Goal: Contribute content: Contribute content

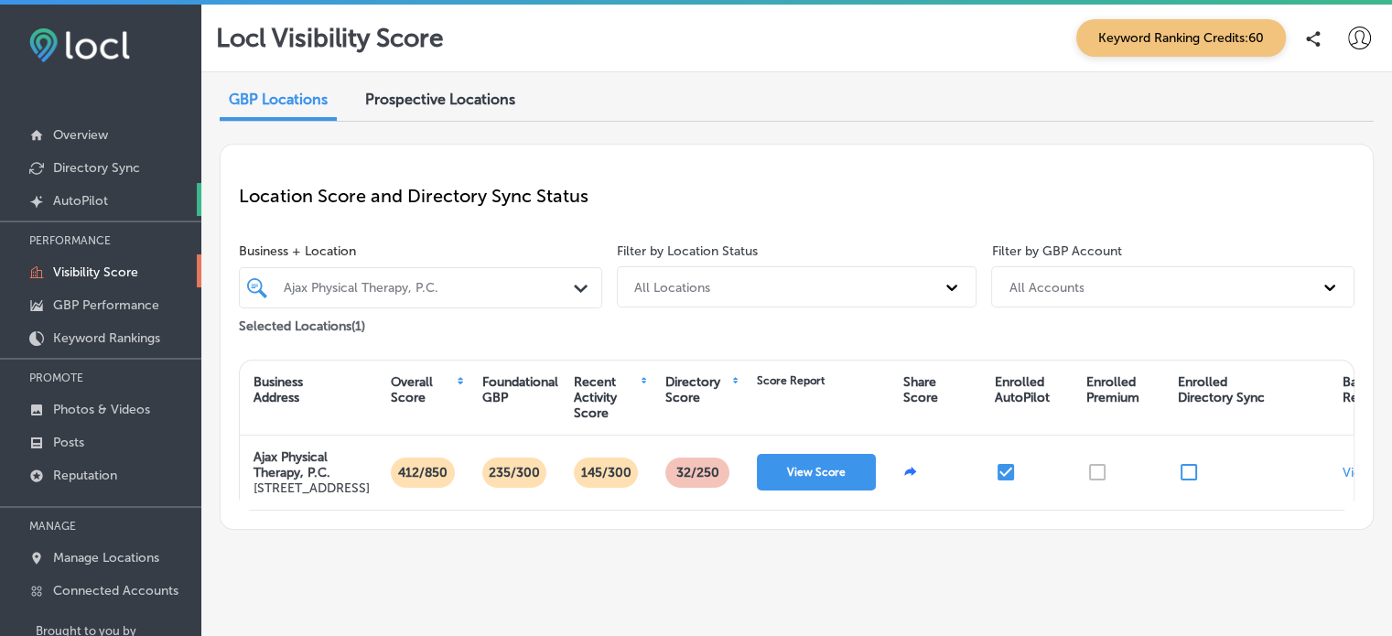
click at [86, 193] on p "AutoPilot" at bounding box center [80, 201] width 55 height 16
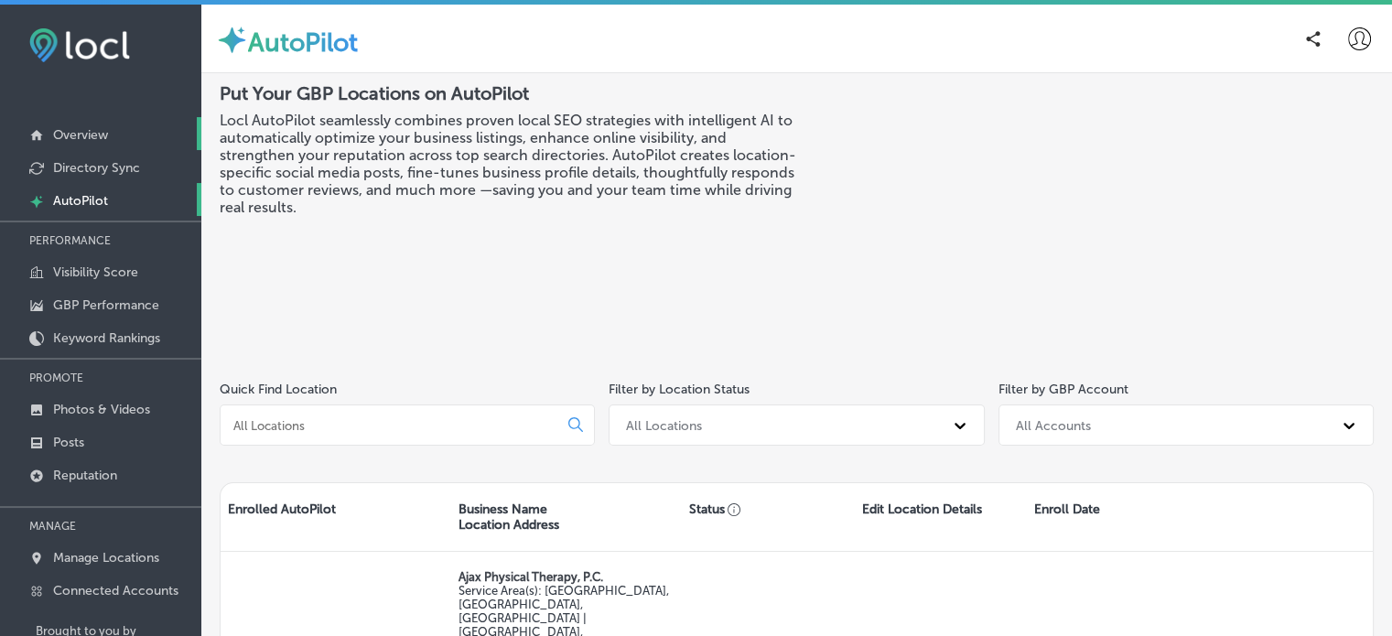
click at [86, 132] on p "Overview" at bounding box center [80, 135] width 55 height 16
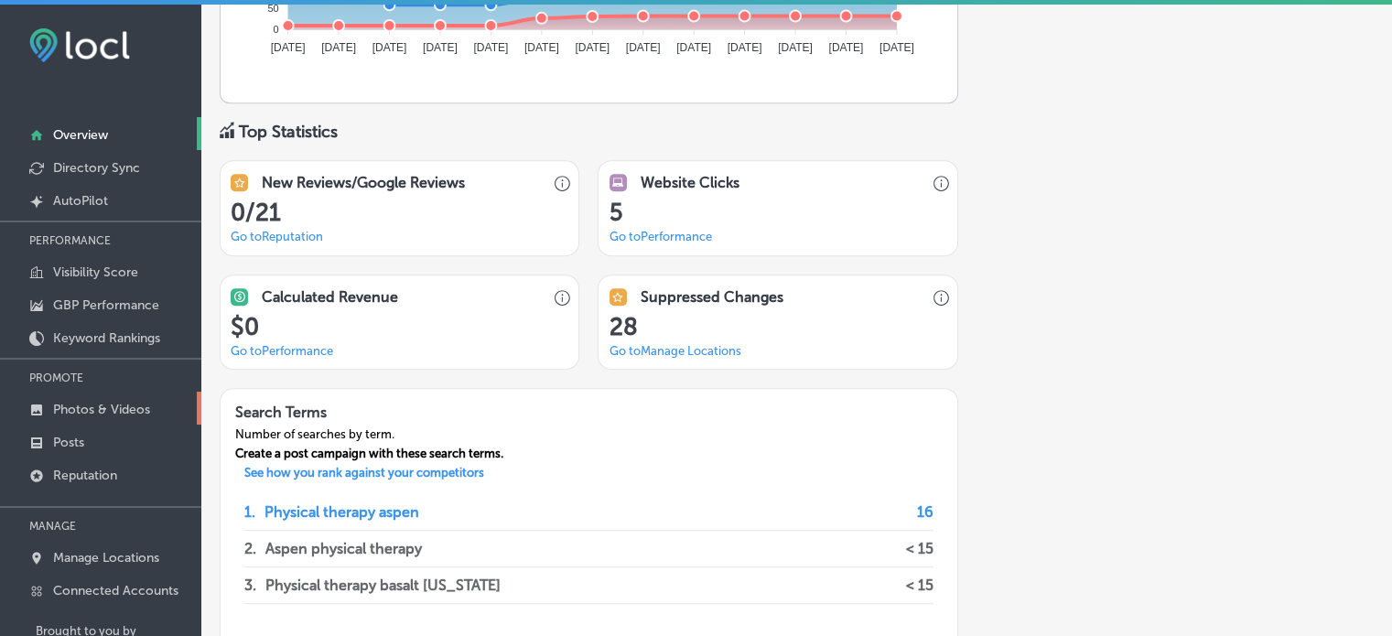
scroll to position [1169, 0]
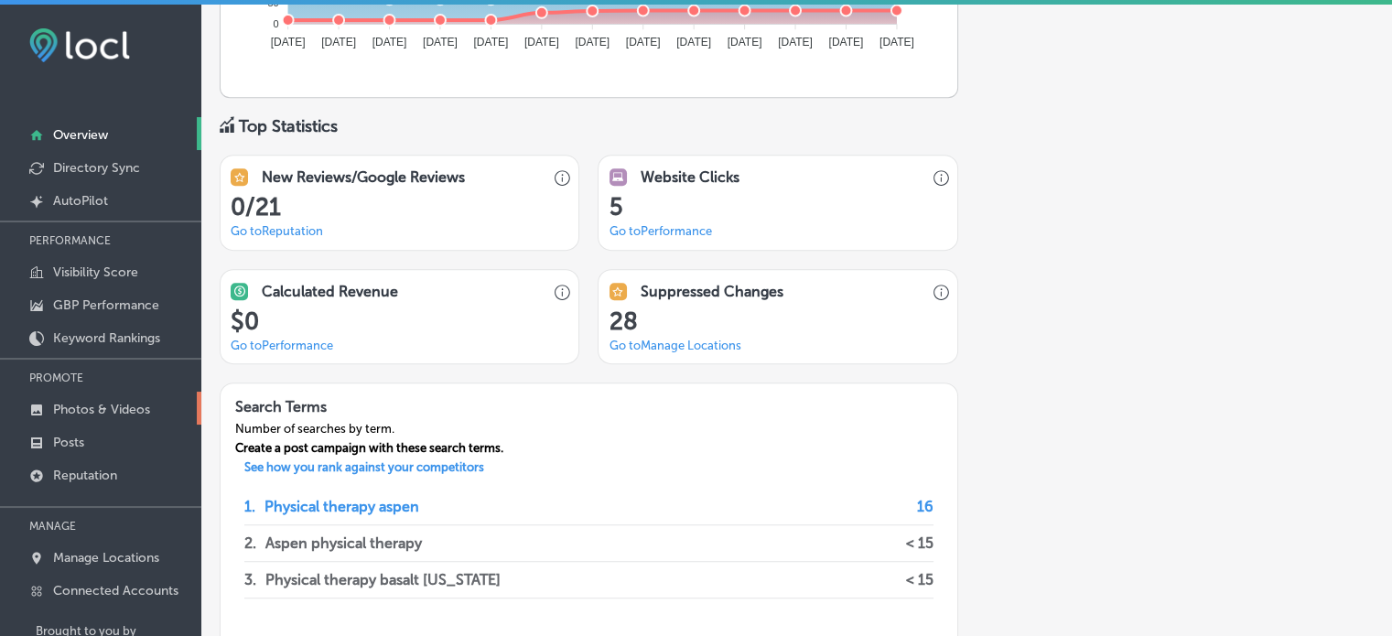
click at [121, 409] on p "Photos & Videos" at bounding box center [101, 410] width 97 height 16
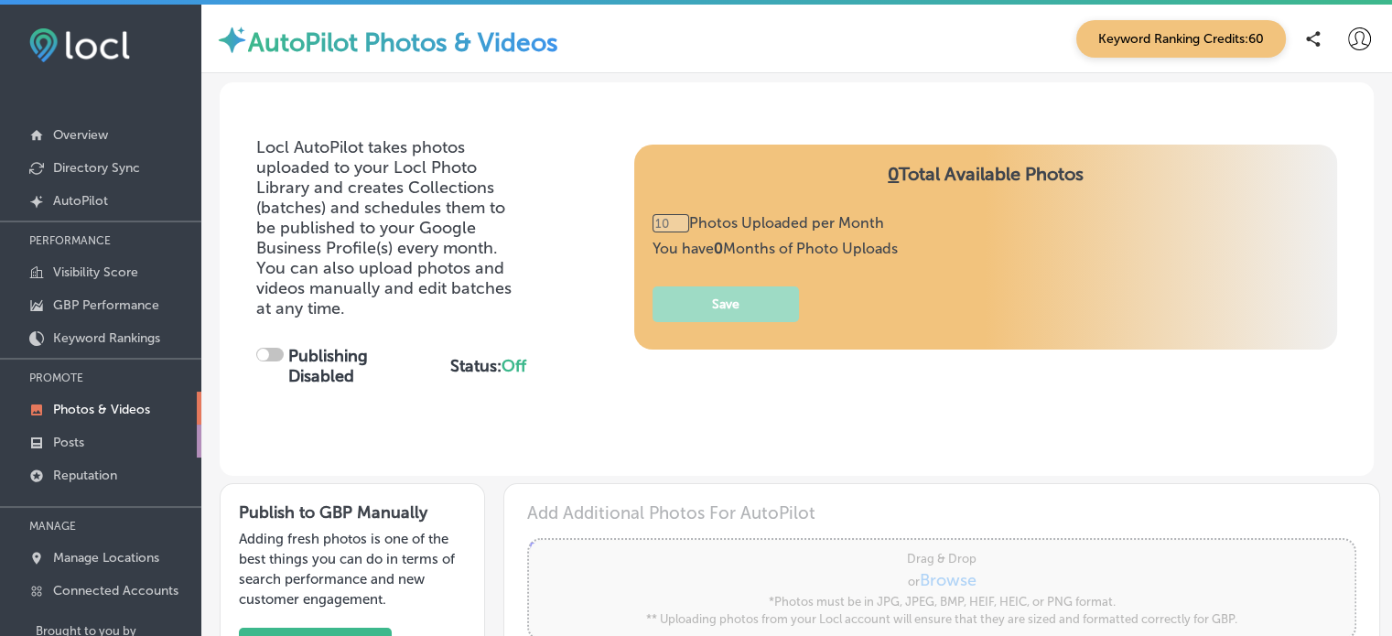
click at [73, 437] on p "Posts" at bounding box center [68, 443] width 31 height 16
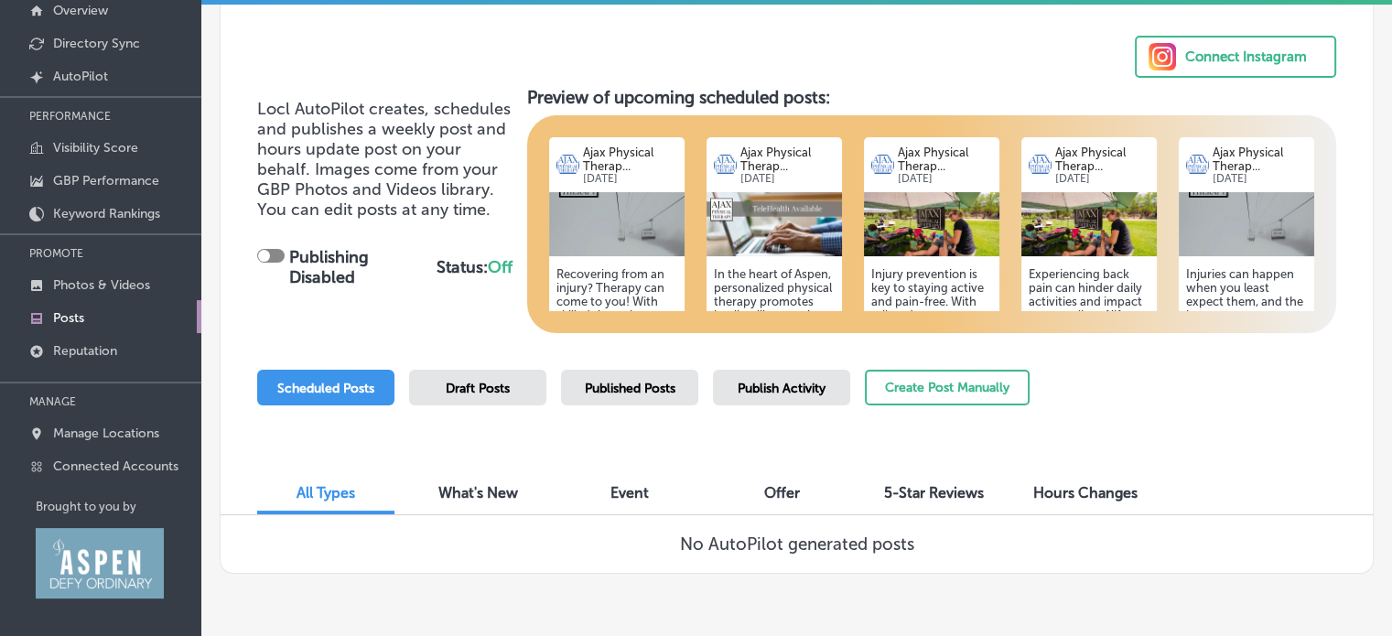
click at [620, 205] on img at bounding box center [616, 224] width 135 height 64
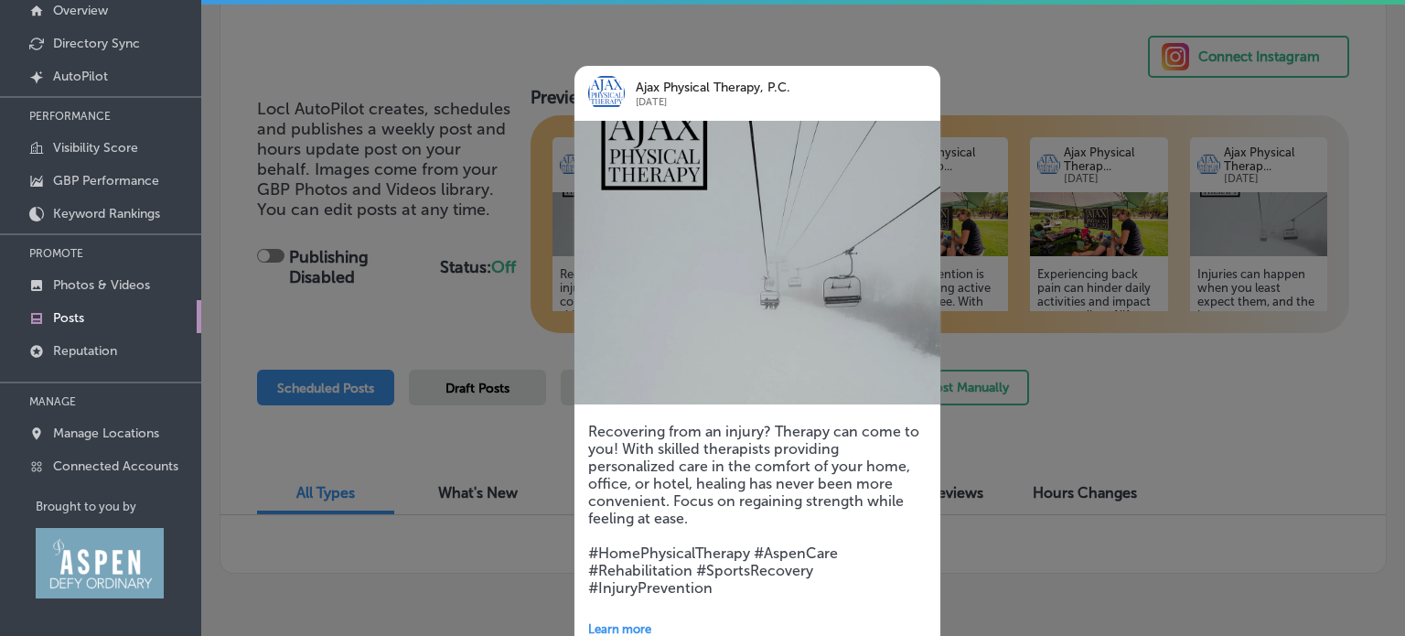
click at [1260, 403] on div at bounding box center [702, 318] width 1405 height 636
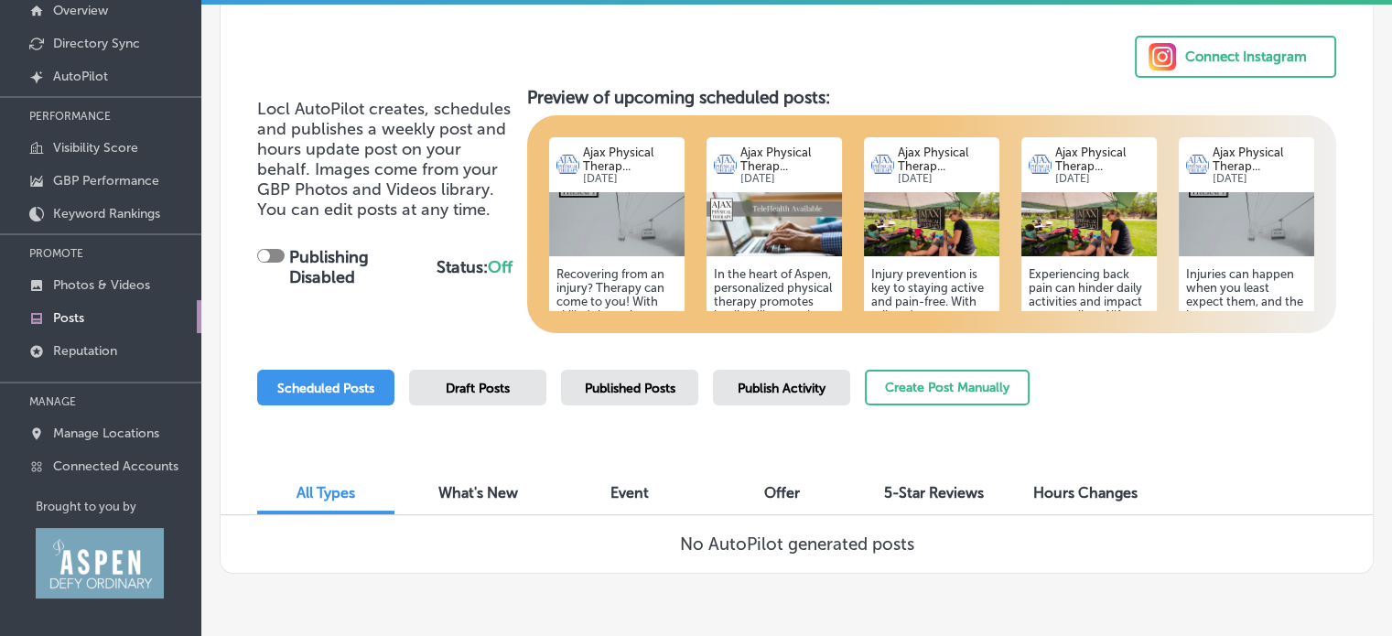
click at [790, 253] on img at bounding box center [773, 224] width 135 height 64
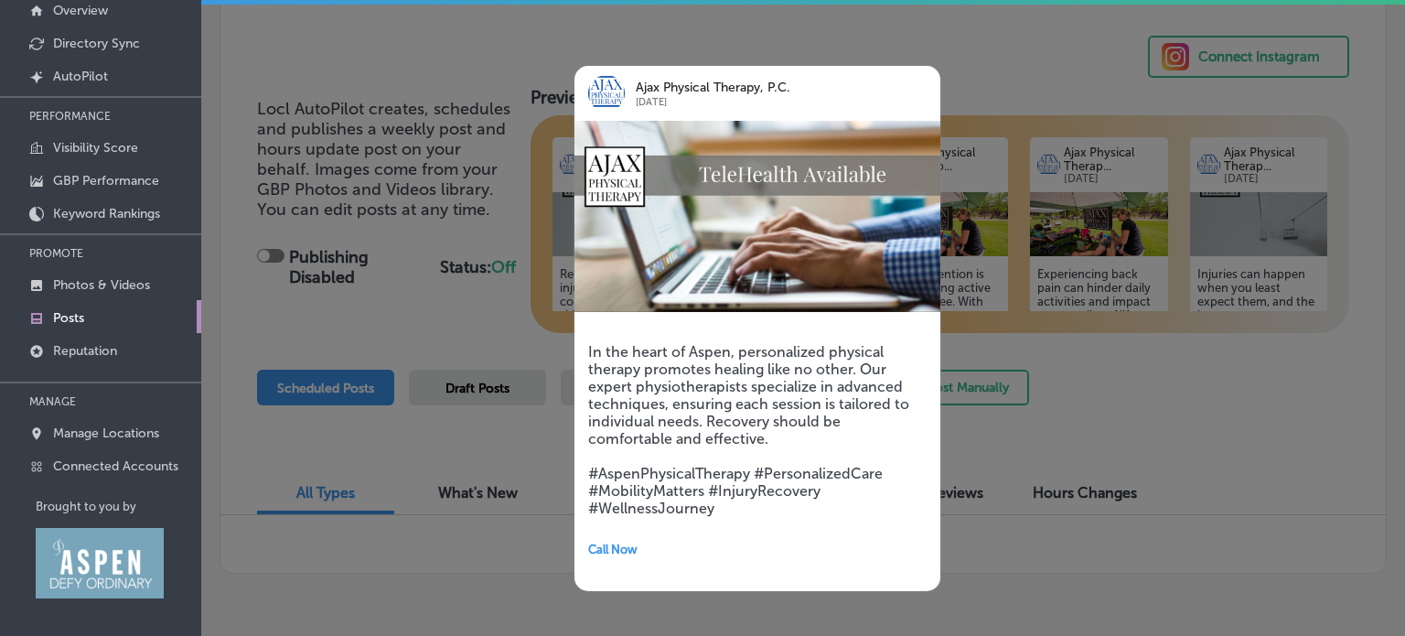
click at [1286, 419] on div at bounding box center [702, 318] width 1405 height 636
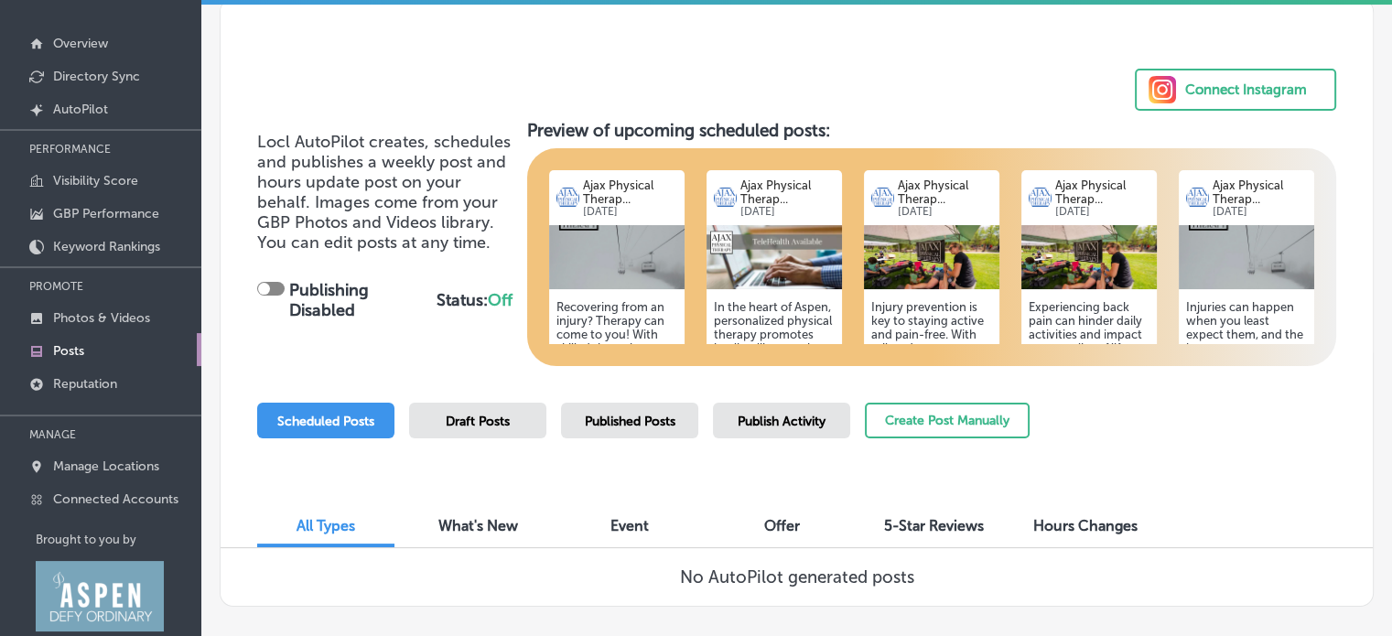
scroll to position [89, 0]
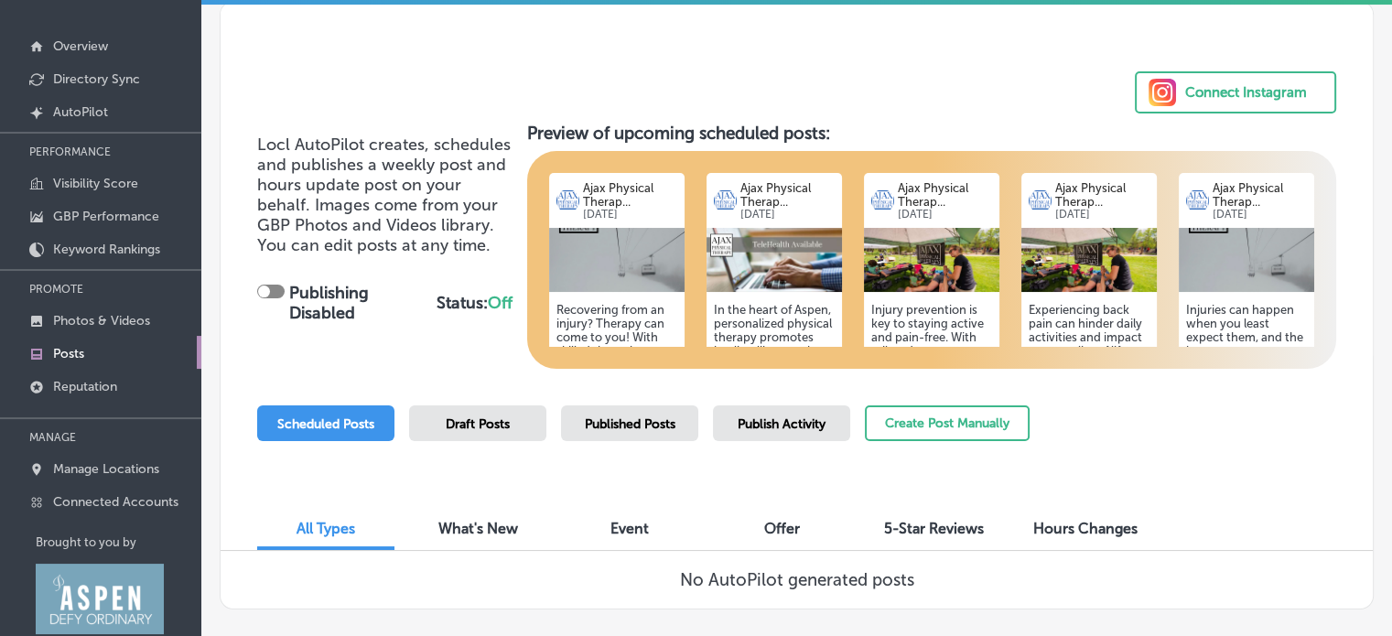
click at [1104, 308] on h5 "Experiencing back pain can hinder daily activities and impact your quality of l…" at bounding box center [1088, 406] width 121 height 206
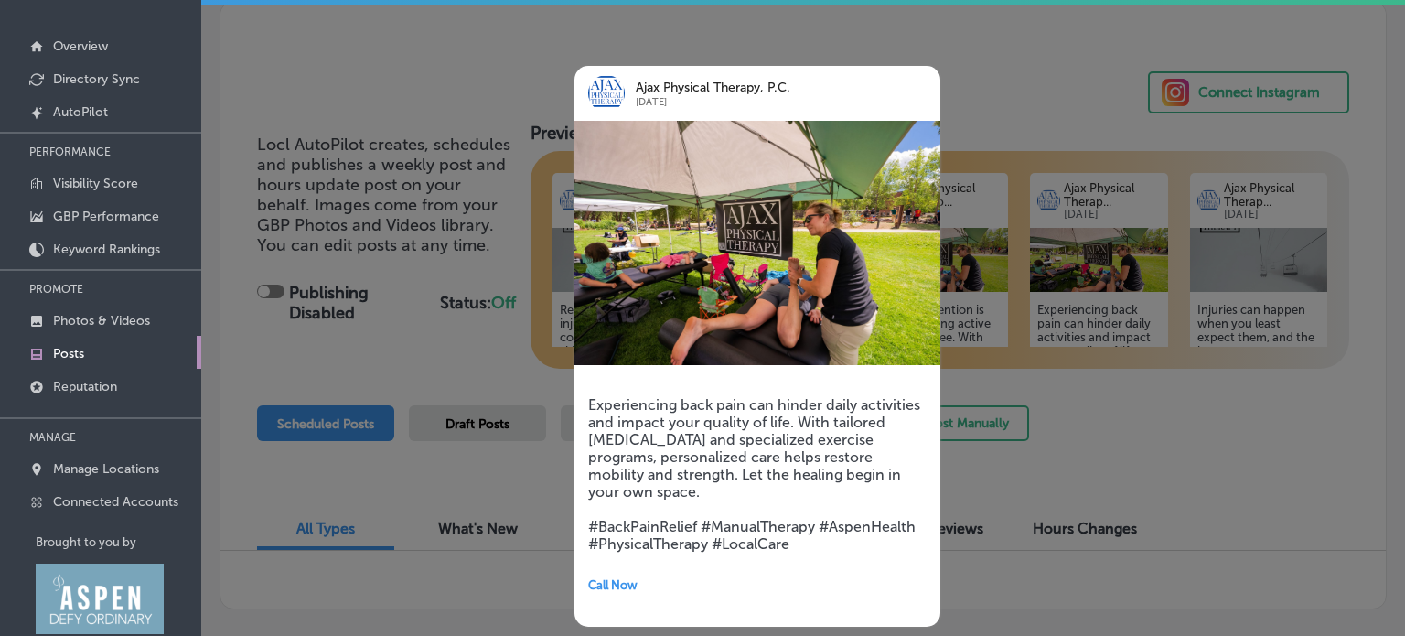
click at [1209, 417] on div at bounding box center [702, 318] width 1405 height 636
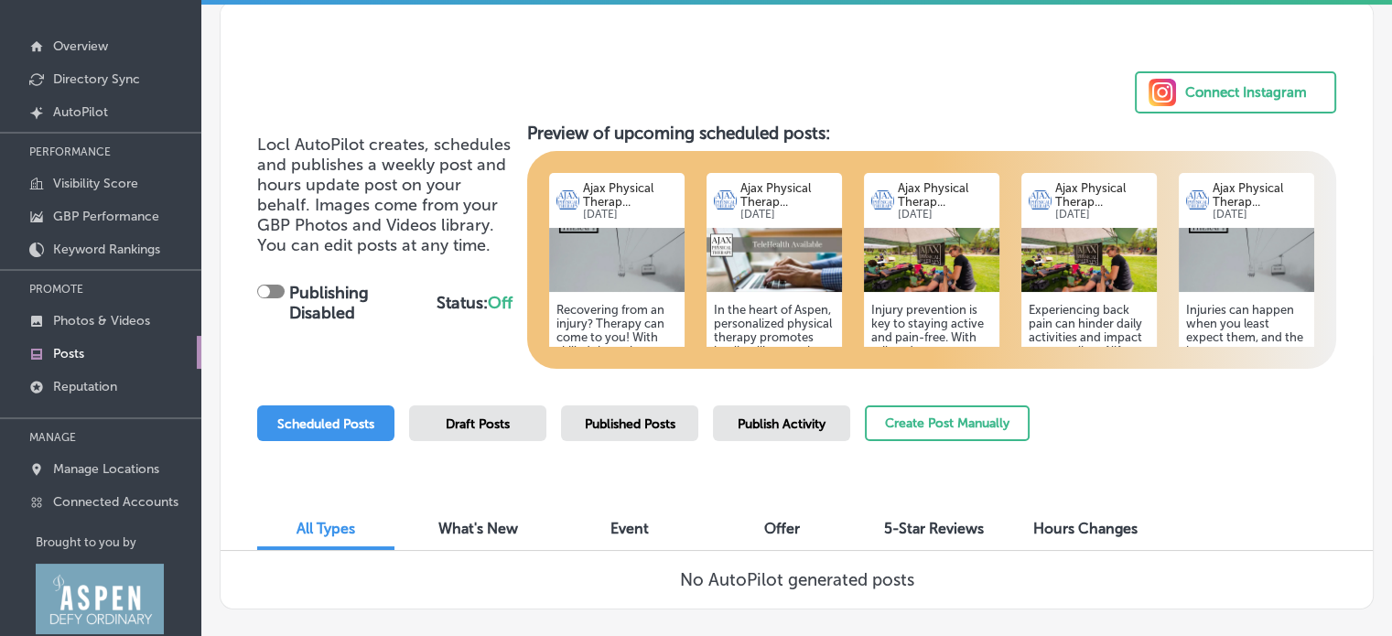
click at [1222, 88] on div "Connect Instagram" at bounding box center [1246, 92] width 122 height 27
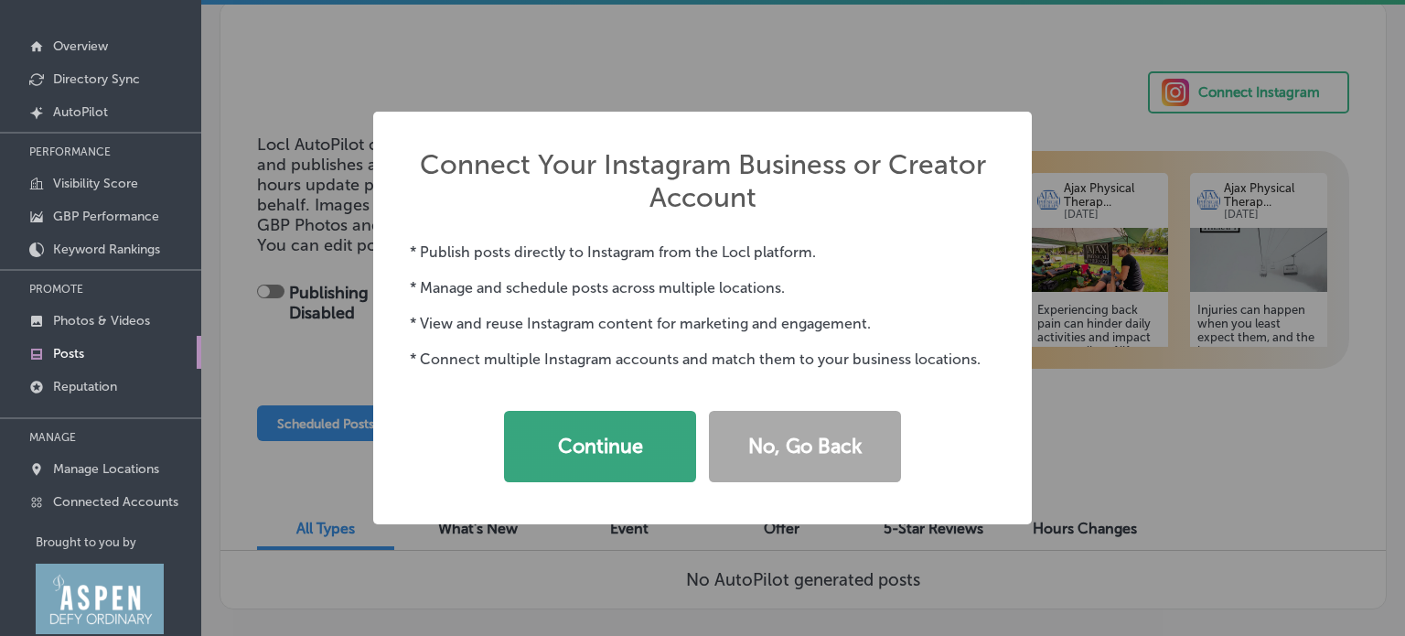
click at [660, 446] on button "Continue" at bounding box center [600, 446] width 192 height 71
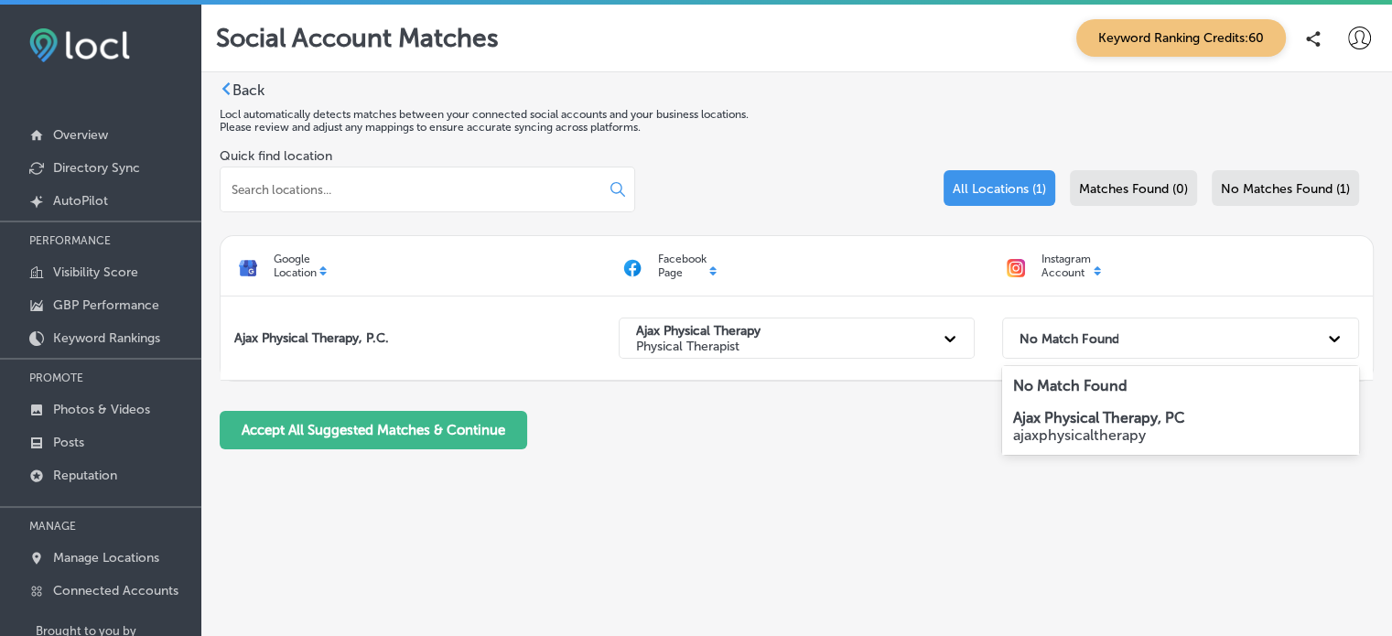
click at [1138, 424] on strong "Ajax Physical Therapy, PC" at bounding box center [1099, 417] width 172 height 17
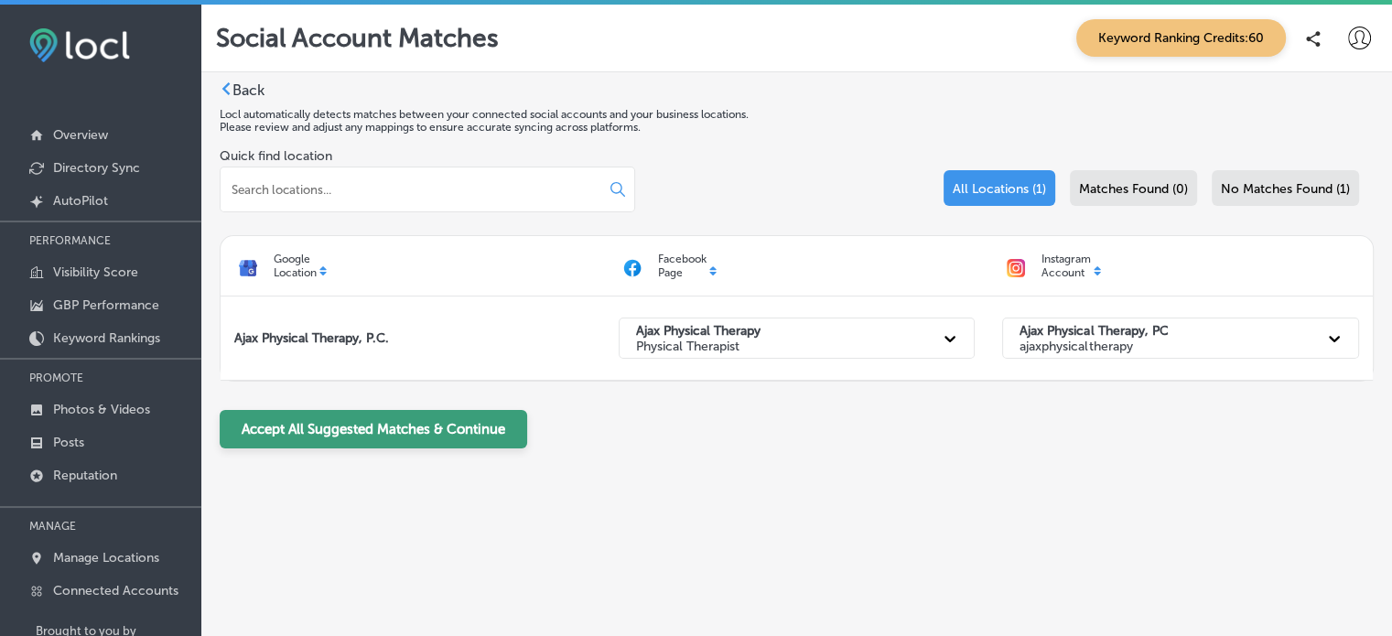
click at [421, 433] on button "Accept All Suggested Matches & Continue" at bounding box center [373, 429] width 307 height 38
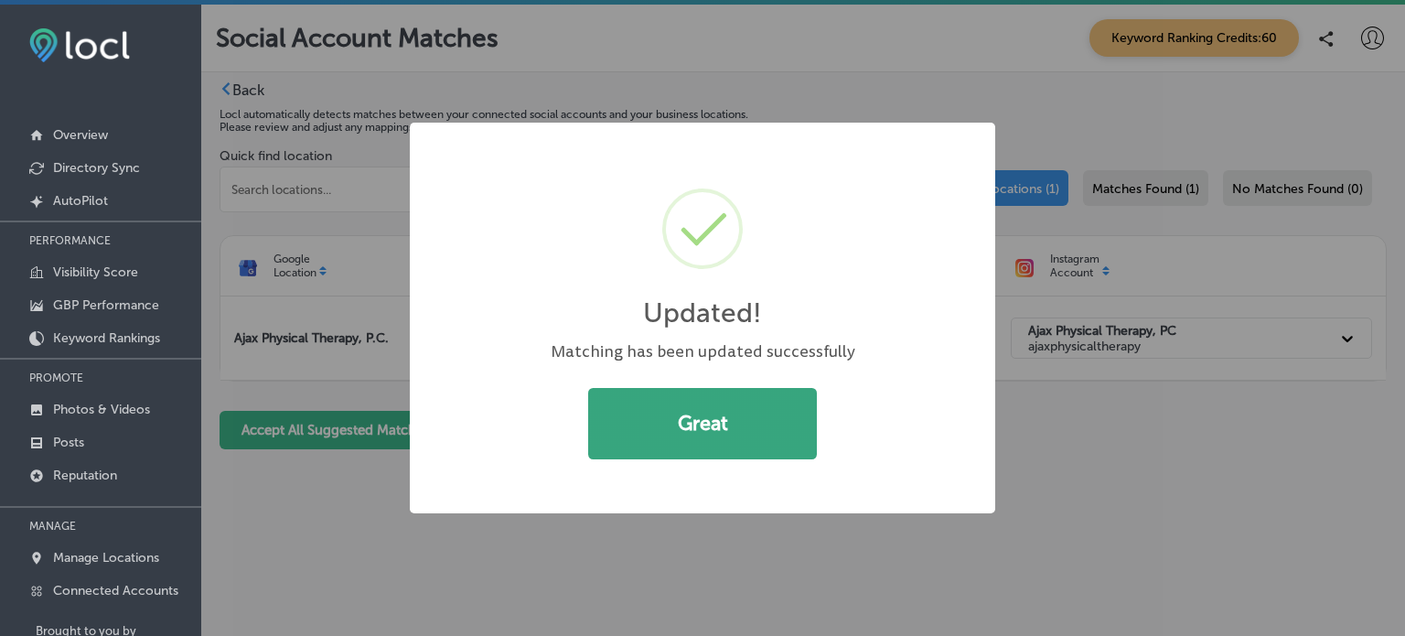
click at [757, 406] on button "Great" at bounding box center [702, 423] width 229 height 71
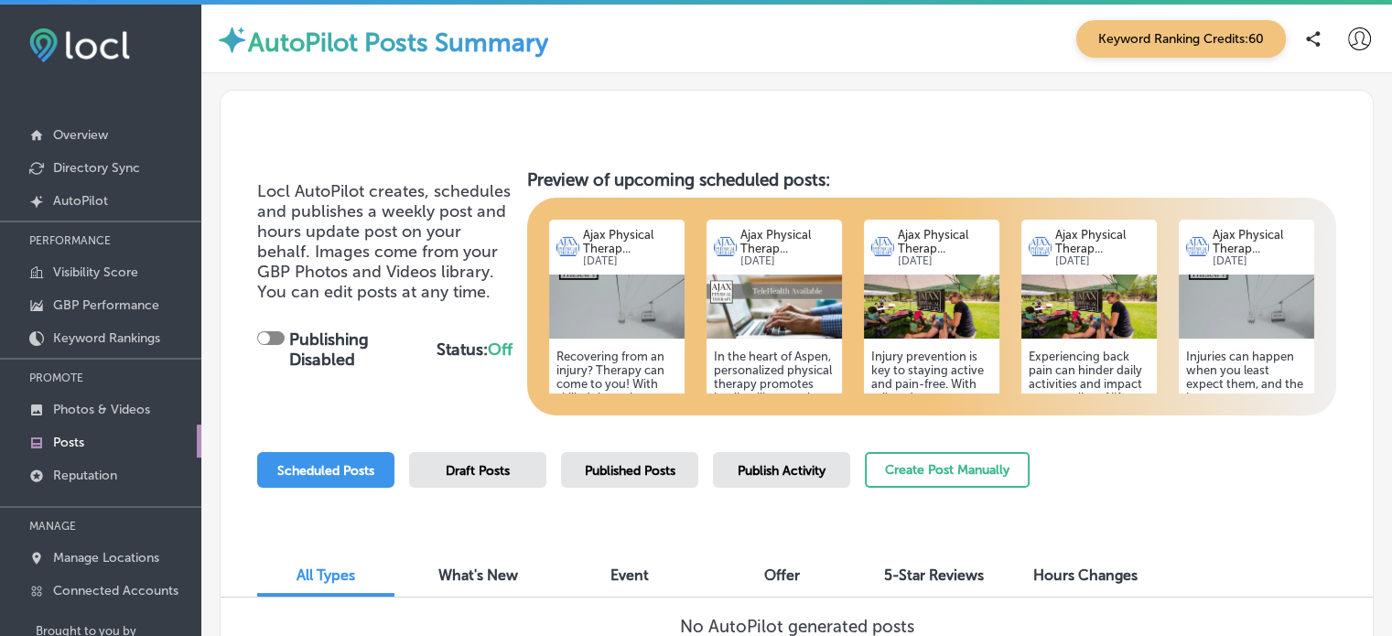
scroll to position [13, 0]
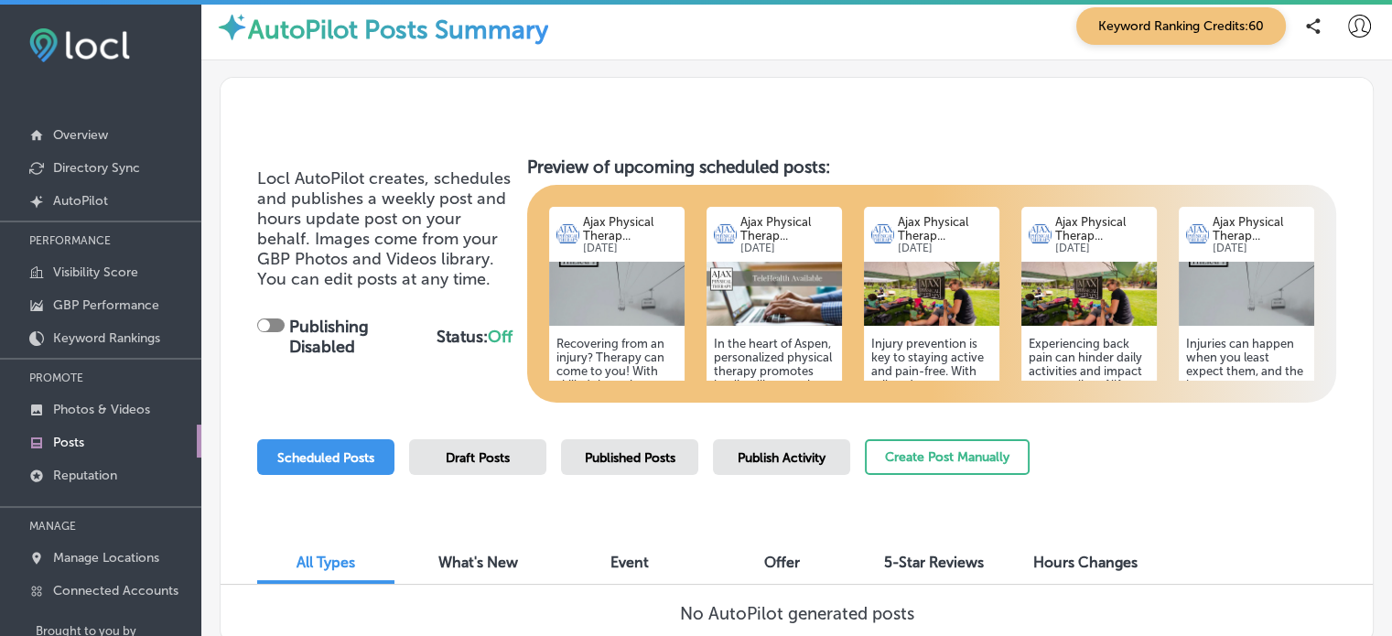
click at [494, 458] on span "Draft Posts" at bounding box center [478, 458] width 64 height 16
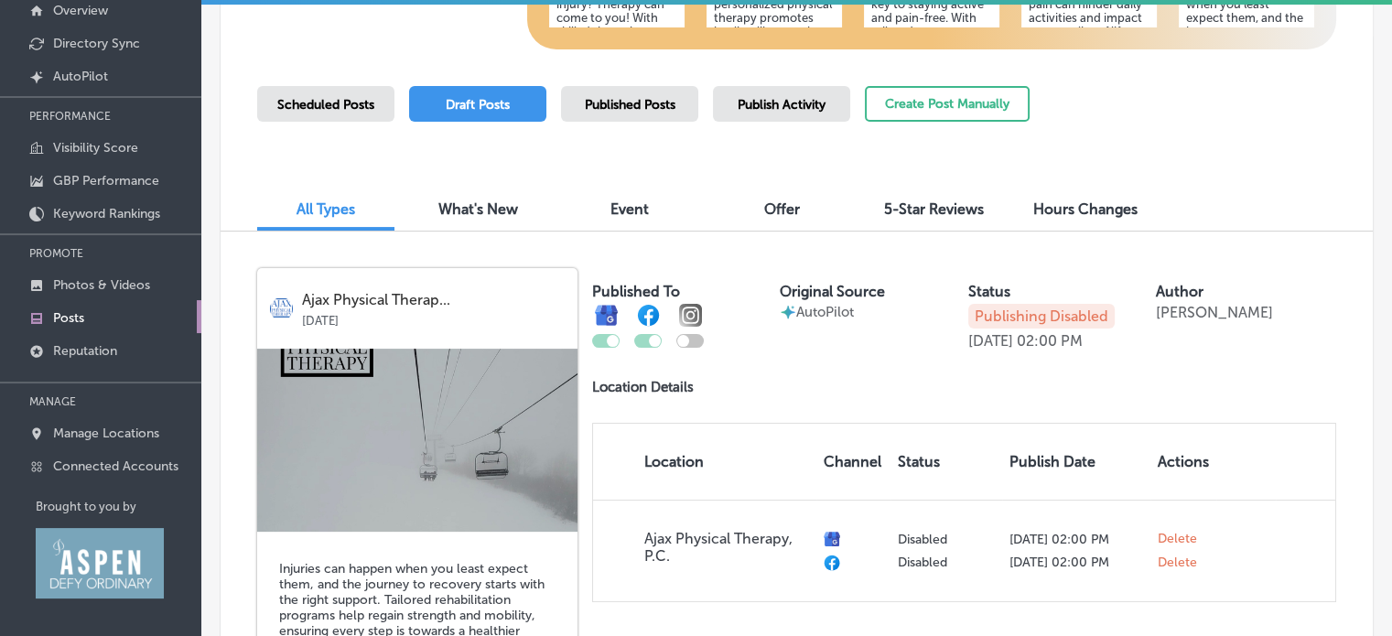
scroll to position [235, 0]
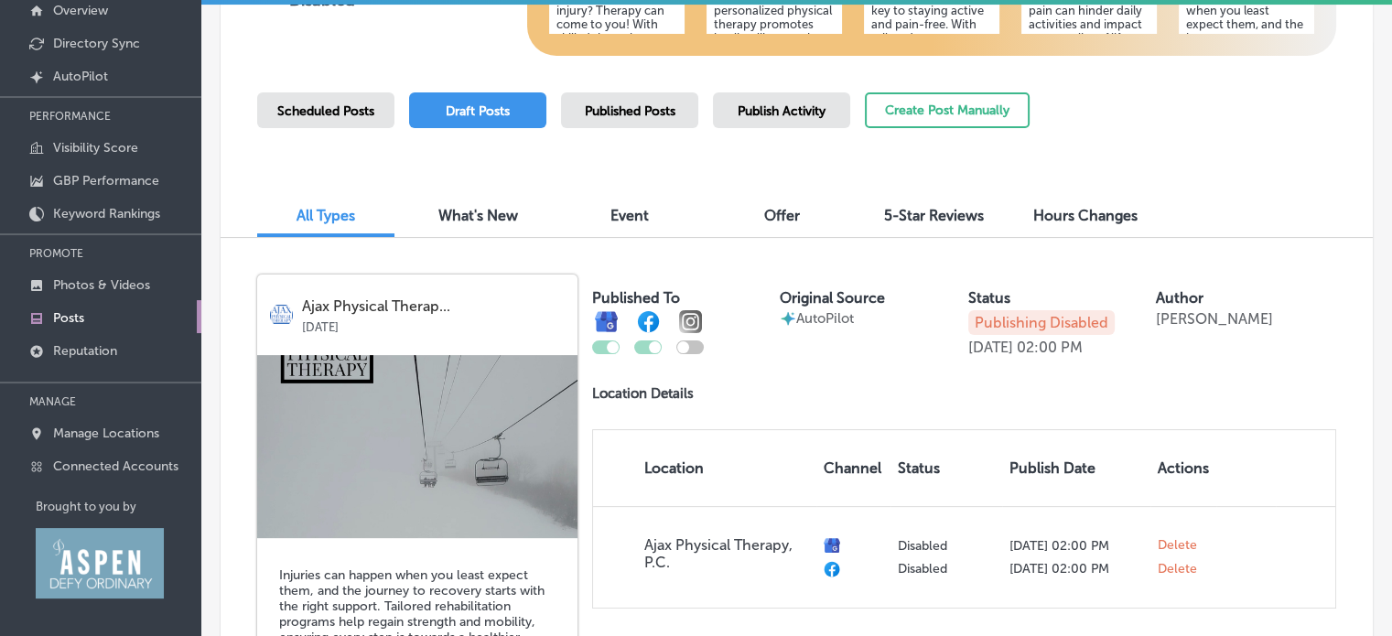
click at [683, 347] on div at bounding box center [683, 347] width 12 height 12
click at [684, 344] on div at bounding box center [683, 347] width 12 height 12
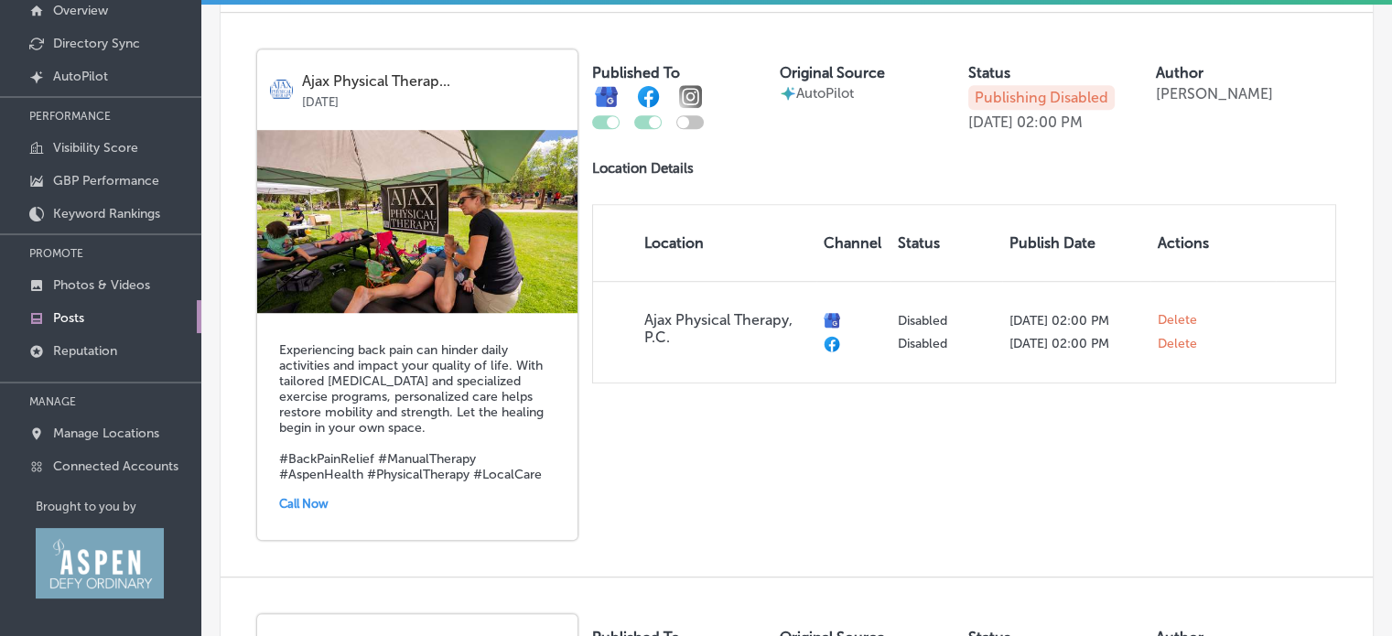
scroll to position [1058, 0]
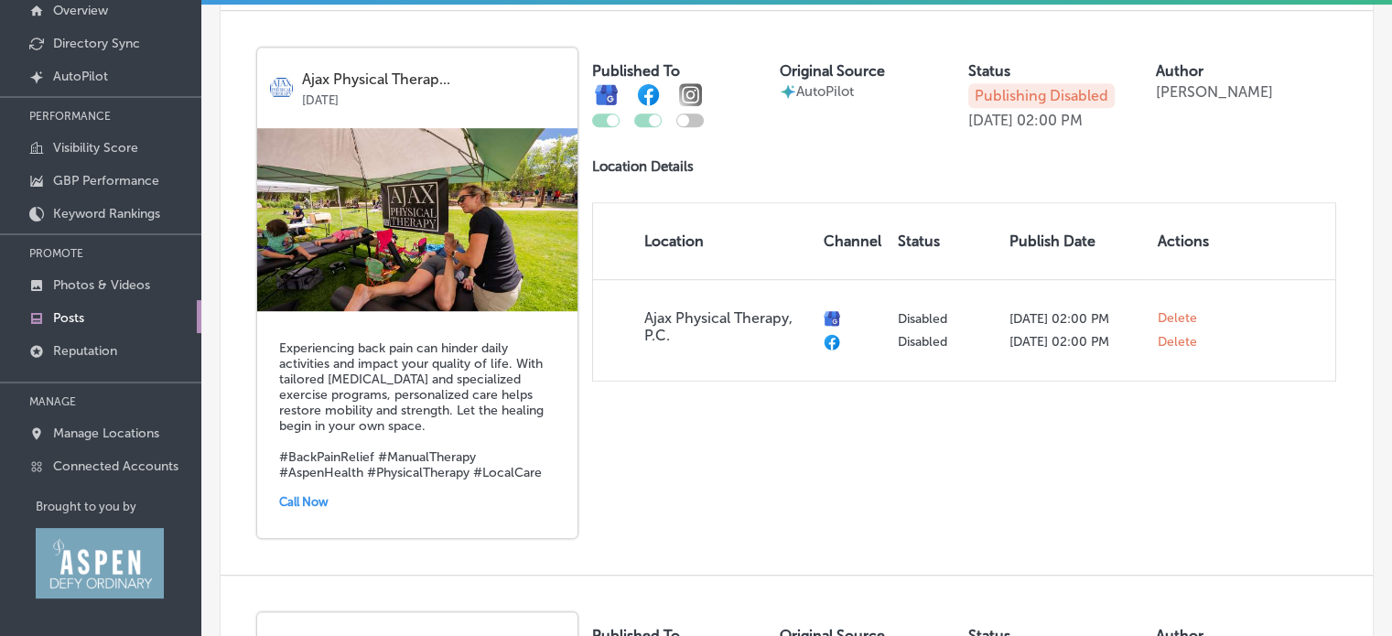
click at [1050, 83] on p "Publishing Disabled" at bounding box center [1041, 95] width 146 height 25
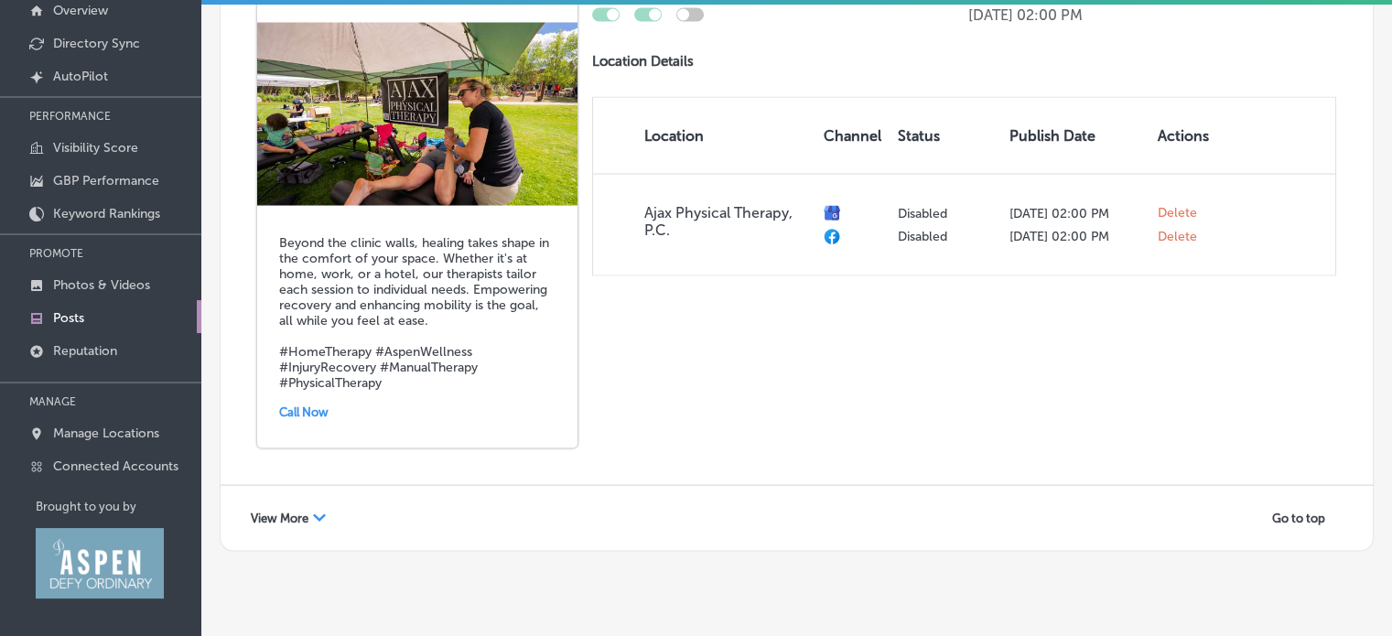
scroll to position [3475, 0]
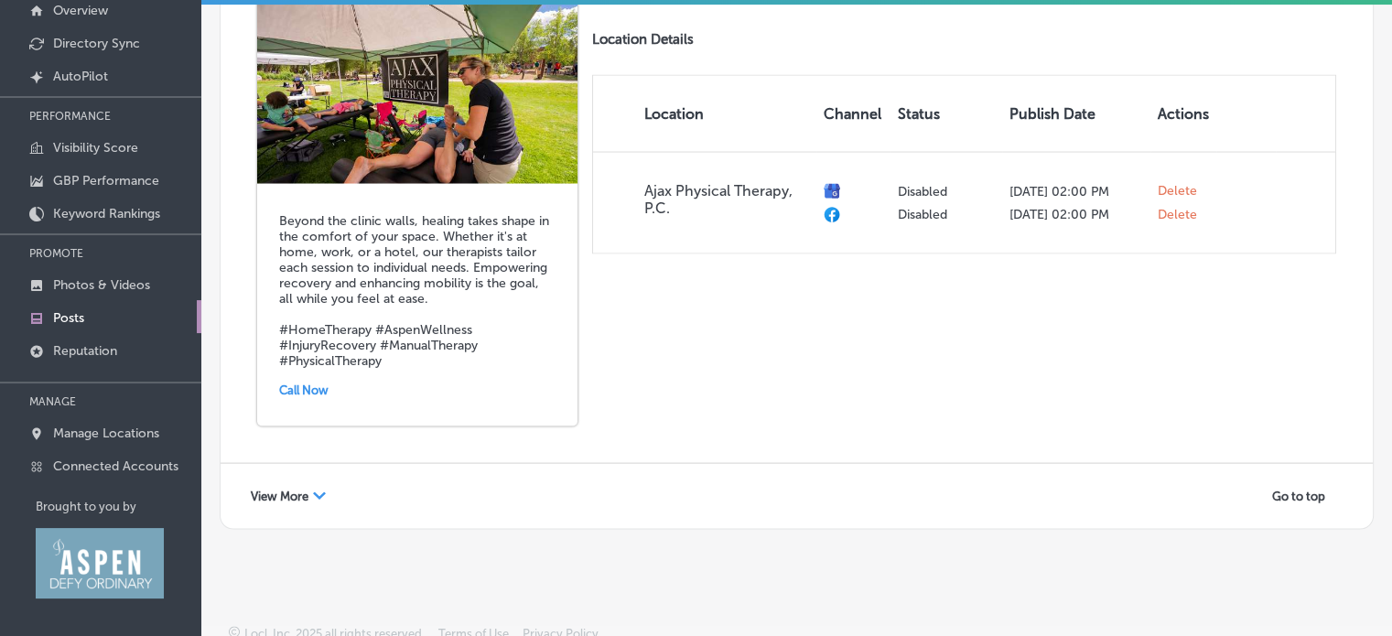
click at [315, 481] on div "View More Path Created with Sketch." at bounding box center [288, 495] width 99 height 28
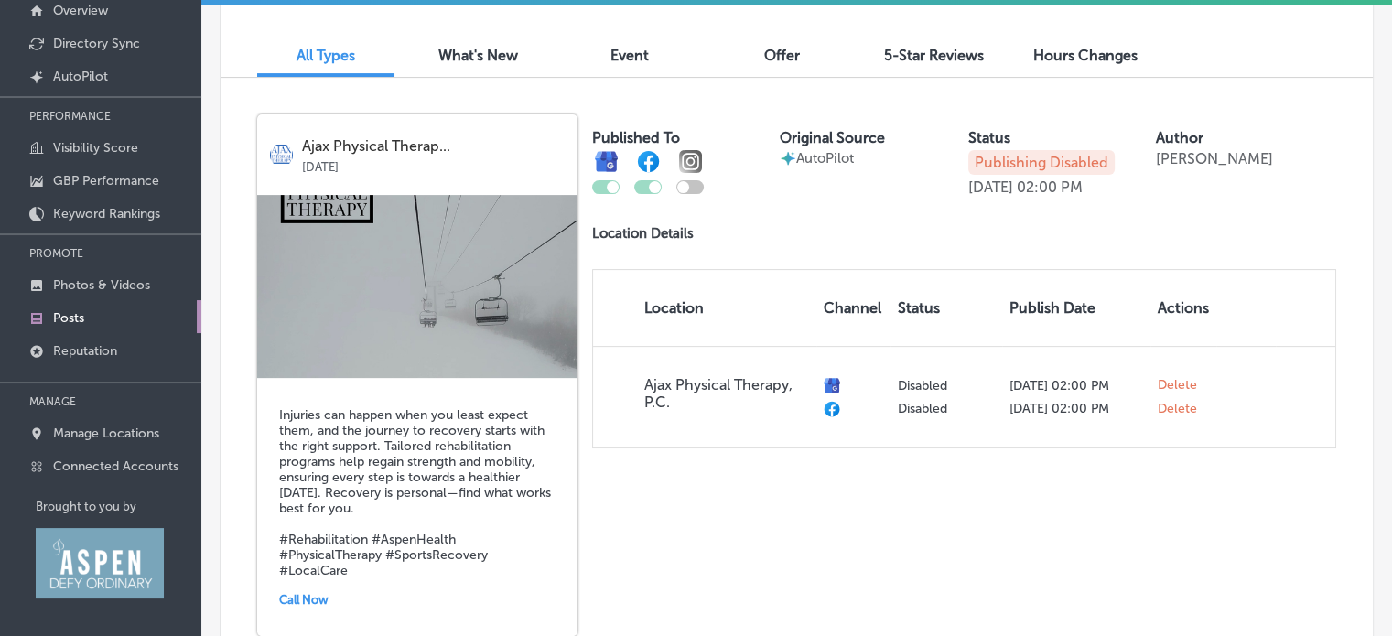
scroll to position [396, 0]
click at [1043, 164] on p "Publishing Disabled" at bounding box center [1041, 161] width 146 height 25
click at [1062, 143] on div "Status" at bounding box center [1058, 136] width 180 height 17
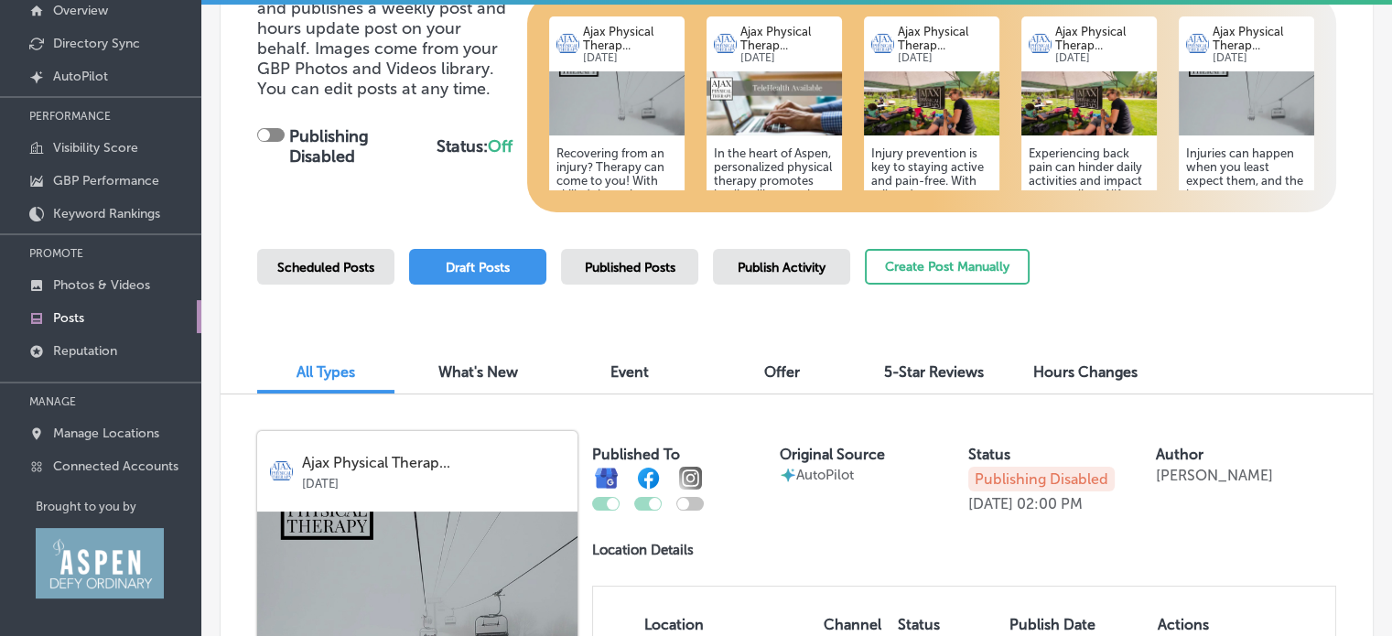
scroll to position [69, 0]
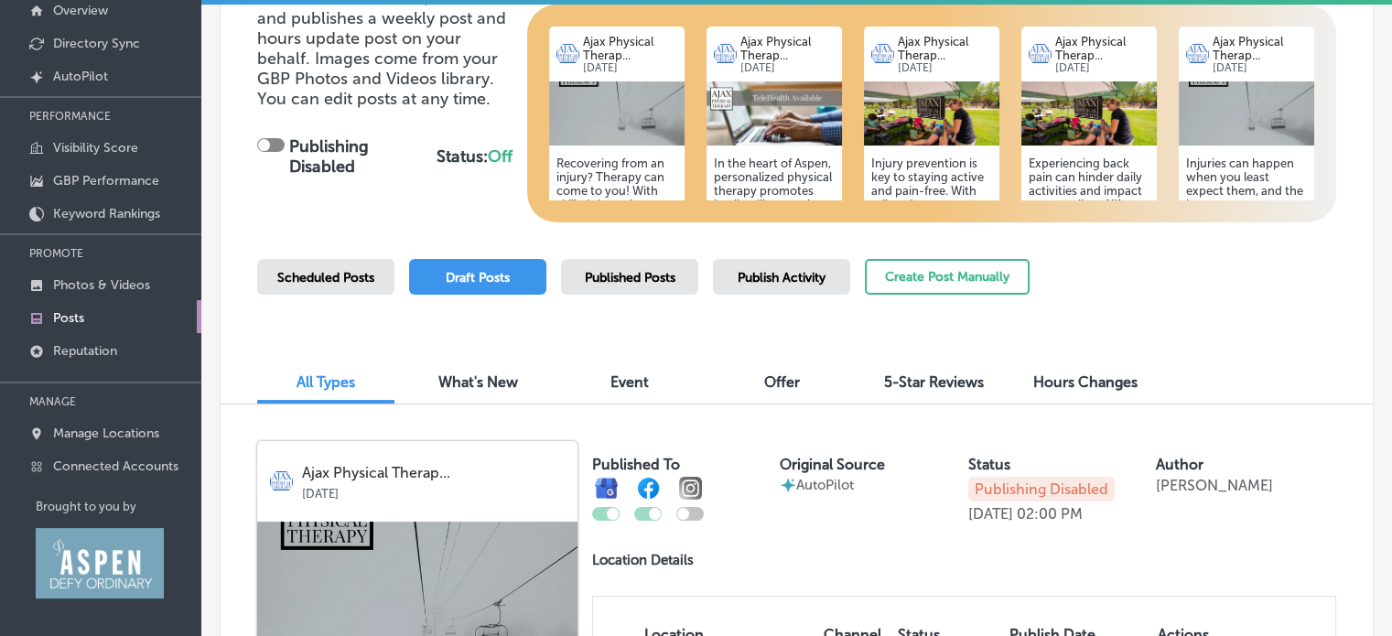
click at [644, 285] on div "Published Posts" at bounding box center [629, 277] width 137 height 36
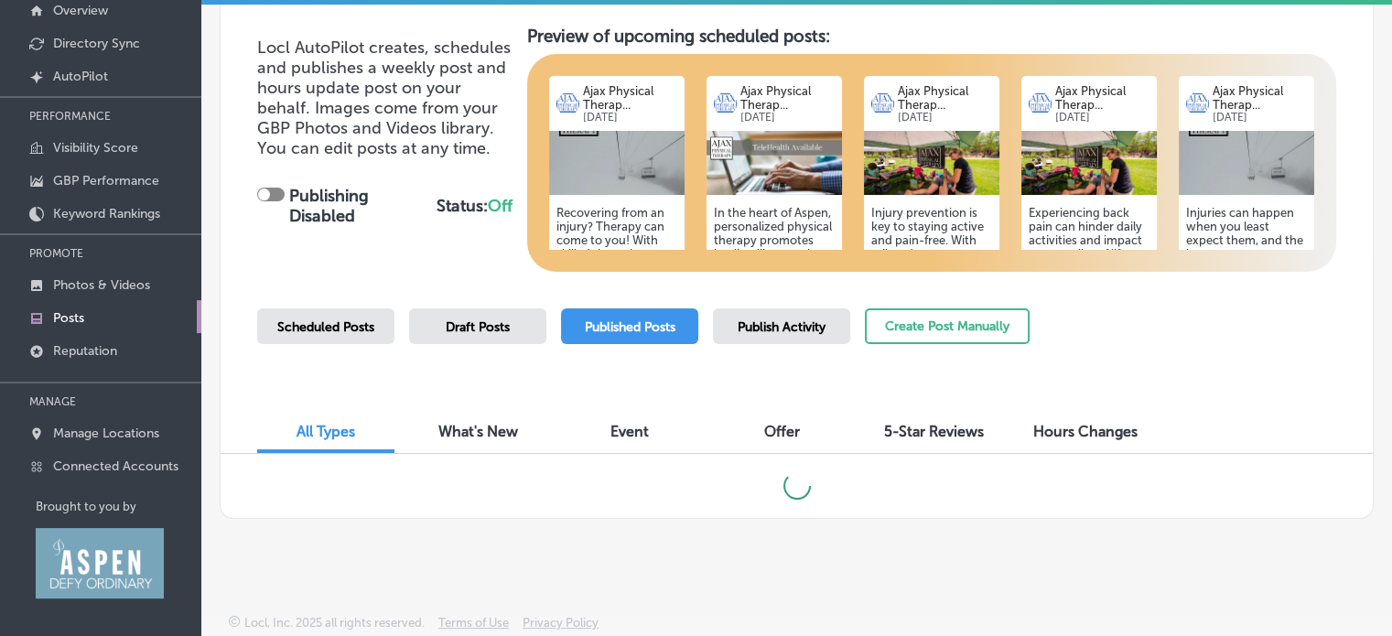
scroll to position [20, 0]
click at [489, 326] on span "Draft Posts" at bounding box center [478, 327] width 64 height 16
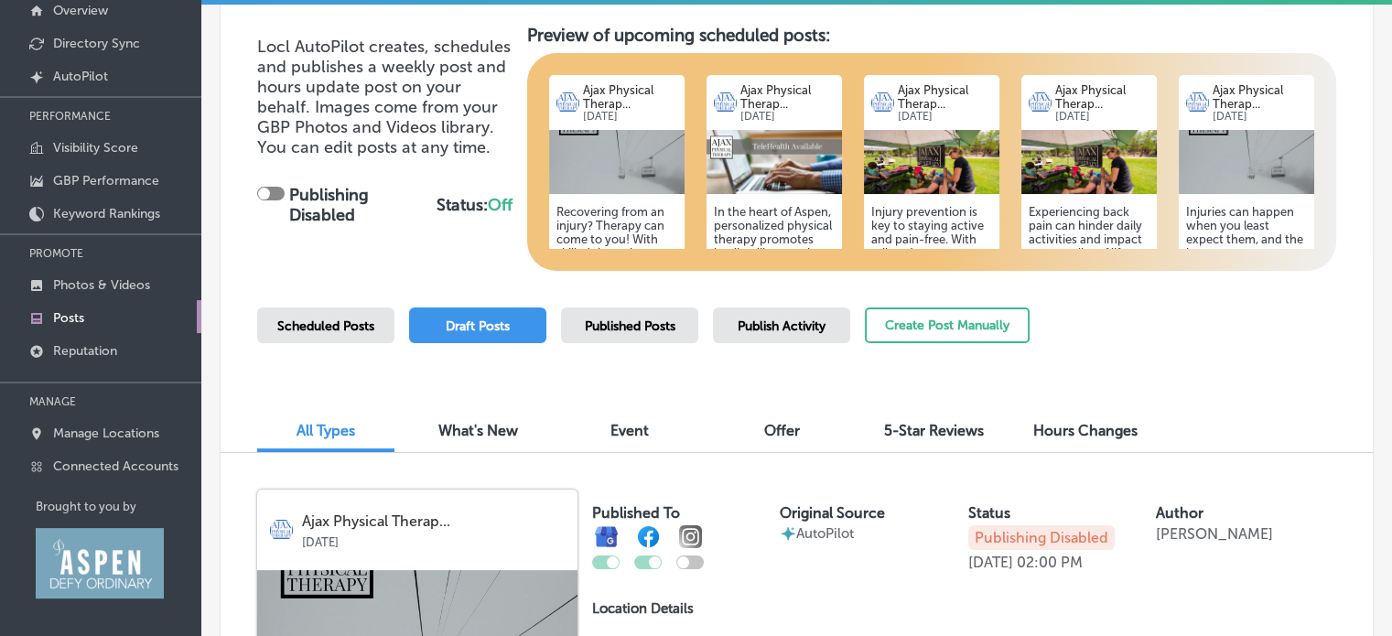
scroll to position [69, 0]
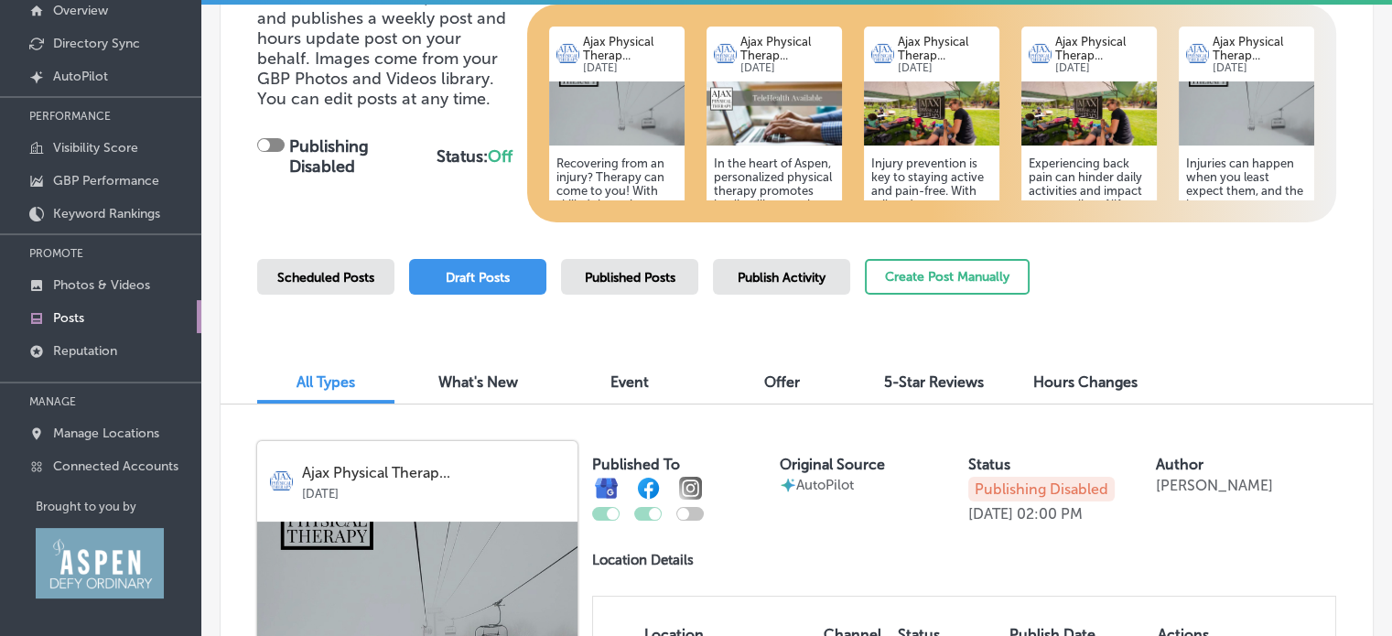
click at [659, 262] on div "Published Posts" at bounding box center [629, 277] width 137 height 36
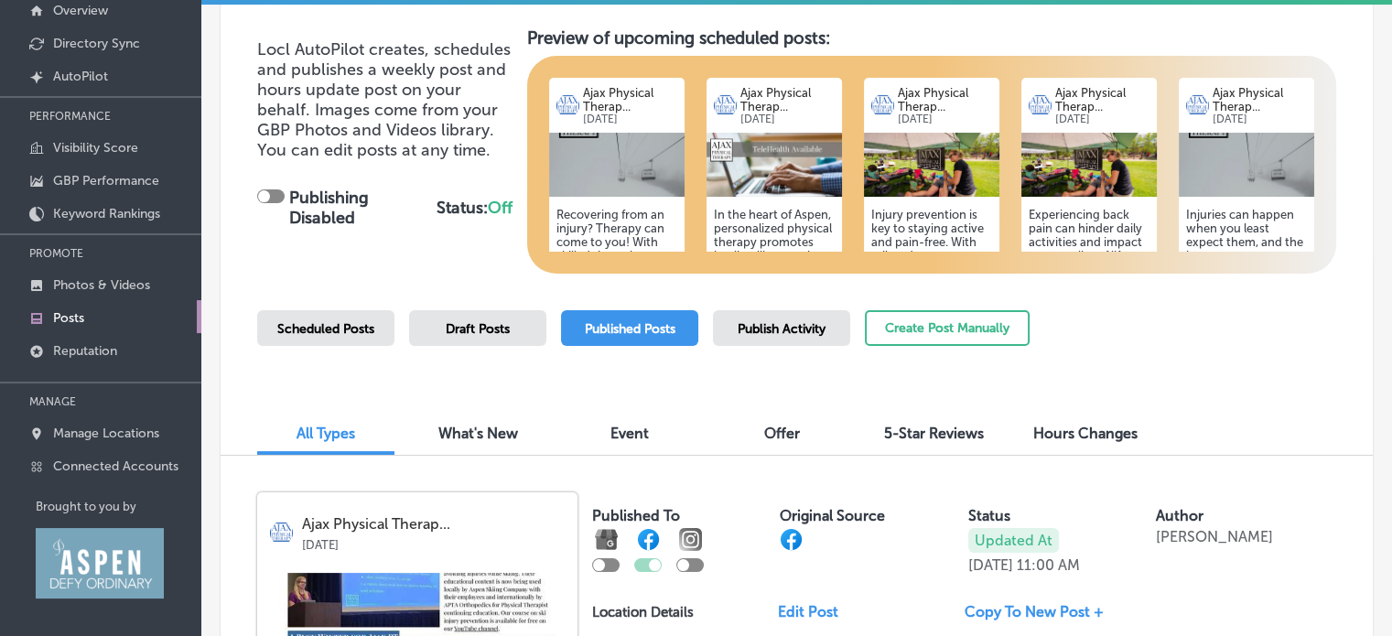
scroll to position [0, 0]
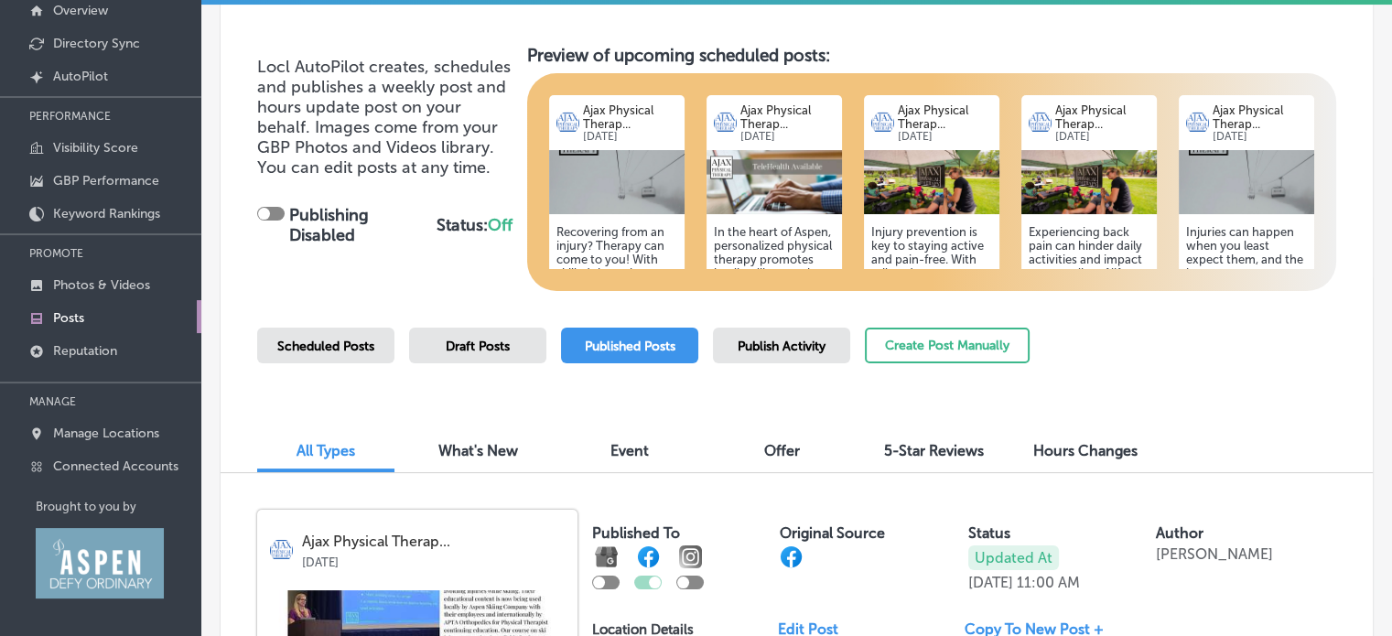
click at [462, 351] on span "Draft Posts" at bounding box center [478, 347] width 64 height 16
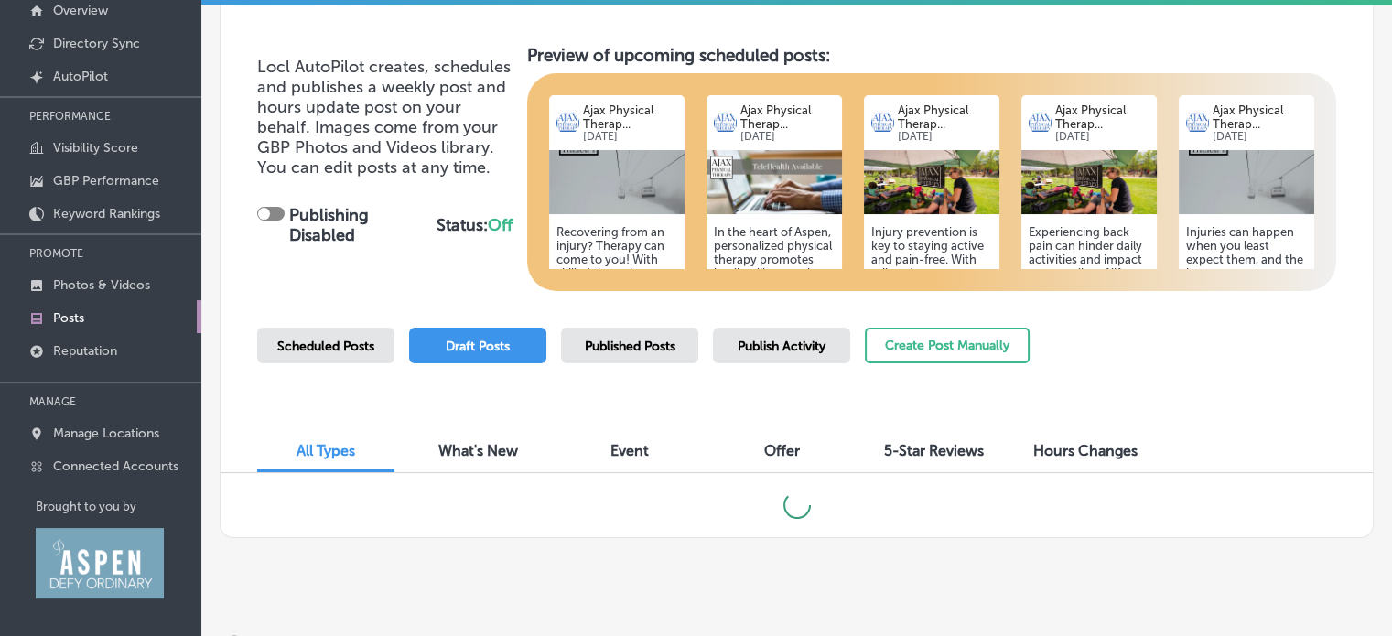
click at [326, 344] on span "Scheduled Posts" at bounding box center [325, 347] width 97 height 16
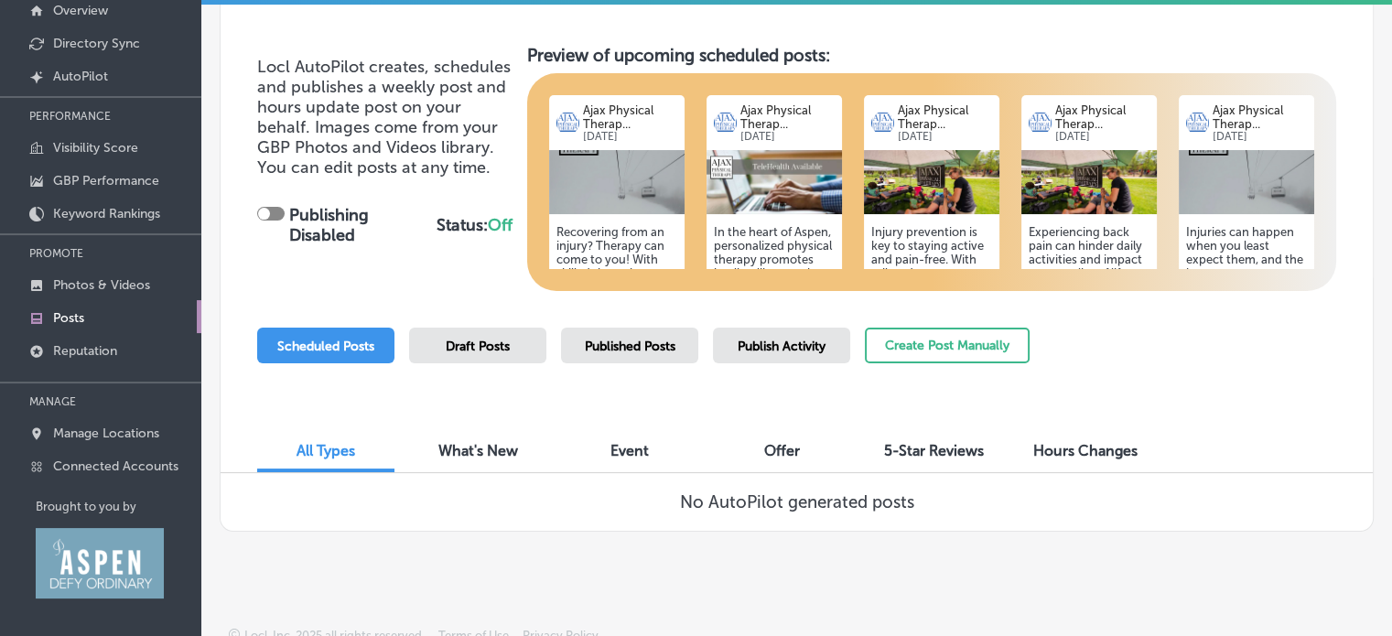
click at [455, 346] on span "Draft Posts" at bounding box center [478, 347] width 64 height 16
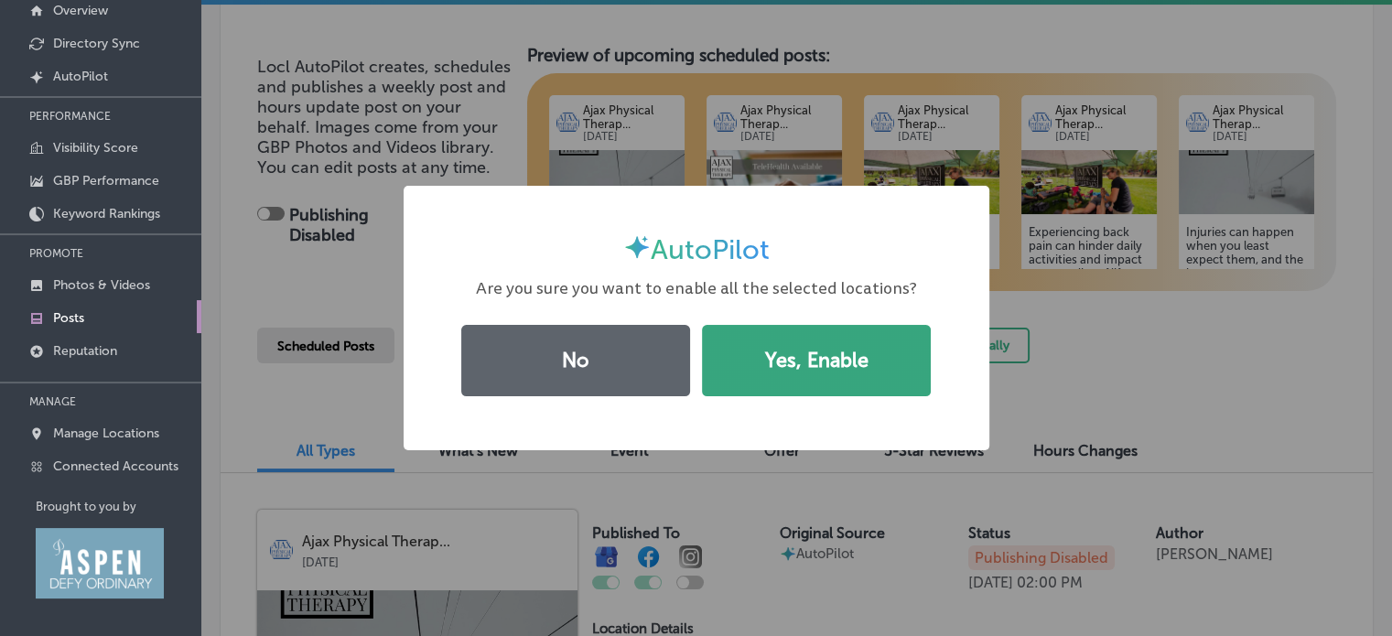
click at [817, 365] on button "Yes, Enable" at bounding box center [816, 360] width 229 height 71
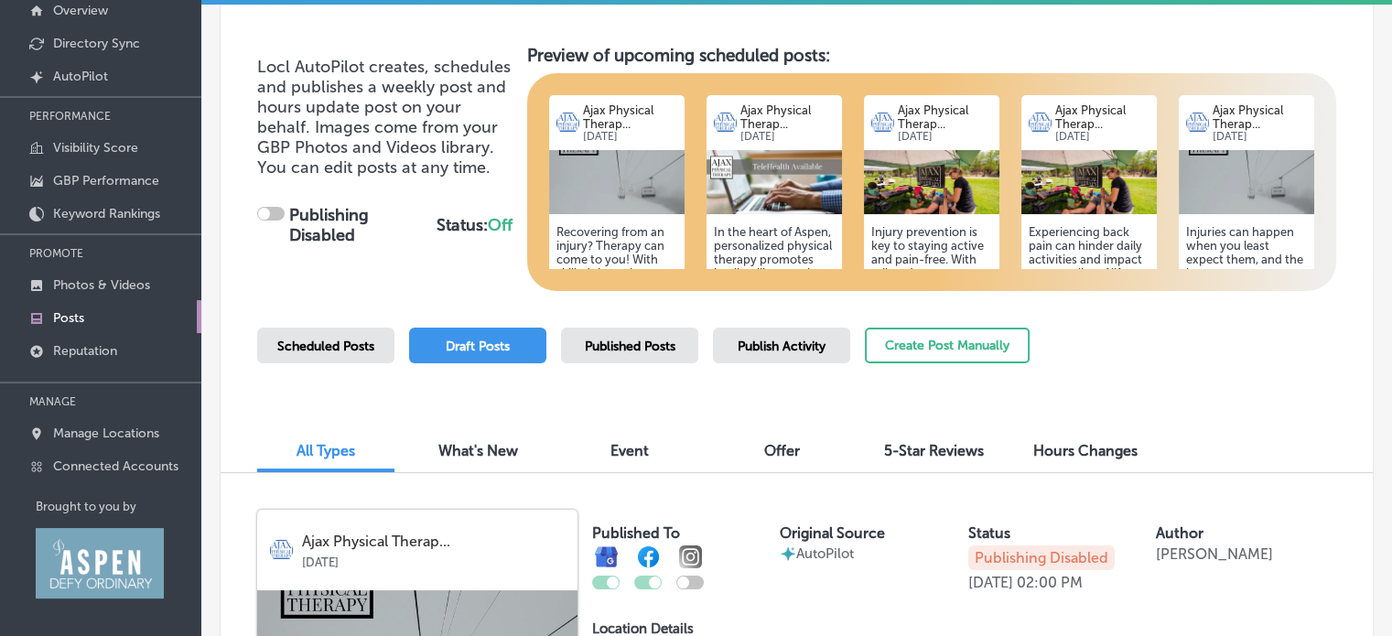
checkbox input "true"
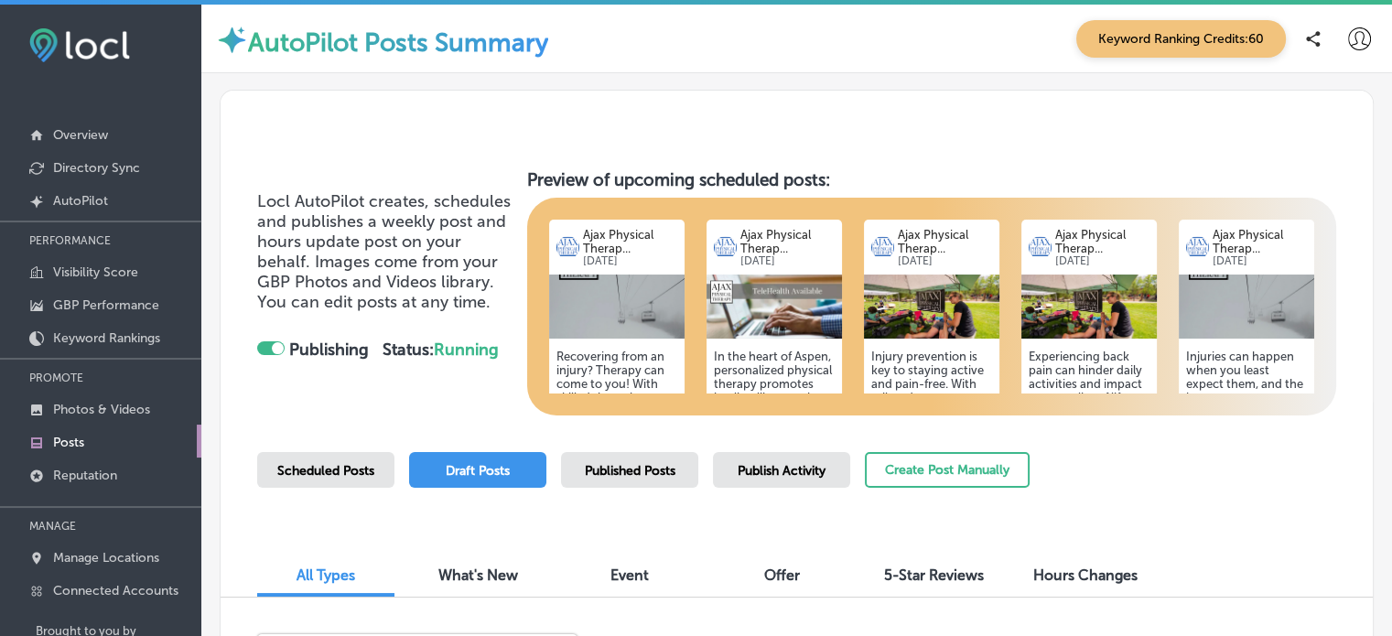
click at [352, 467] on span "Scheduled Posts" at bounding box center [325, 471] width 97 height 16
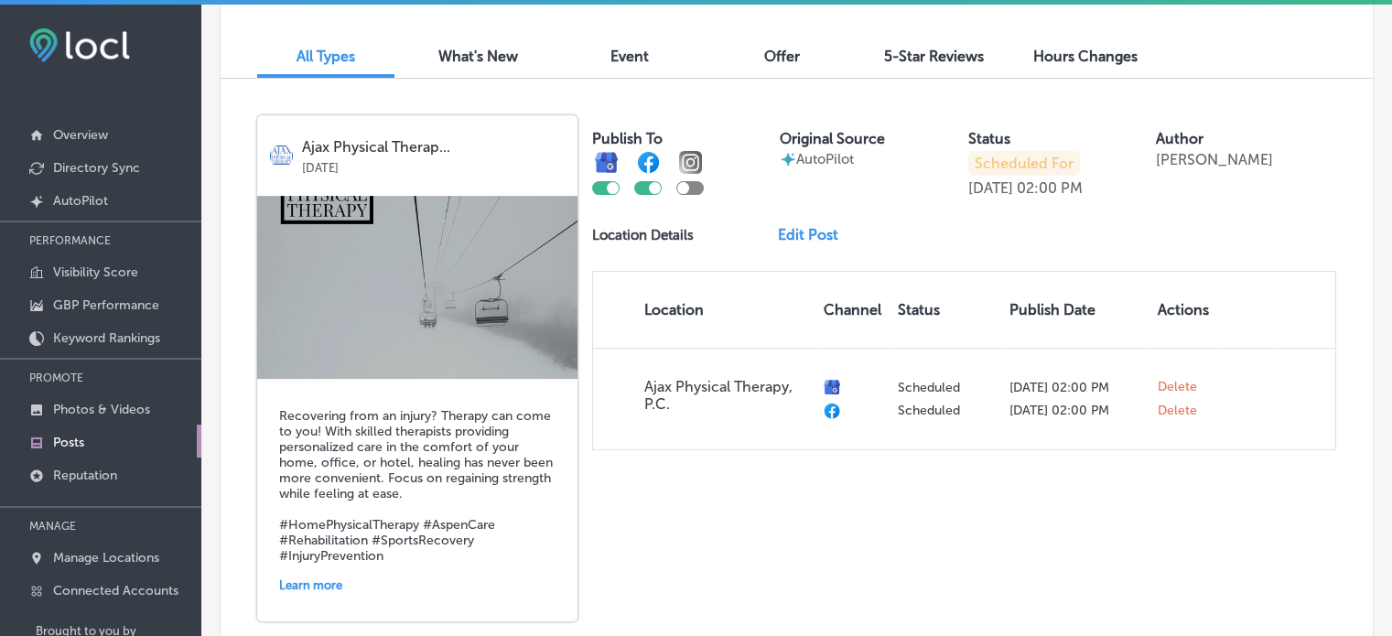
scroll to position [534, 0]
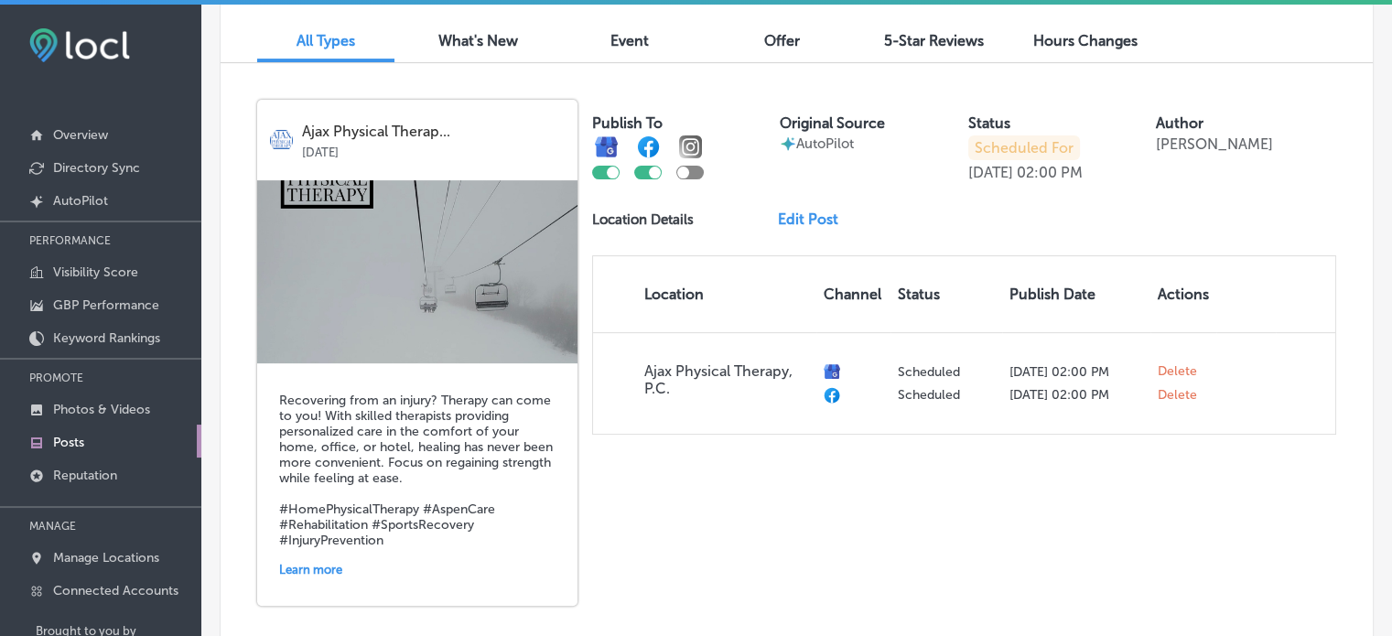
click at [684, 166] on div at bounding box center [689, 173] width 27 height 14
checkbox input "true"
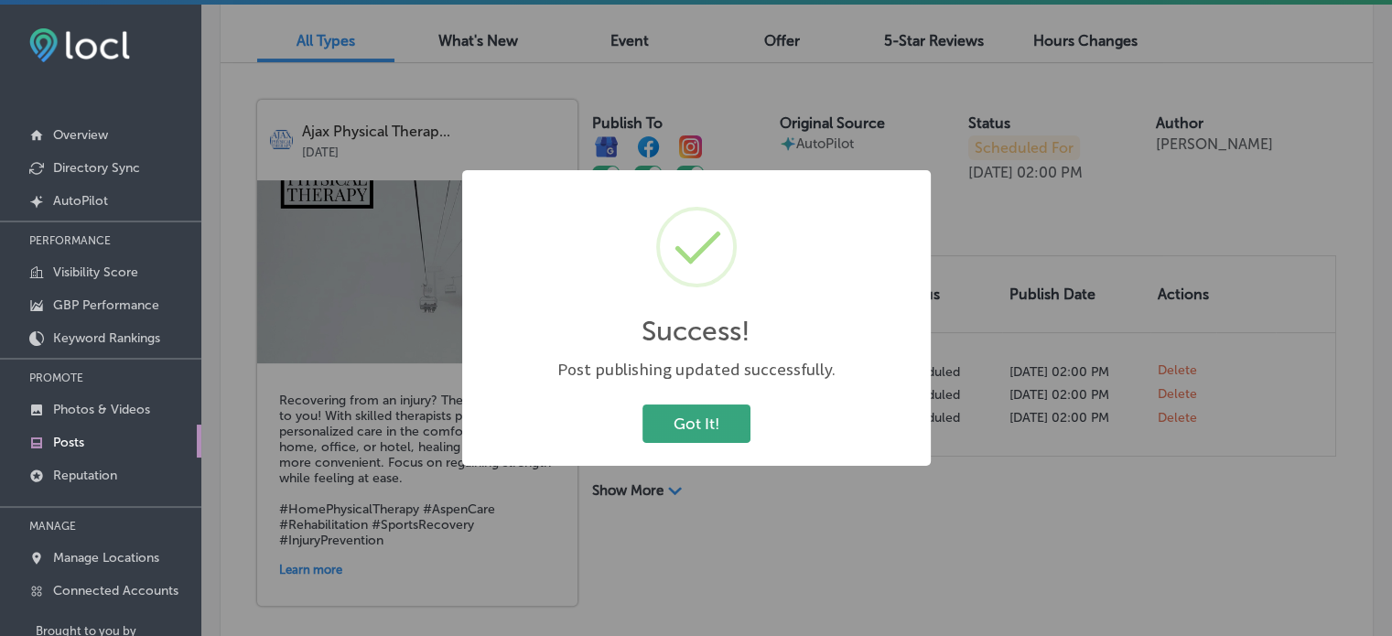
click at [695, 417] on button "Got It!" at bounding box center [696, 423] width 108 height 38
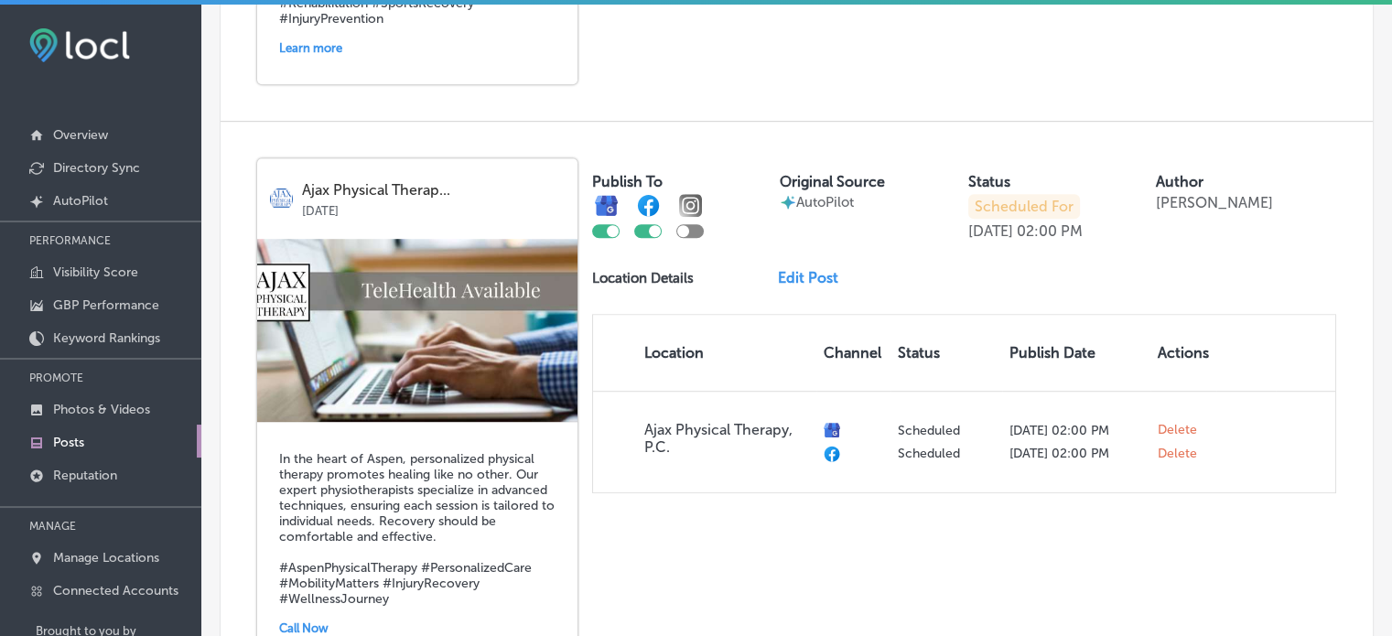
scroll to position [1058, 0]
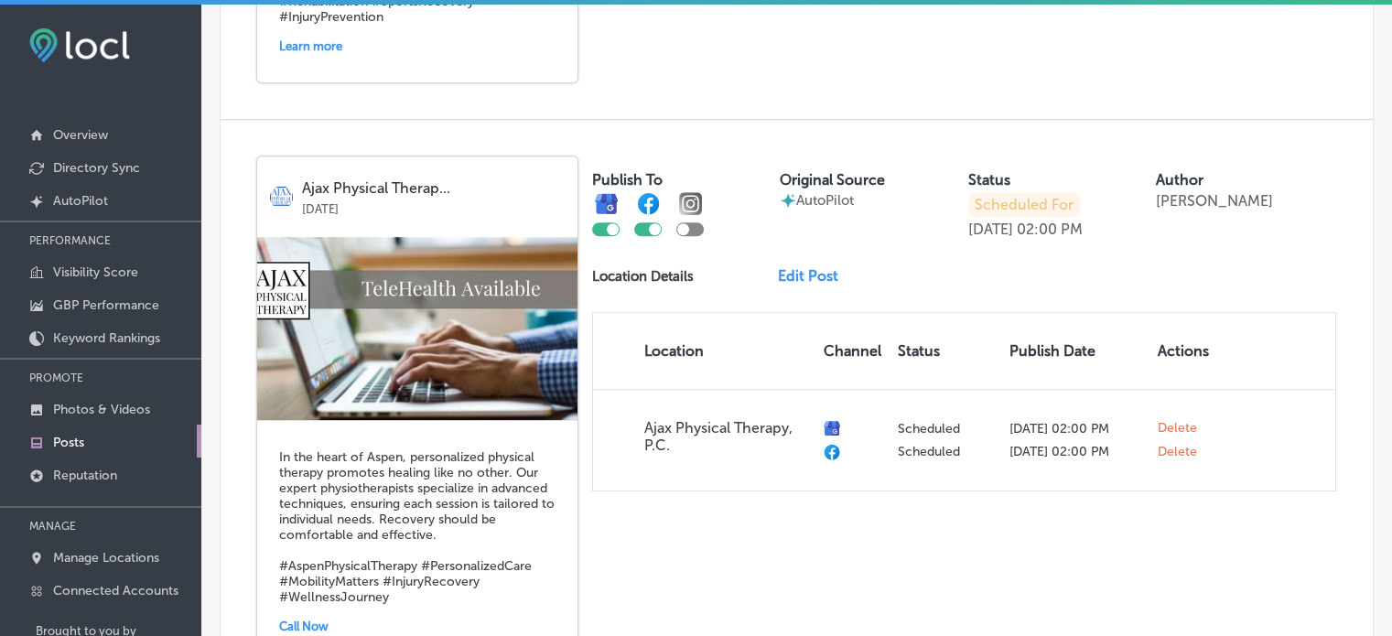
click at [692, 224] on div at bounding box center [689, 229] width 27 height 14
checkbox input "true"
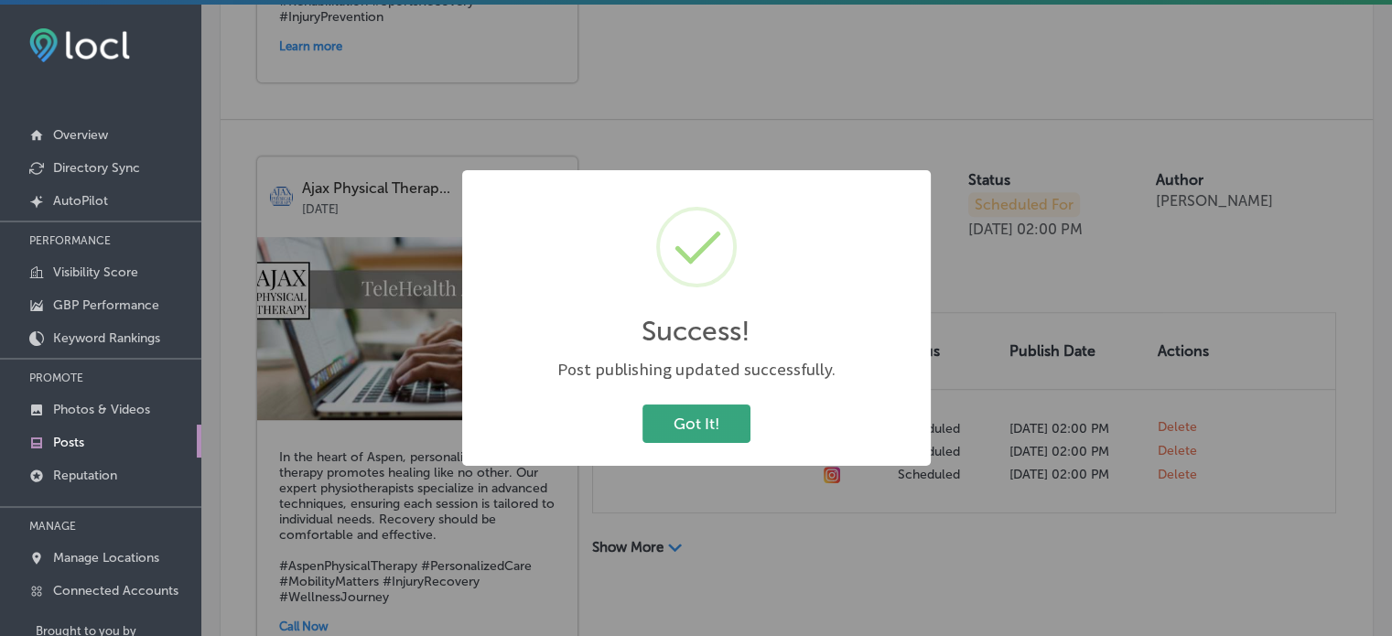
click at [710, 409] on button "Got It!" at bounding box center [696, 423] width 108 height 38
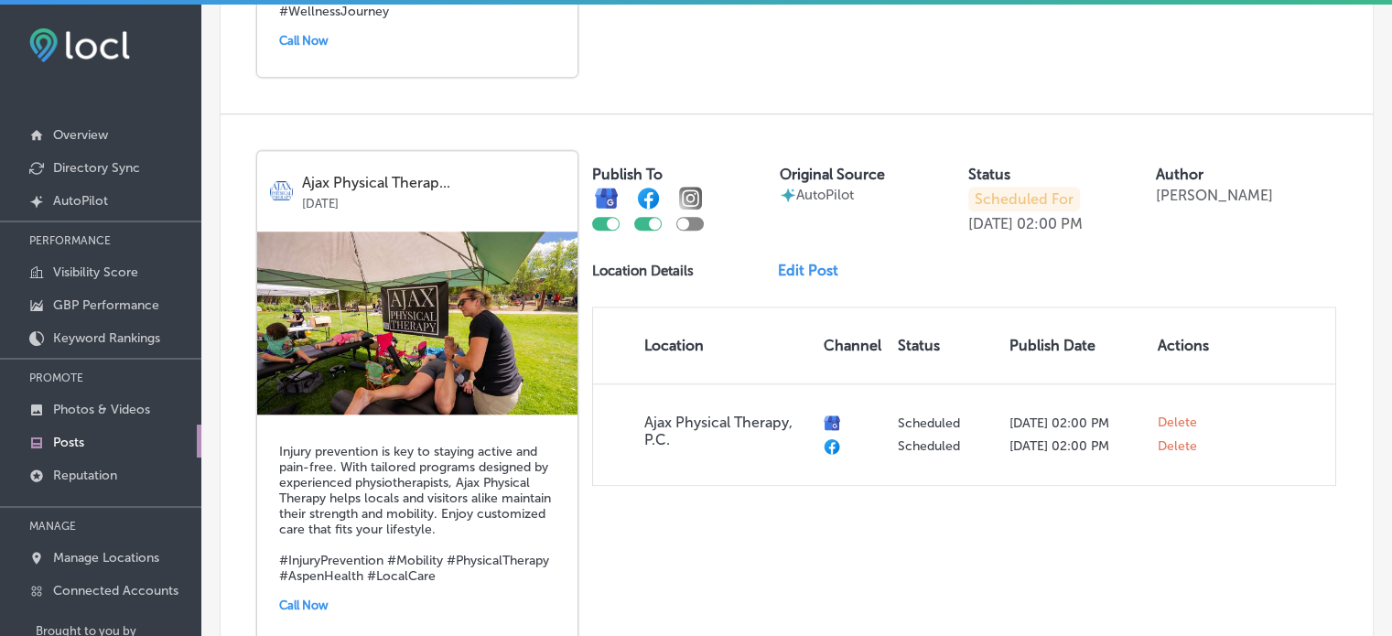
scroll to position [1656, 0]
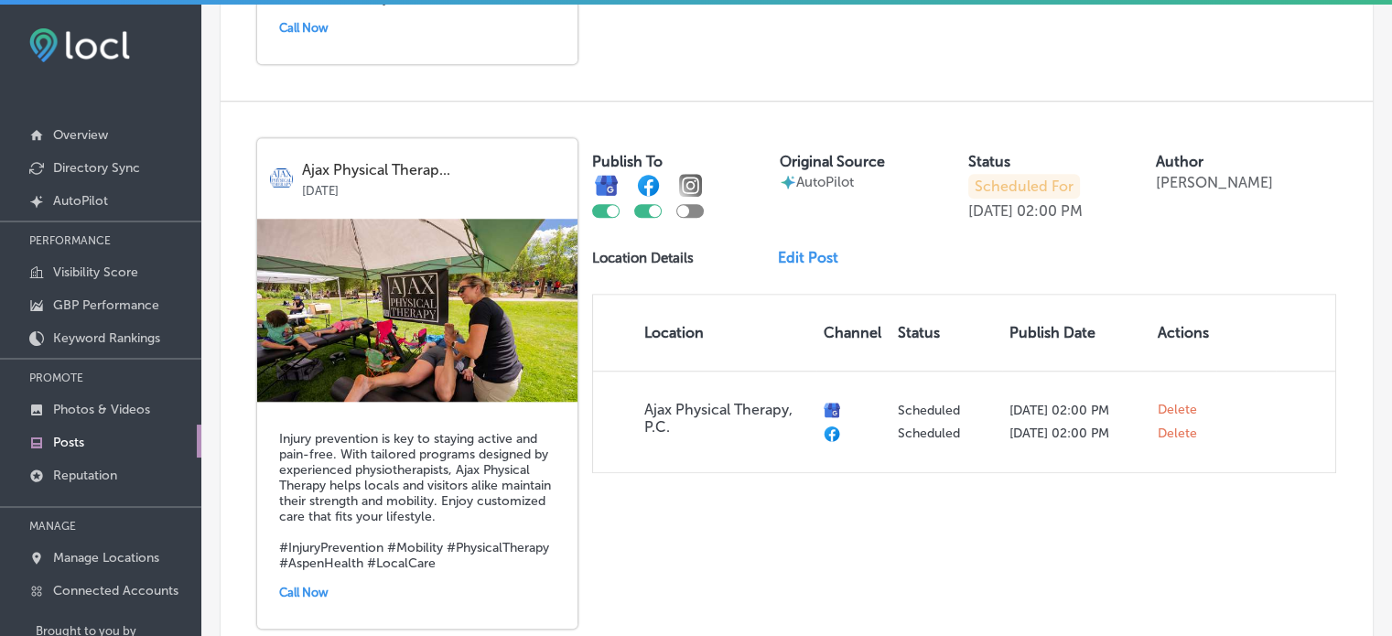
click at [695, 208] on div at bounding box center [689, 211] width 27 height 14
checkbox input "true"
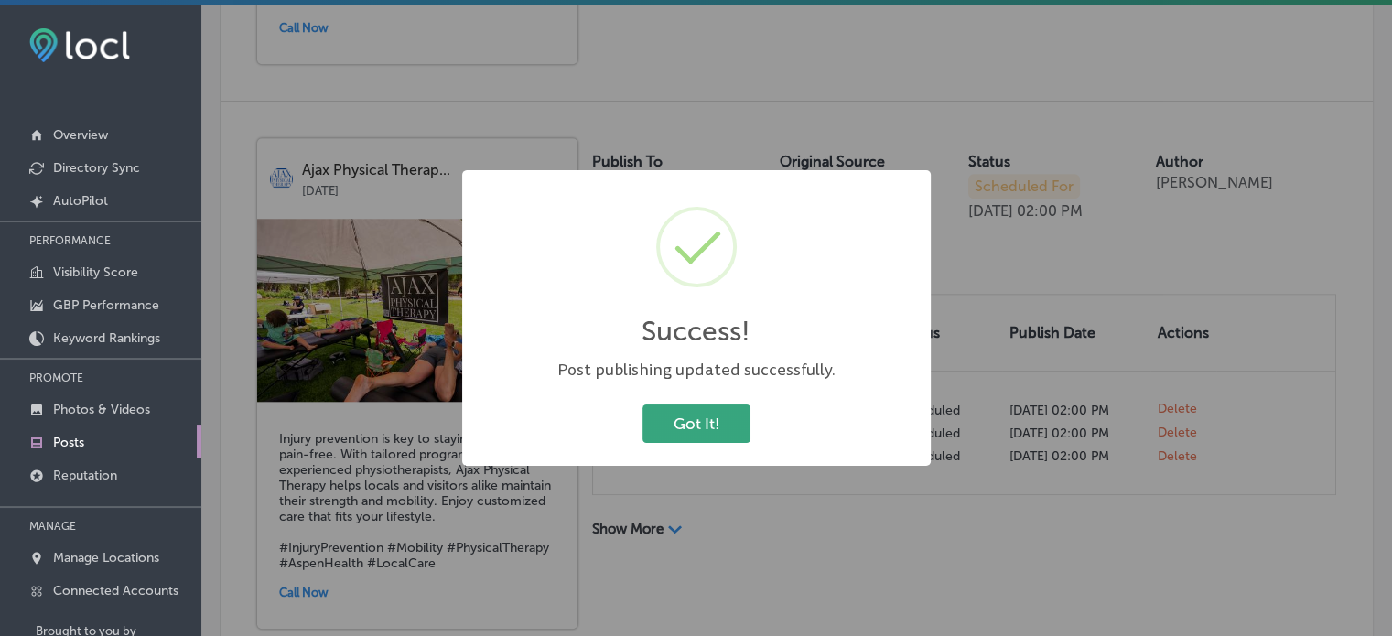
click at [721, 410] on button "Got It!" at bounding box center [696, 423] width 108 height 38
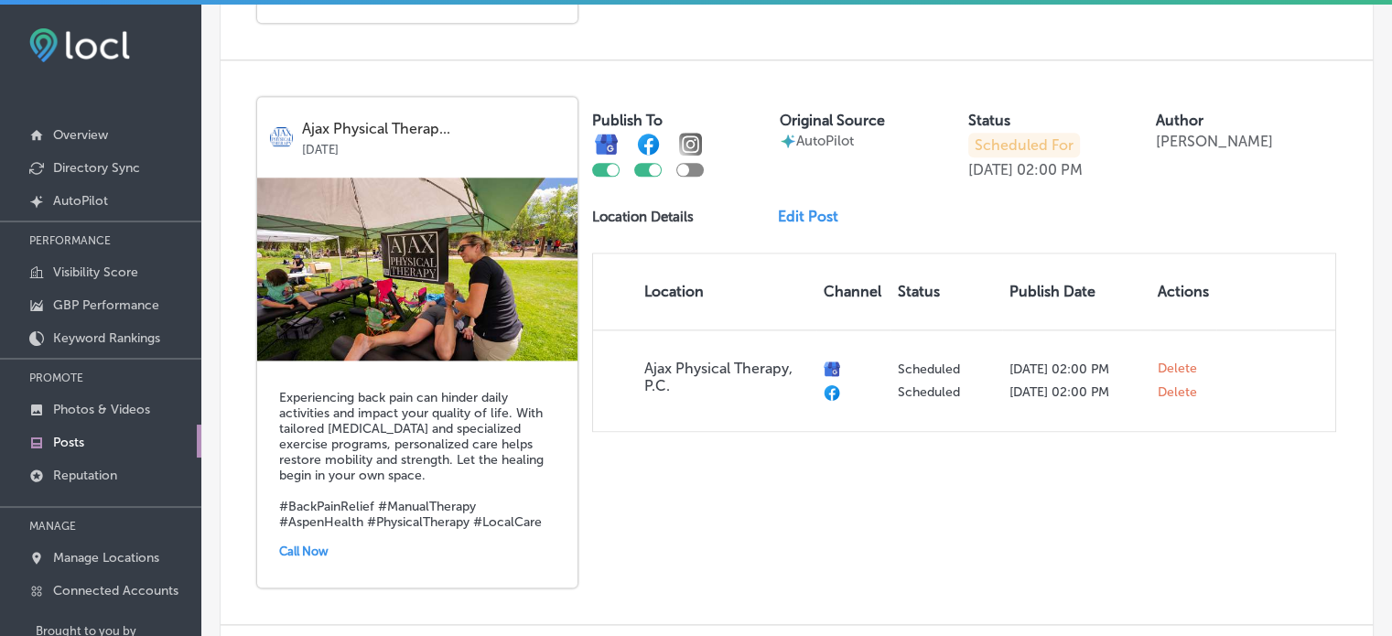
scroll to position [2263, 0]
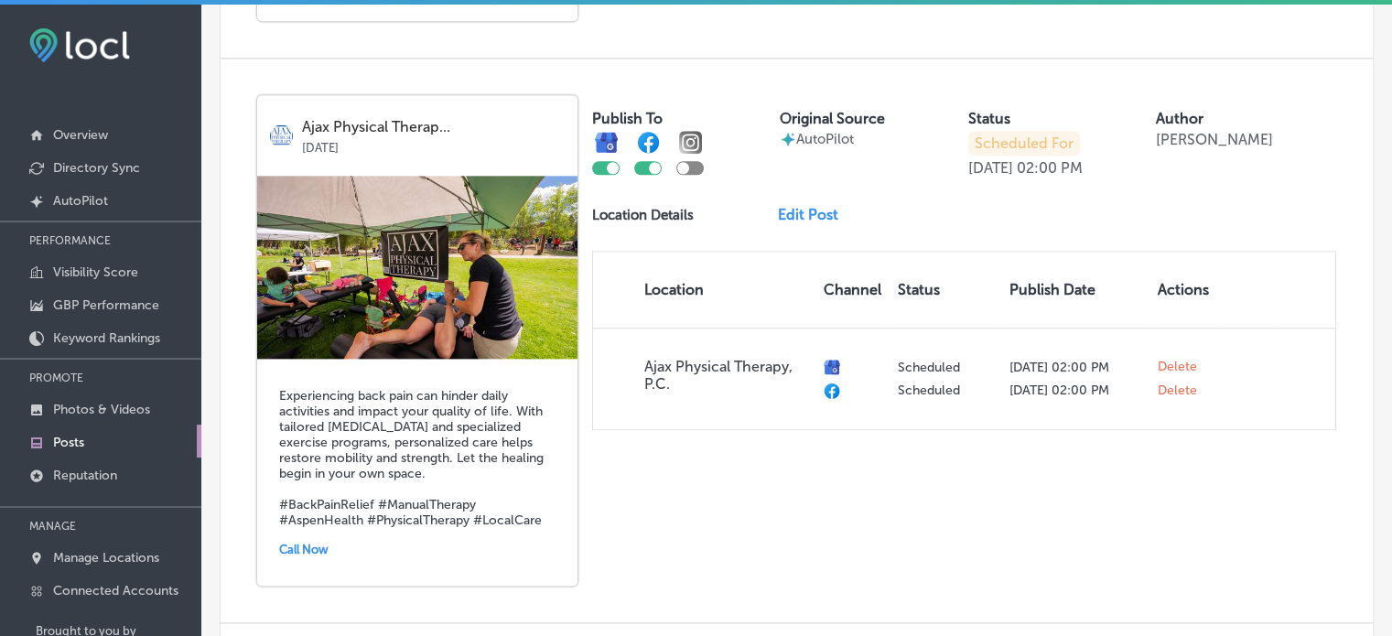
click at [694, 161] on div at bounding box center [689, 168] width 27 height 14
checkbox input "true"
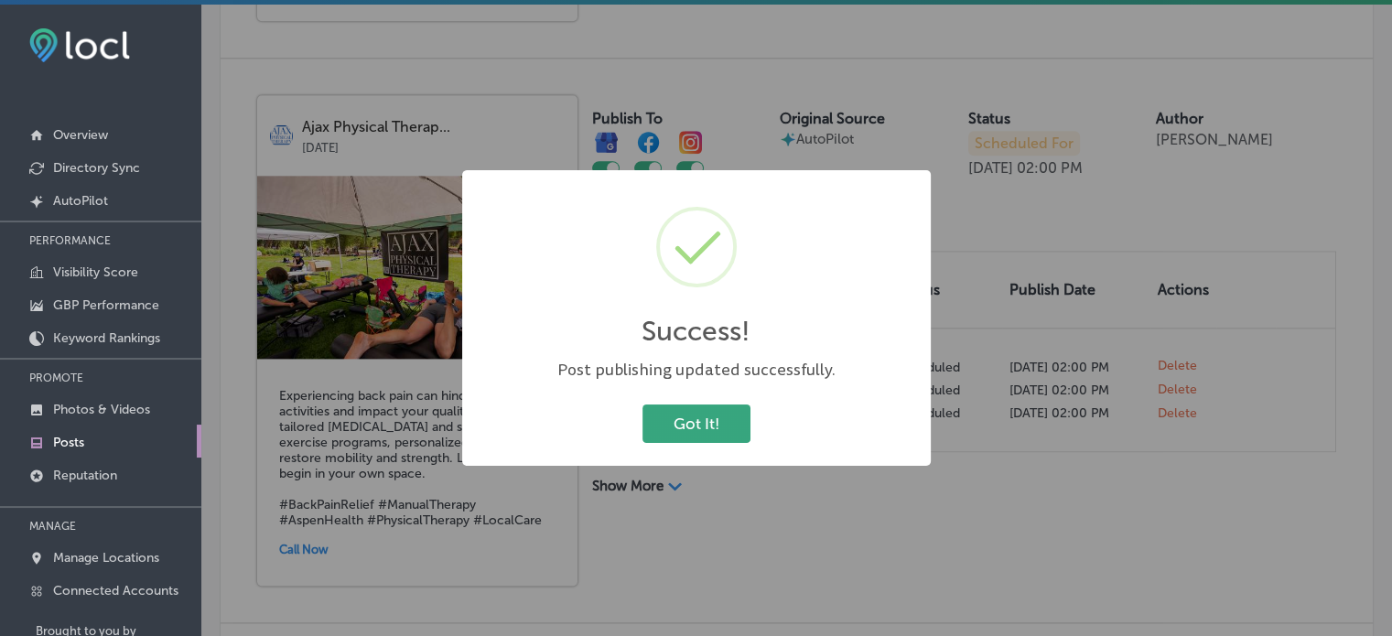
click at [702, 420] on button "Got It!" at bounding box center [696, 423] width 108 height 38
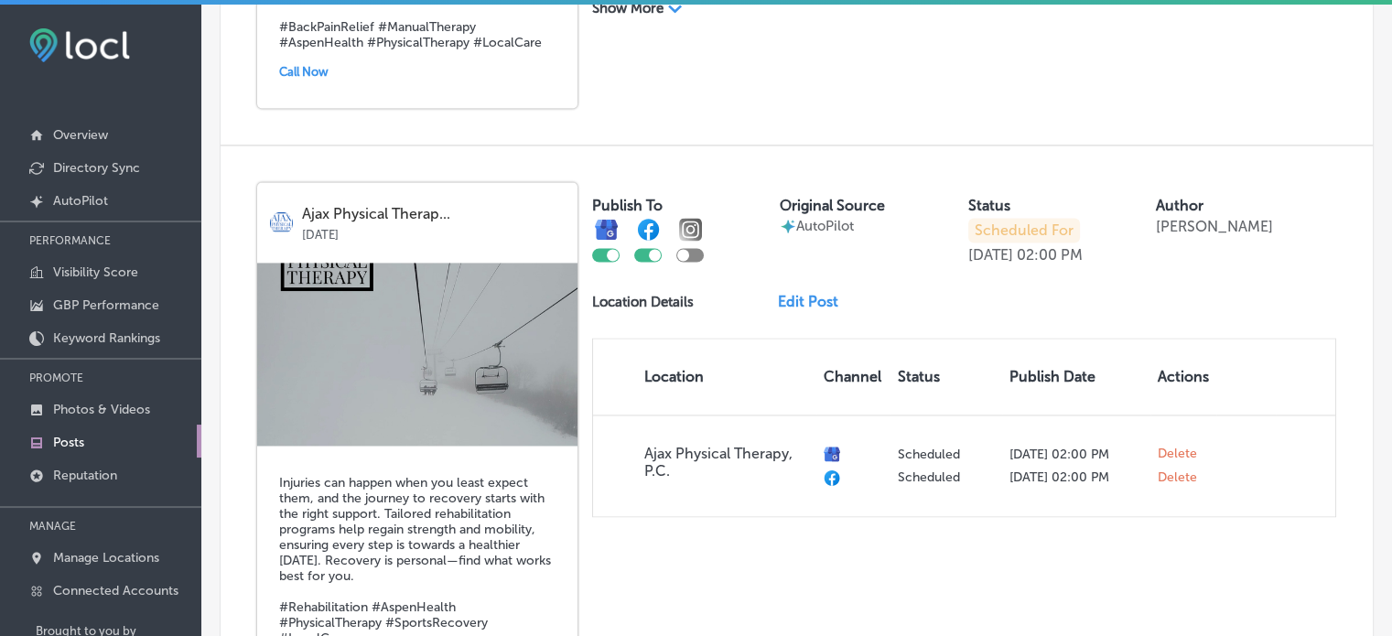
scroll to position [2752, 0]
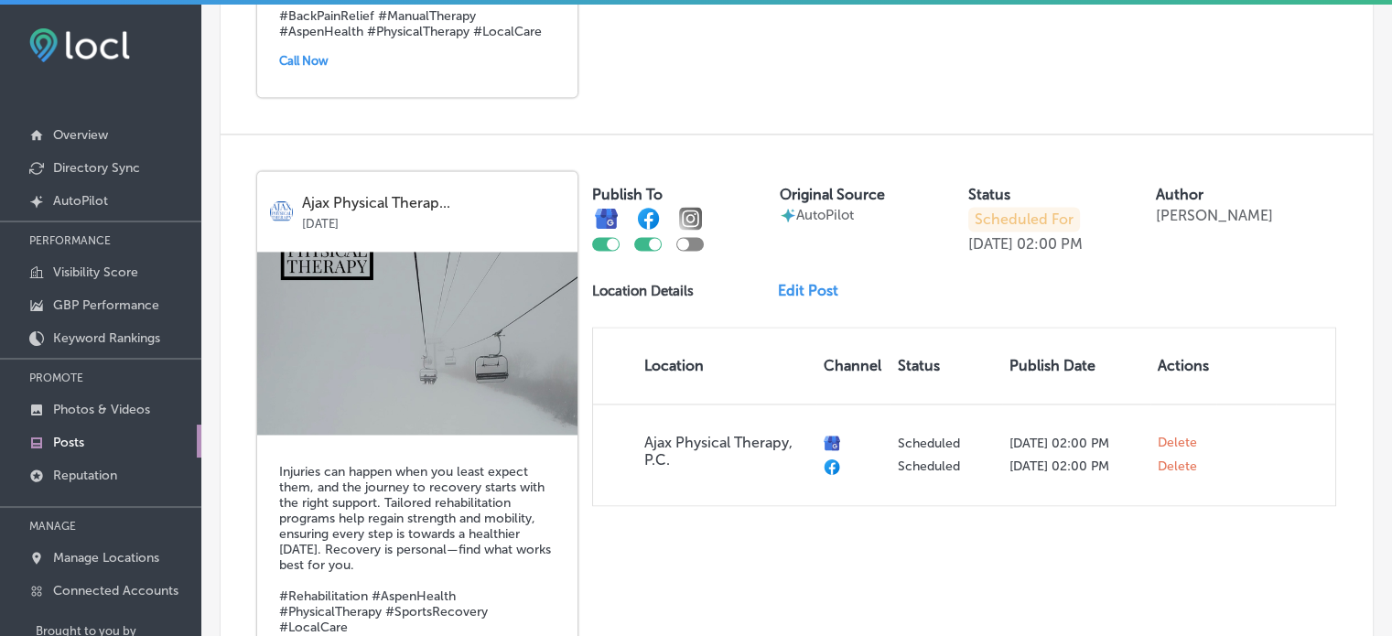
click at [692, 237] on div at bounding box center [689, 244] width 27 height 14
checkbox input "true"
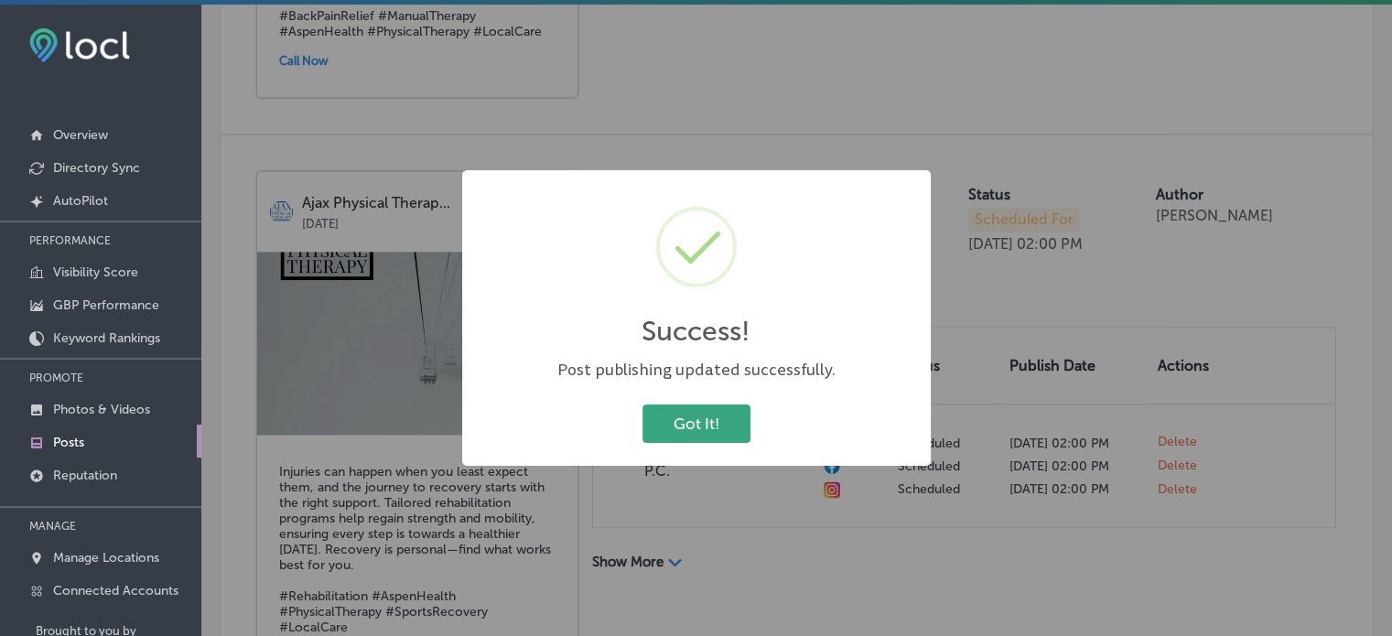
click at [714, 417] on button "Got It!" at bounding box center [696, 423] width 108 height 38
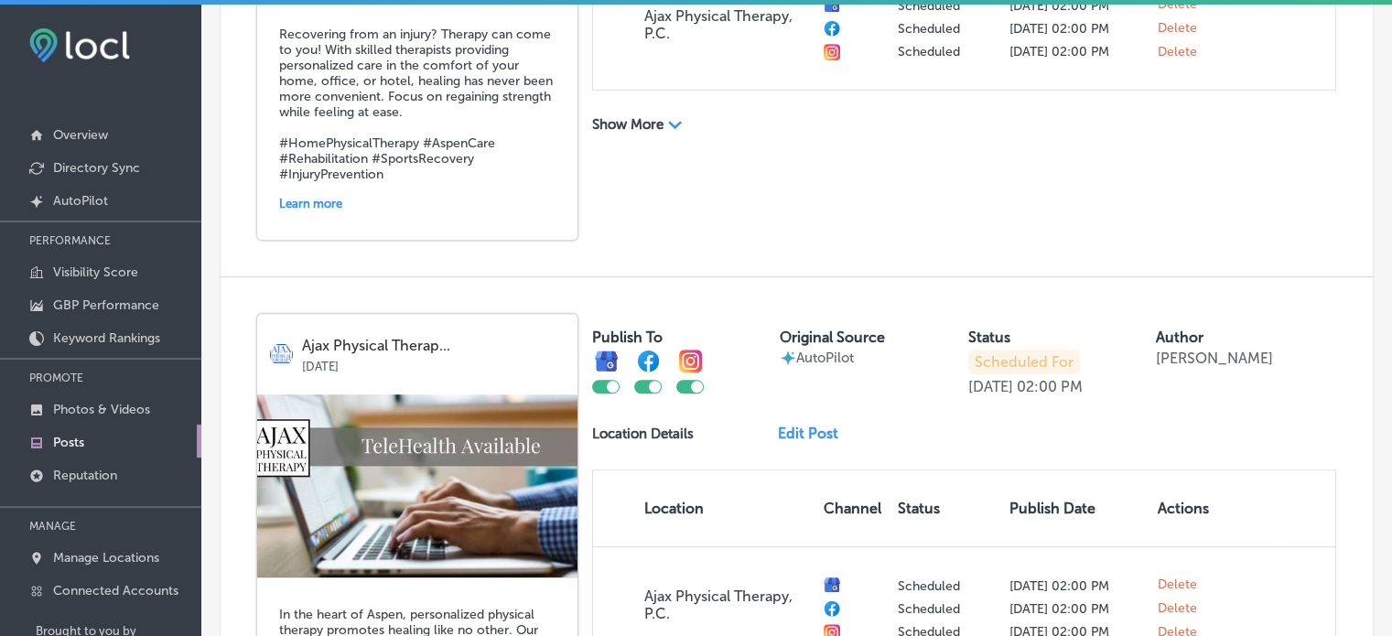
scroll to position [0, 0]
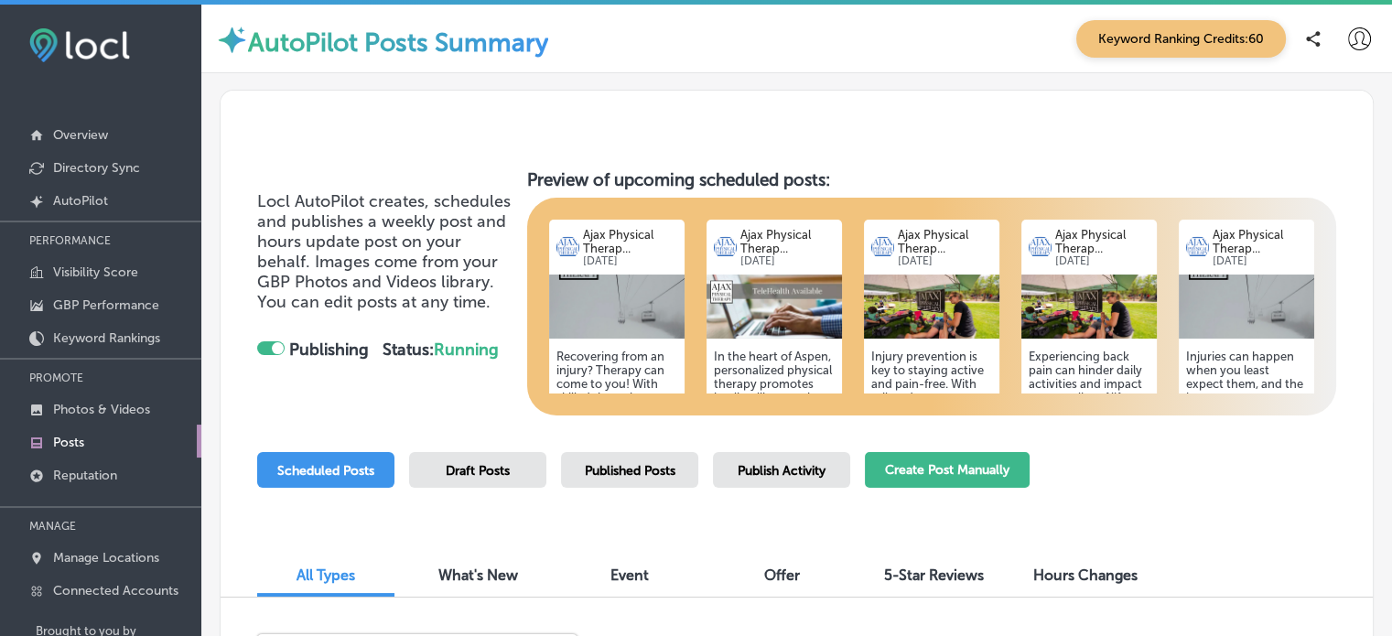
click at [975, 478] on button "Create Post Manually" at bounding box center [947, 470] width 165 height 36
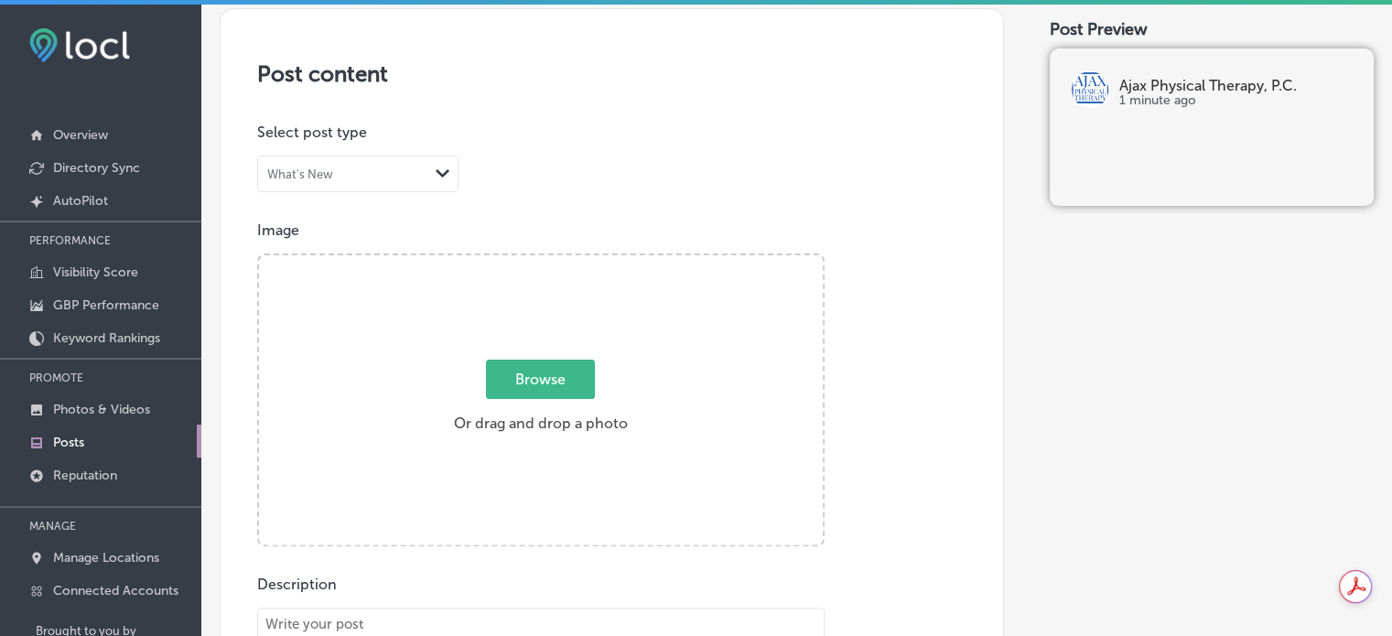
scroll to position [355, 0]
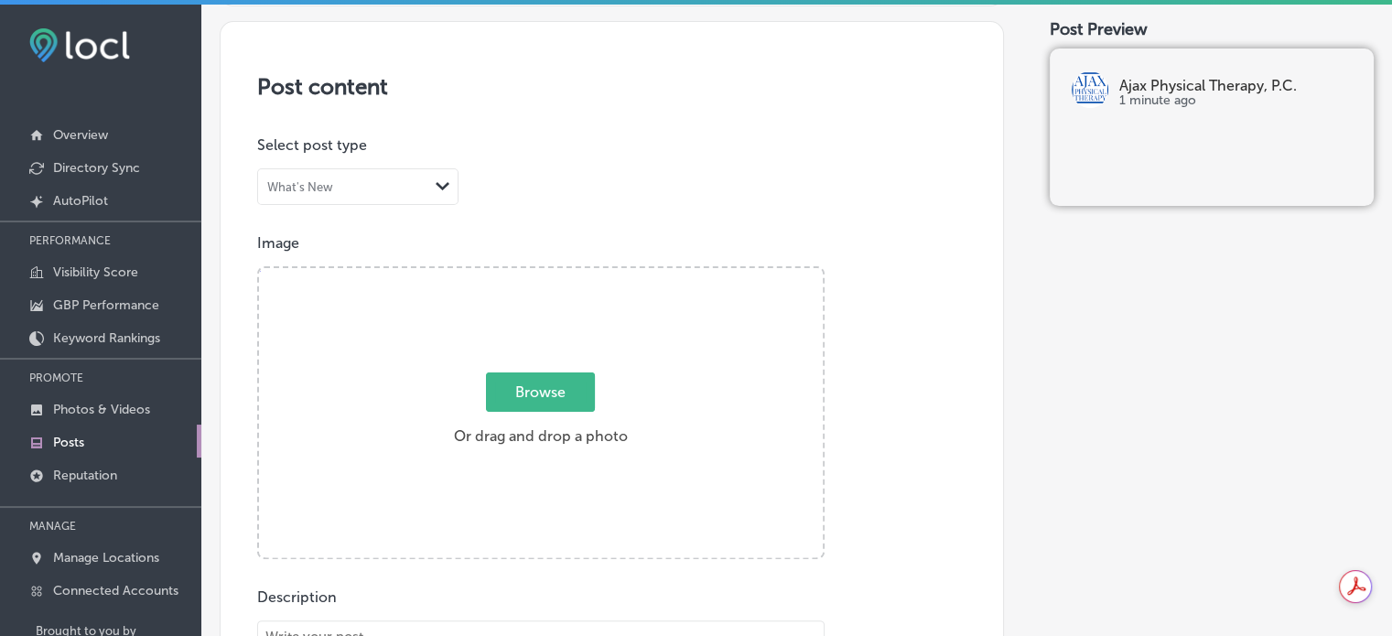
click at [551, 407] on span "Browse" at bounding box center [540, 391] width 109 height 39
click at [551, 274] on input "Browse Or drag and drop a photo" at bounding box center [541, 270] width 564 height 5
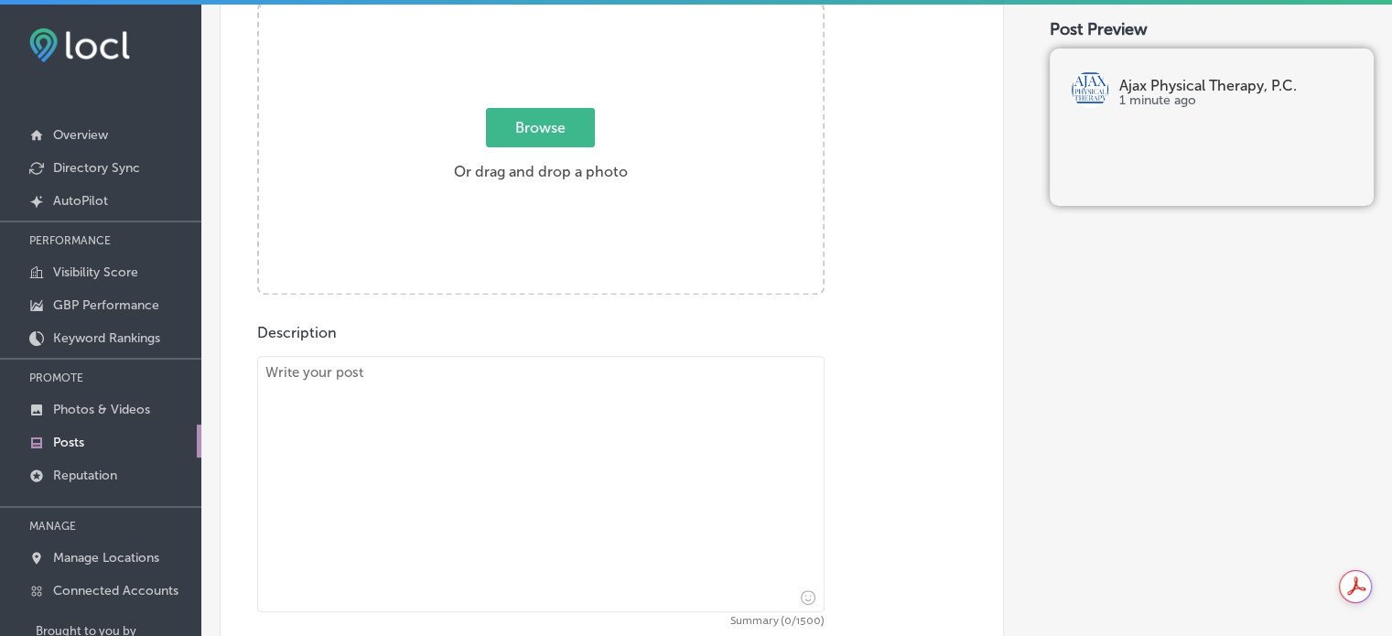
scroll to position [628, 0]
click at [555, 463] on textarea at bounding box center [540, 476] width 567 height 256
paste textarea "As your ski day gets longer, you are more likely to be injured. Even as expert …"
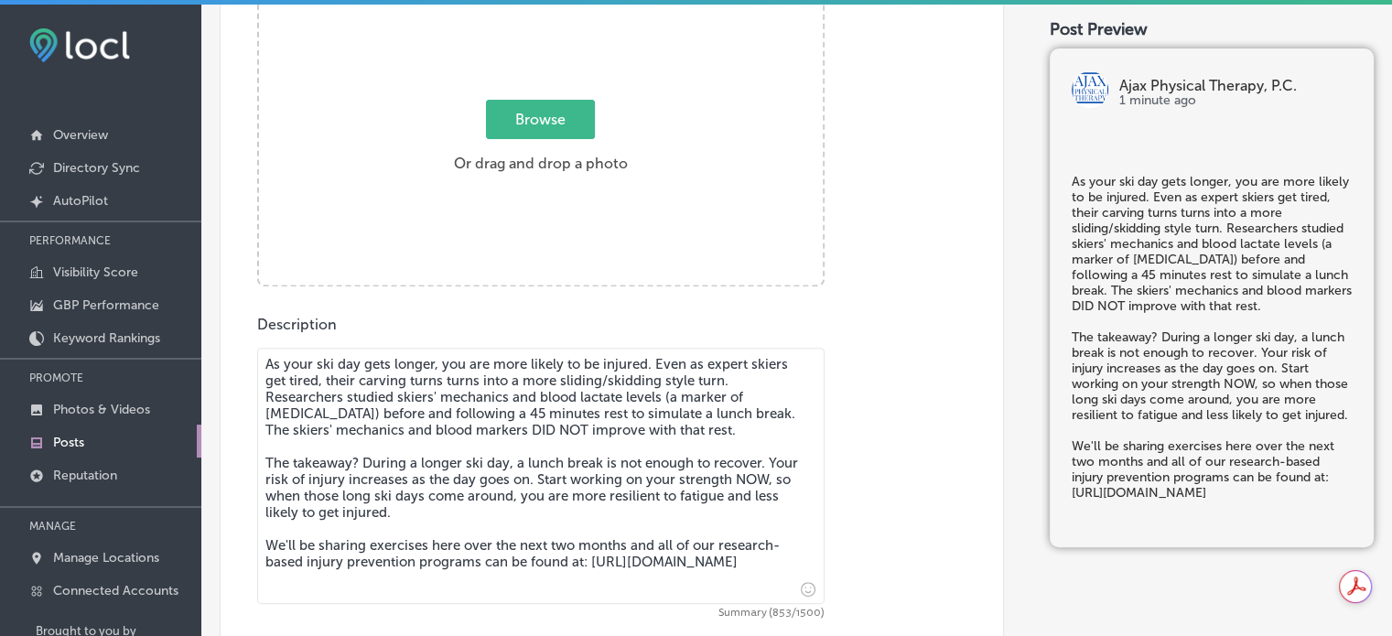
click at [532, 500] on textarea "As your ski day gets longer, you are more likely to be injured. Even as expert …" at bounding box center [540, 476] width 567 height 256
click at [634, 592] on textarea "As your ski day gets longer, you are more likely to be injured. Even as expert …" at bounding box center [540, 476] width 567 height 256
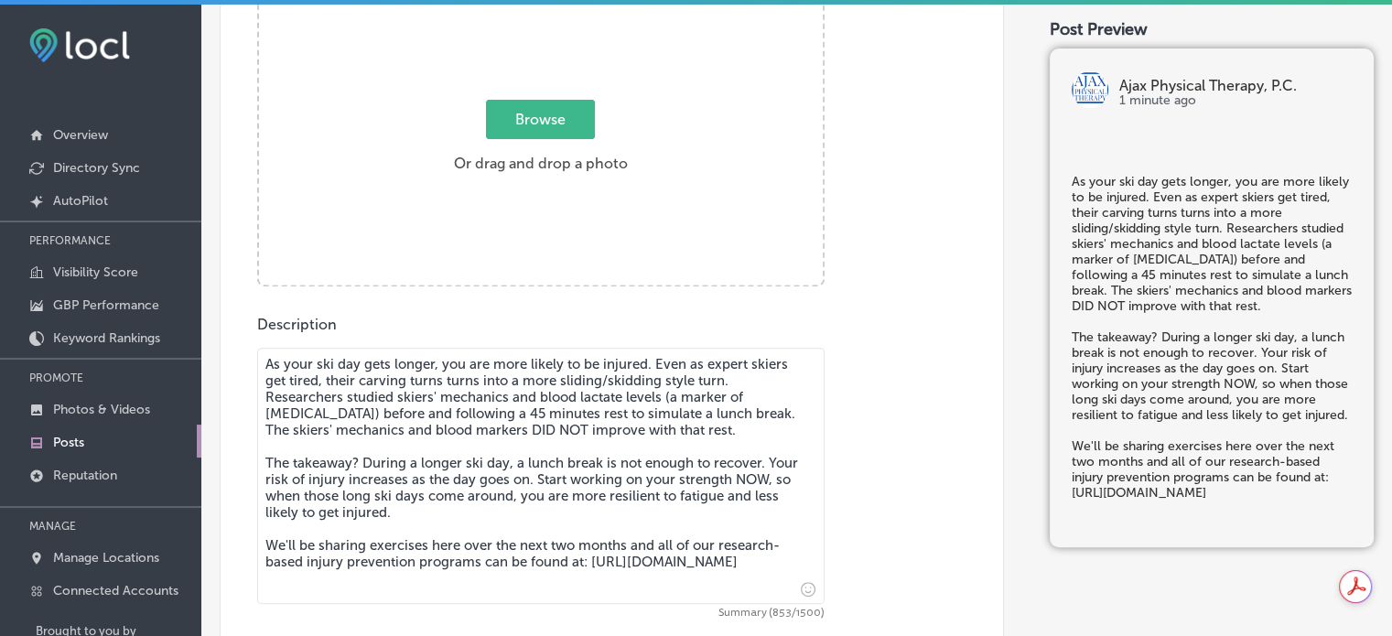
drag, startPoint x: 634, startPoint y: 592, endPoint x: 241, endPoint y: 335, distance: 470.0
click at [241, 335] on div "Post content Select location(s) Select post type What's New Path Created with S…" at bounding box center [612, 267] width 784 height 1038
paste textarea "Find Ajax PT on Instagram and Facebook for daily ski injury prevention content …"
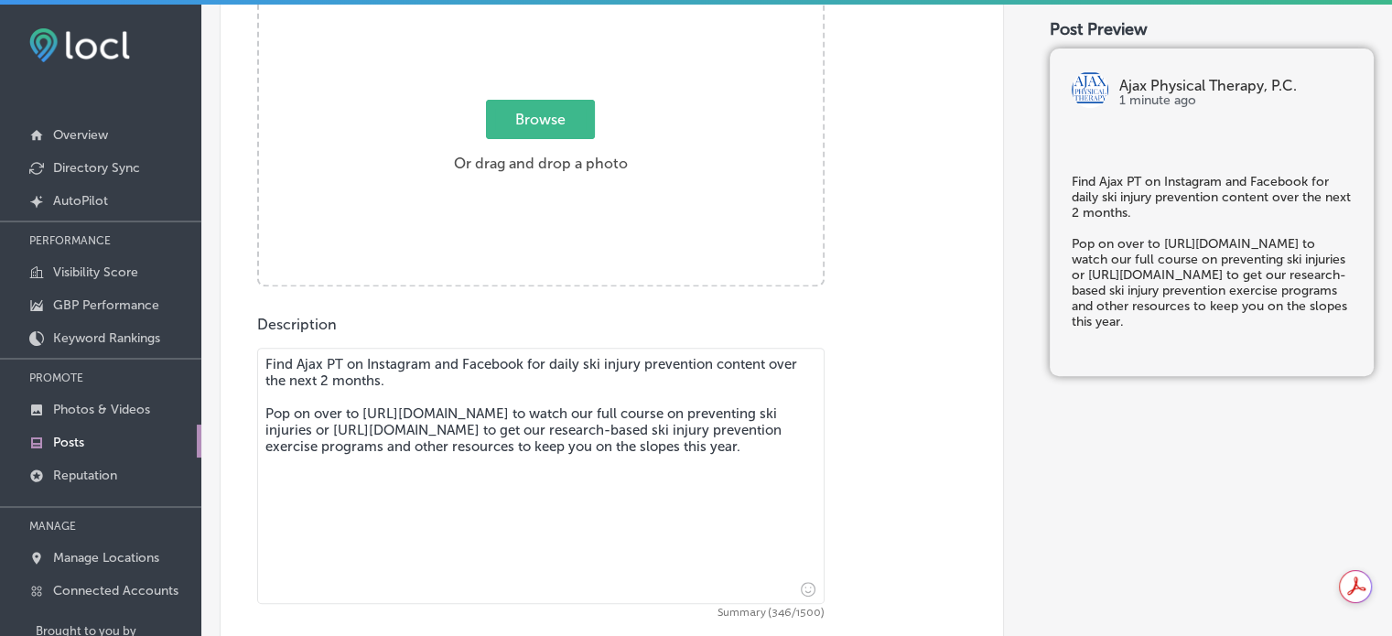
drag, startPoint x: 758, startPoint y: 473, endPoint x: 145, endPoint y: 358, distance: 623.7
click at [145, 358] on div "iconmonstr-menu-thin copy Created with Sketch. Overview Directory Sync Created …" at bounding box center [696, 323] width 1392 height 636
type textarea "Find Ajax PT on Instagram and Facebook for daily ski injury prevention content …"
click at [872, 108] on div "Image Powered by PQINA Browse Or drag and drop a photo" at bounding box center [611, 124] width 709 height 325
click at [527, 126] on span "Browse" at bounding box center [540, 119] width 109 height 39
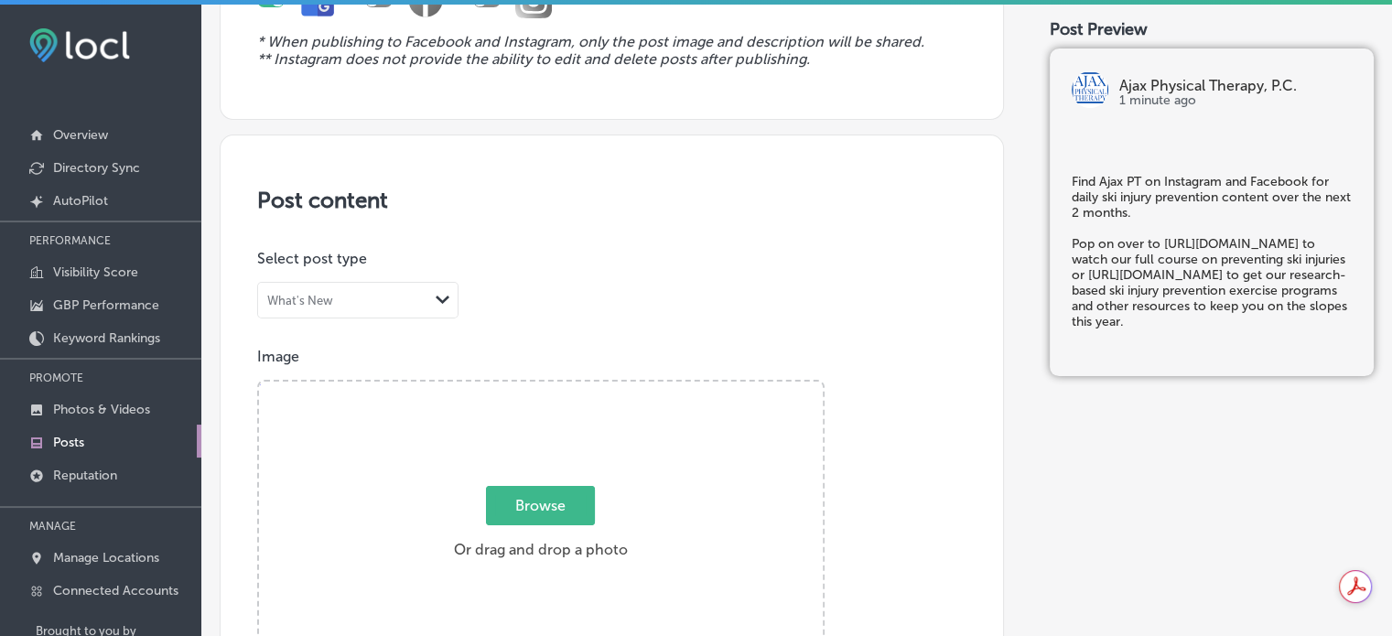
type input "C:\fakepath\469500934_587547517001052_7982641992899599142_n.heic"
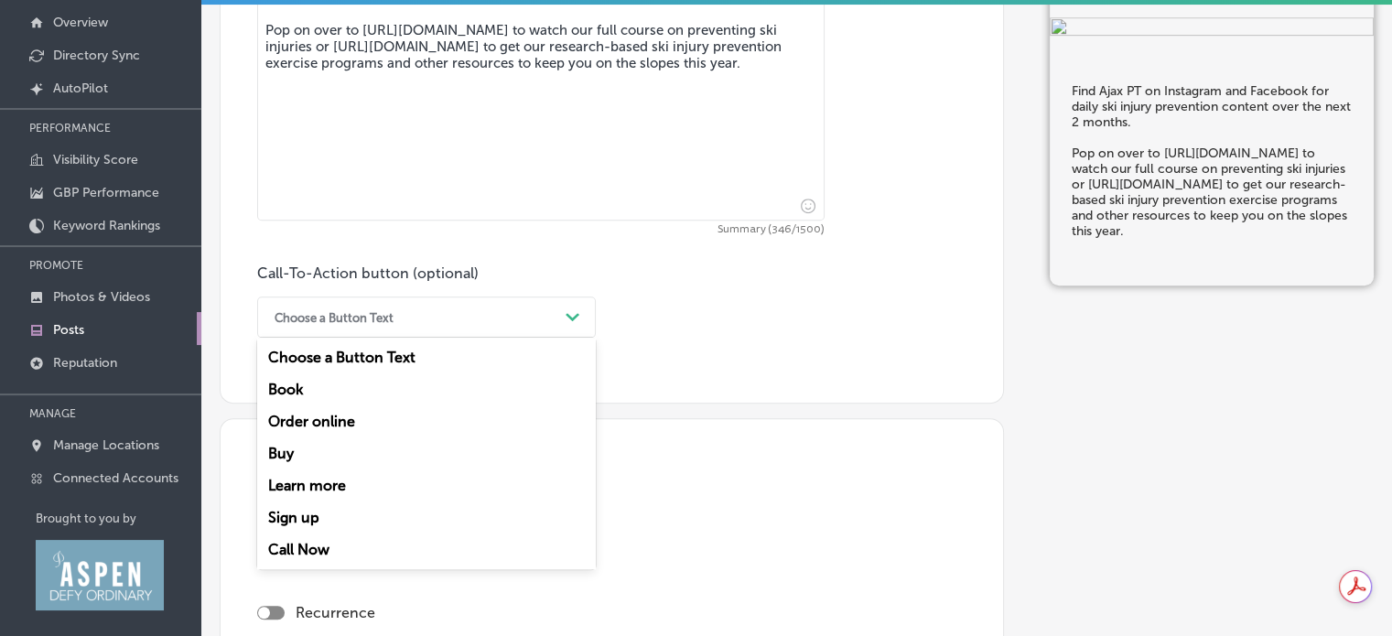
scroll to position [932, 0]
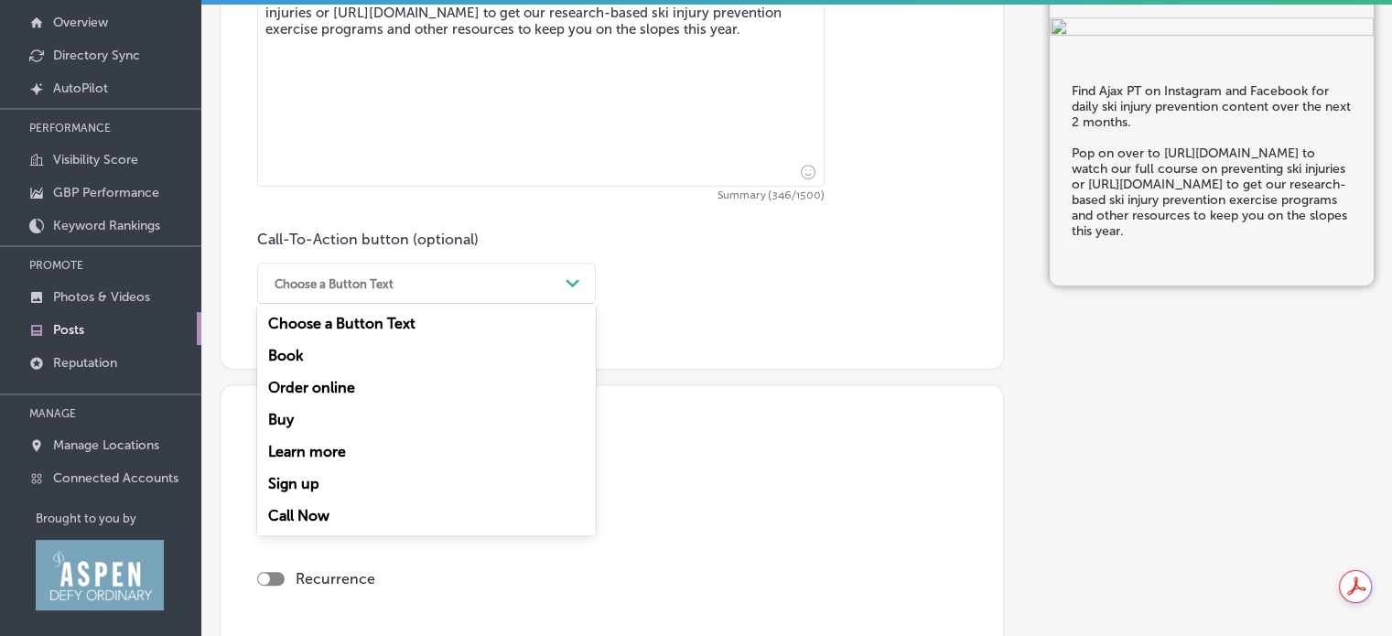
click at [334, 453] on div "Learn more" at bounding box center [426, 451] width 339 height 32
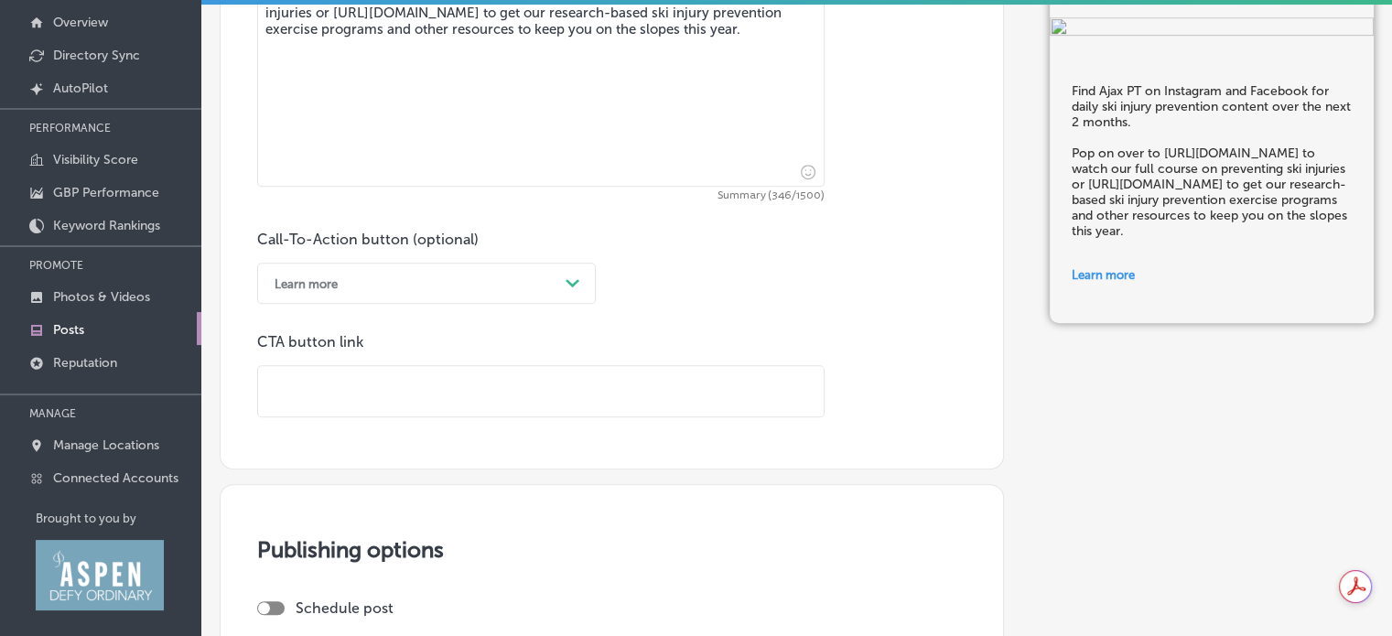
click at [513, 387] on input "text" at bounding box center [540, 391] width 565 height 50
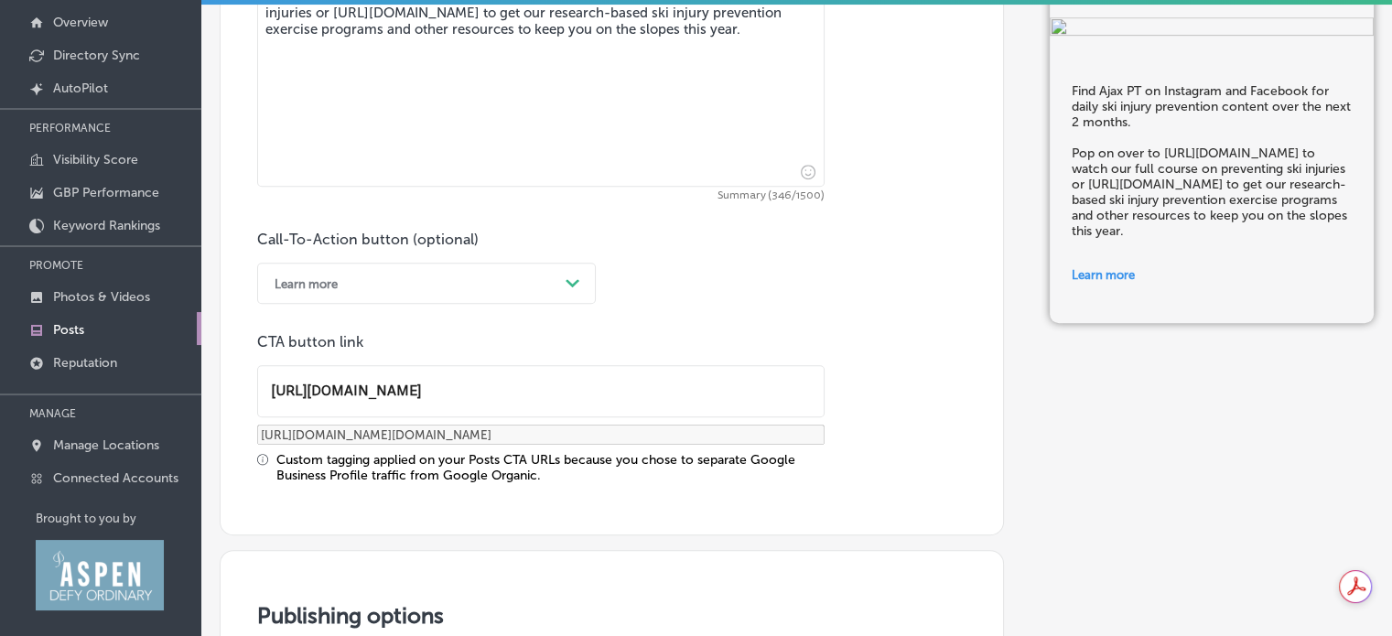
click at [490, 389] on input "[URL][DOMAIN_NAME]" at bounding box center [540, 391] width 565 height 50
type input "[URL][DOMAIN_NAME]"
type input "[URL][DOMAIN_NAME][DOMAIN_NAME]"
type input "[URL][DOMAIN_NAME]"
type input "[URL][DOMAIN_NAME][DOMAIN_NAME]"
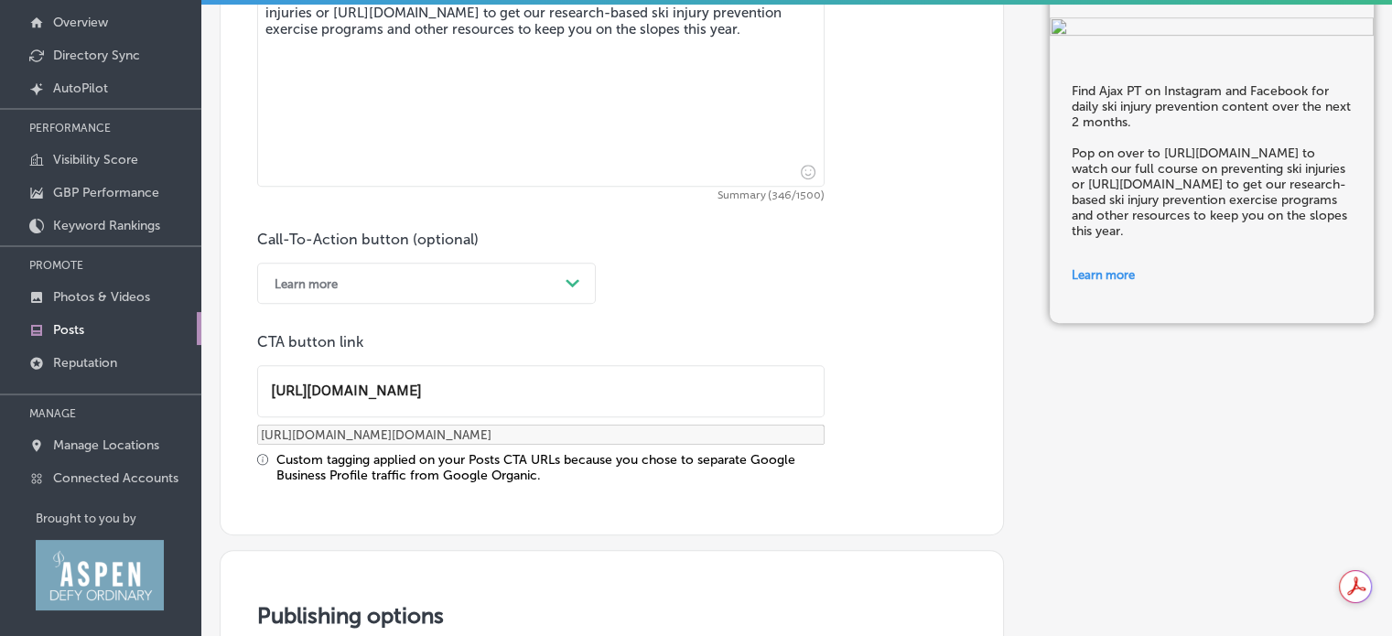
type input "[URL][DOMAIN_NAME]"
type input "[URL][DOMAIN_NAME][DOMAIN_NAME]"
type input "[URL][DOMAIN_NAME]"
type input "[URL][DOMAIN_NAME][DOMAIN_NAME]"
type input "[URL][DOMAIN_NAME]"
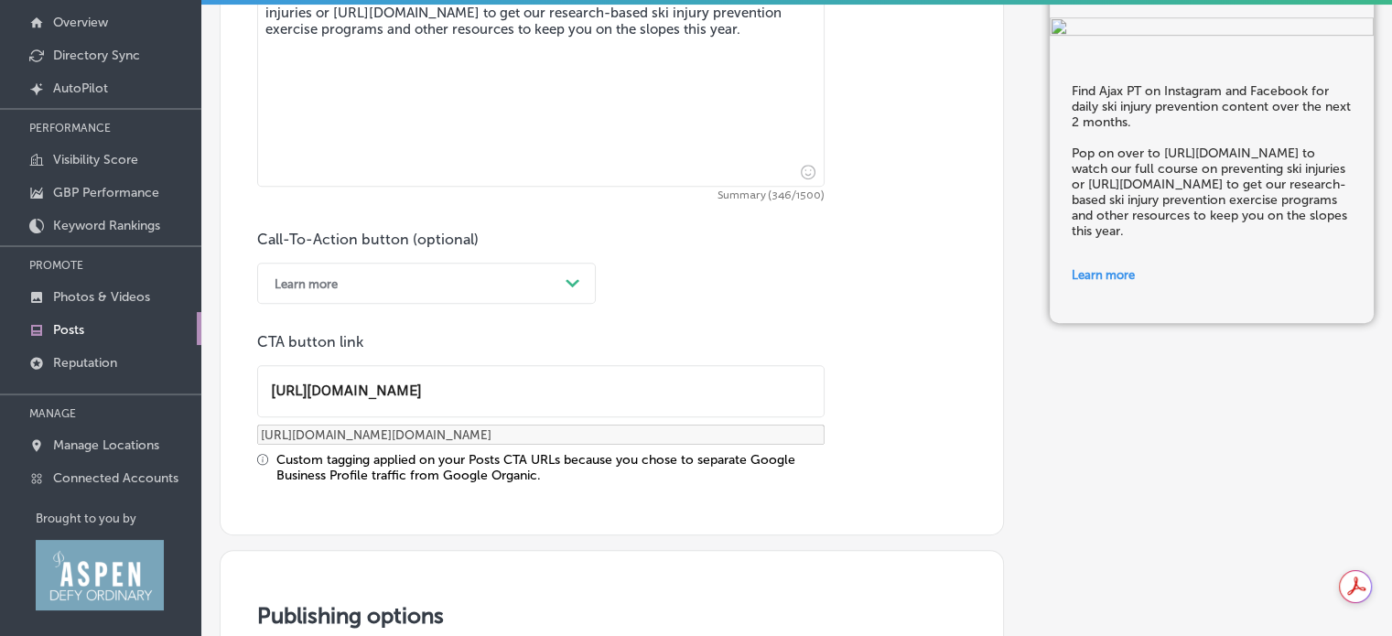
type input "[URL][DOMAIN_NAME][DOMAIN_NAME]"
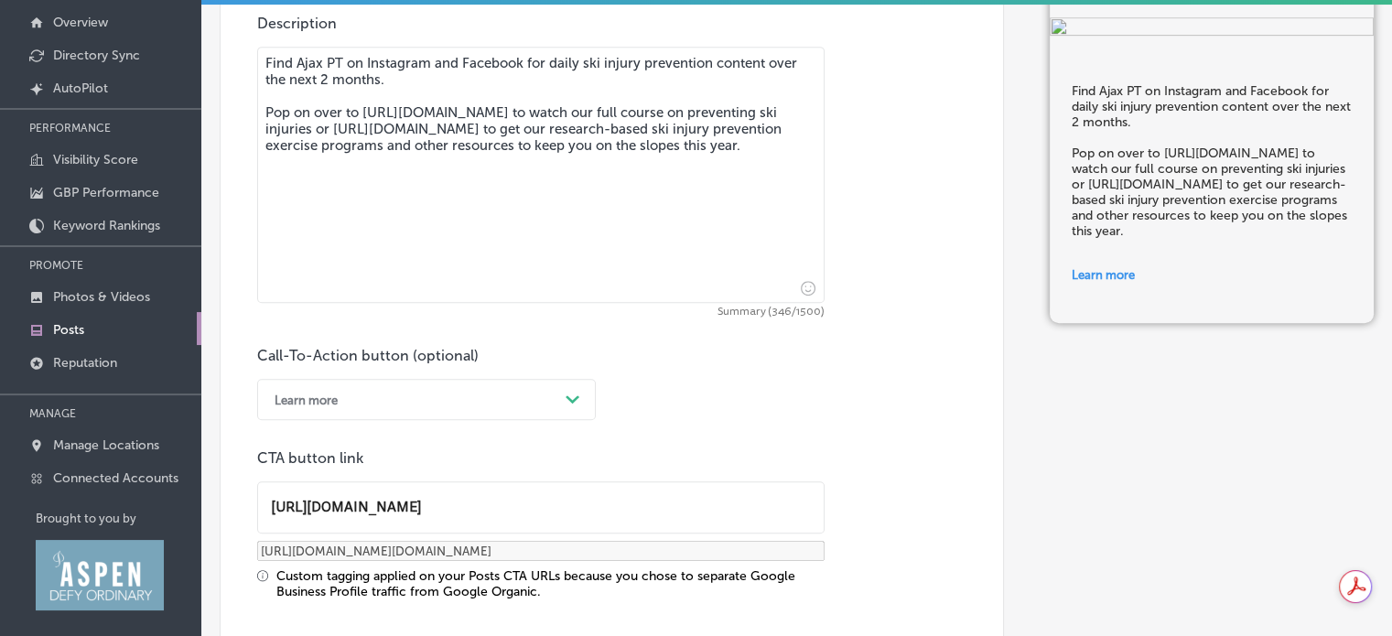
scroll to position [815, 0]
type input "[URL][DOMAIN_NAME]"
type input "[URL][DOMAIN_NAME][DOMAIN_NAME]"
type input "[URL][DOMAIN_NAME]"
type input "[URL][DOMAIN_NAME][DOMAIN_NAME]"
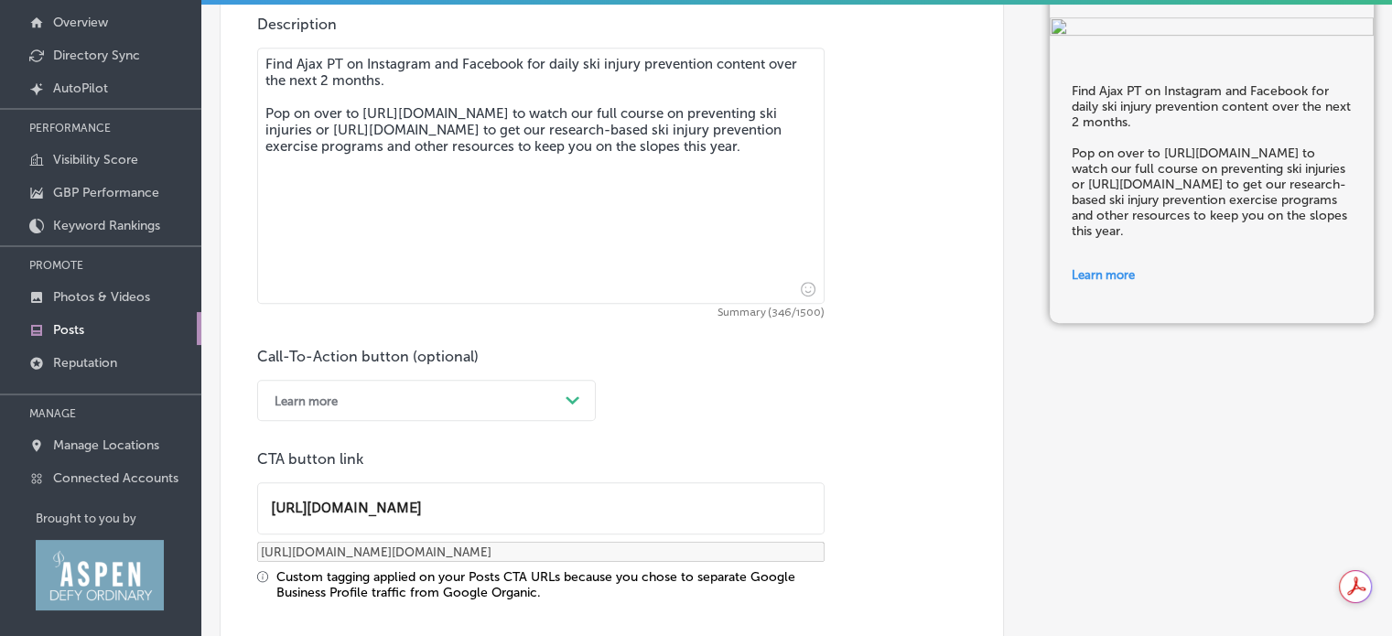
type input "[URL][DOMAIN_NAME]"
type input "[URL][DOMAIN_NAME][DOMAIN_NAME]"
type input "[URL][DOMAIN_NAME]"
type input "[URL][DOMAIN_NAME][DOMAIN_NAME]"
type input "[URL][DOMAIN_NAME]"
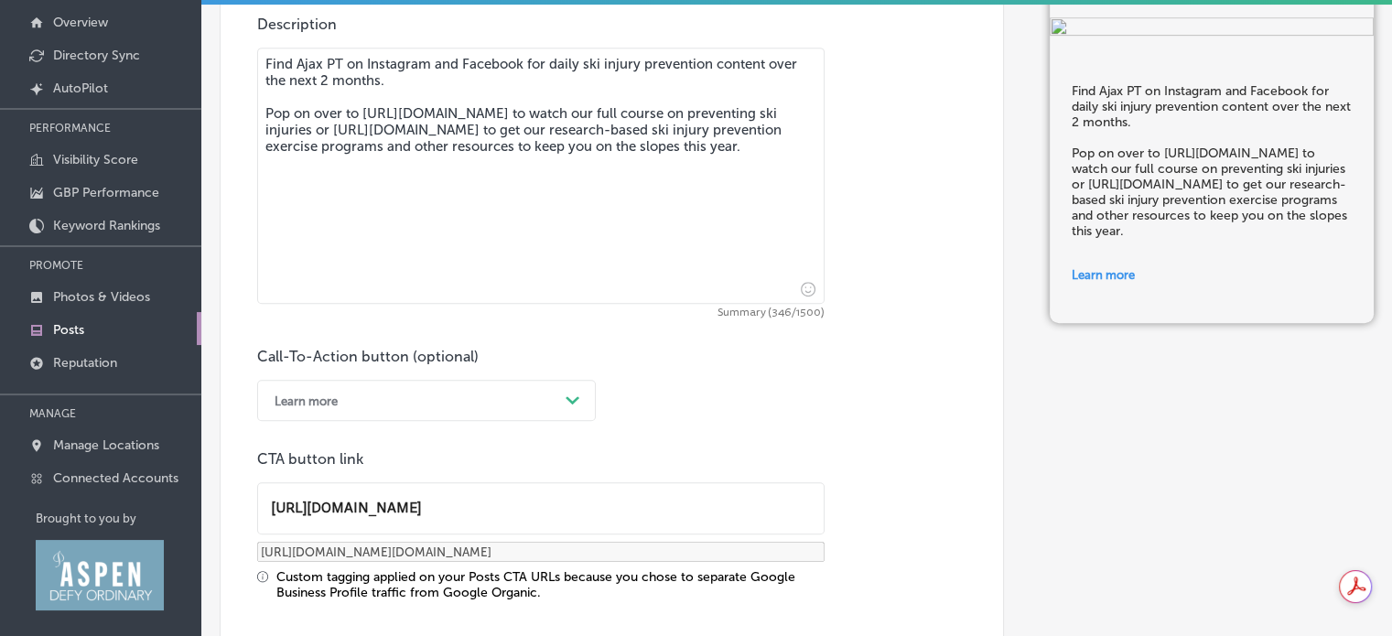
type input "[URL][DOMAIN_NAME][DOMAIN_NAME]"
type input "[URL][DOMAIN_NAME]"
type input "[URL][DOMAIN_NAME][DOMAIN_NAME]"
type input "[URL][DOMAIN_NAME]"
type input "[URL][DOMAIN_NAME][DOMAIN_NAME]"
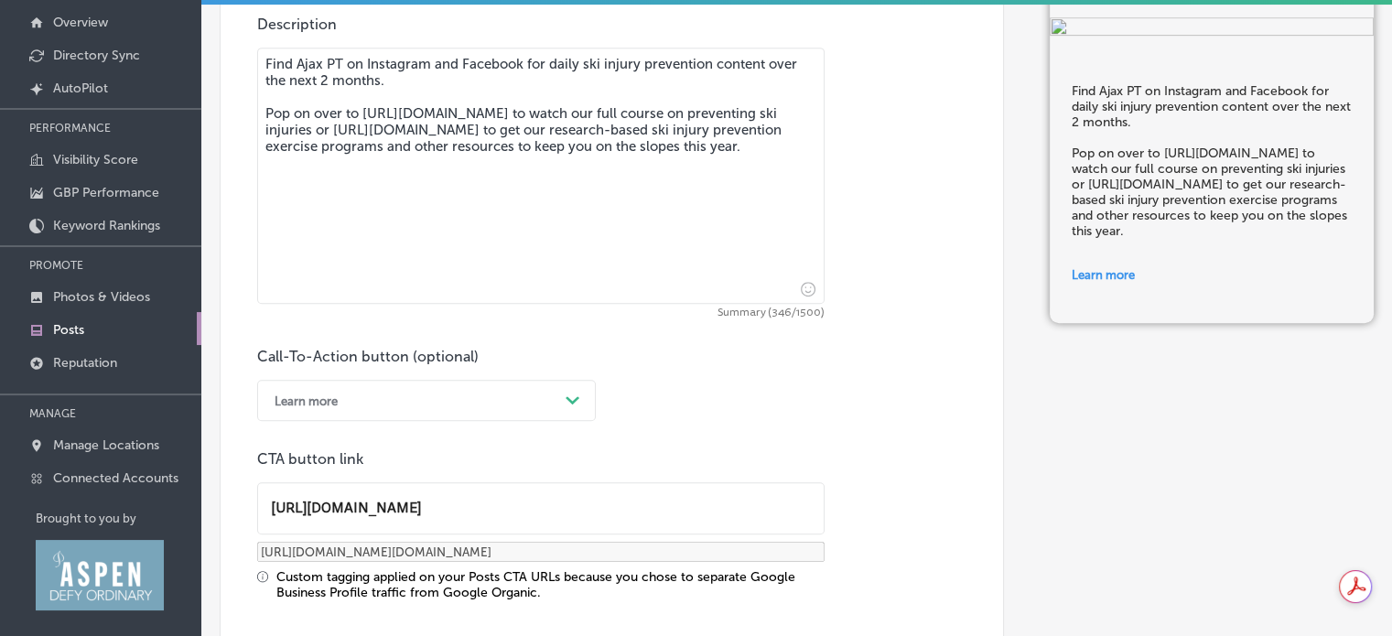
type input "[URL][DOMAIN_NAME]"
type input "[URL][DOMAIN_NAME][DOMAIN_NAME]"
type input "[URL][DOMAIN_NAME]"
type input "[URL][DOMAIN_NAME][DOMAIN_NAME]"
type input "[URL][DOMAIN_NAME]"
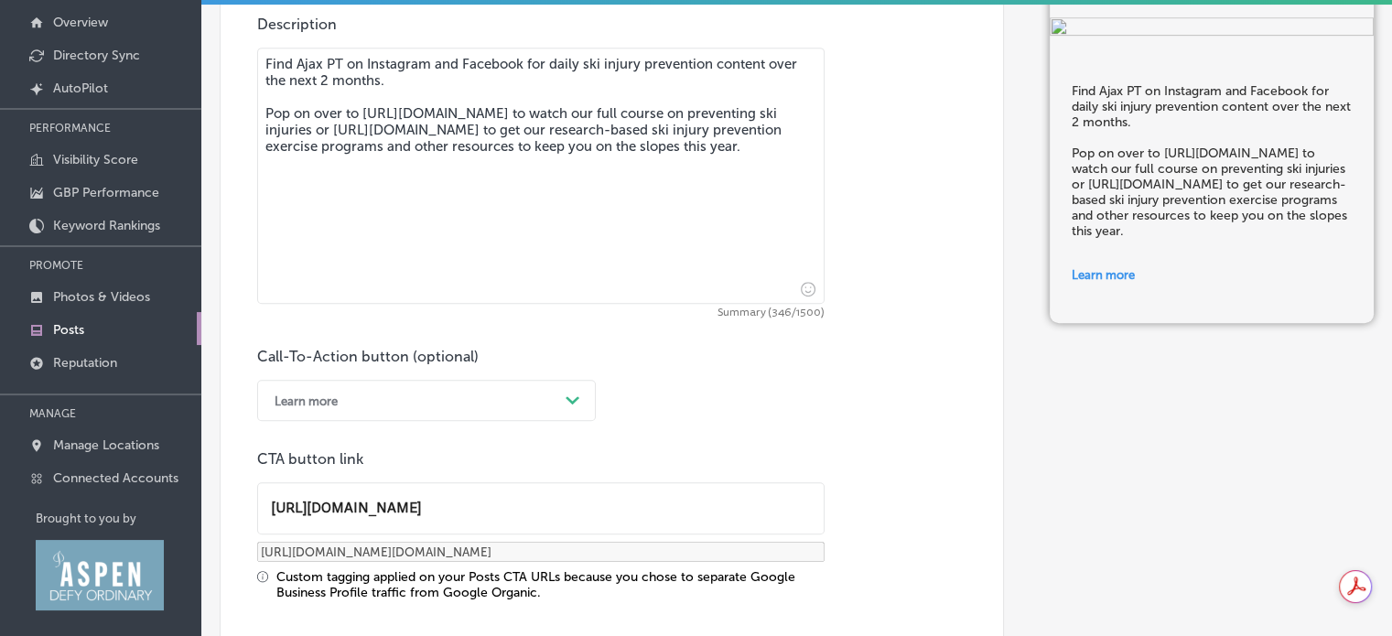
type input "[URL][DOMAIN_NAME][DOMAIN_NAME]"
type input "[URL][DOMAIN_NAME]"
type input "[URL][DOMAIN_NAME][DOMAIN_NAME]"
type input "[URL][DOMAIN_NAME]"
type input "[URL][DOMAIN_NAME][DOMAIN_NAME]"
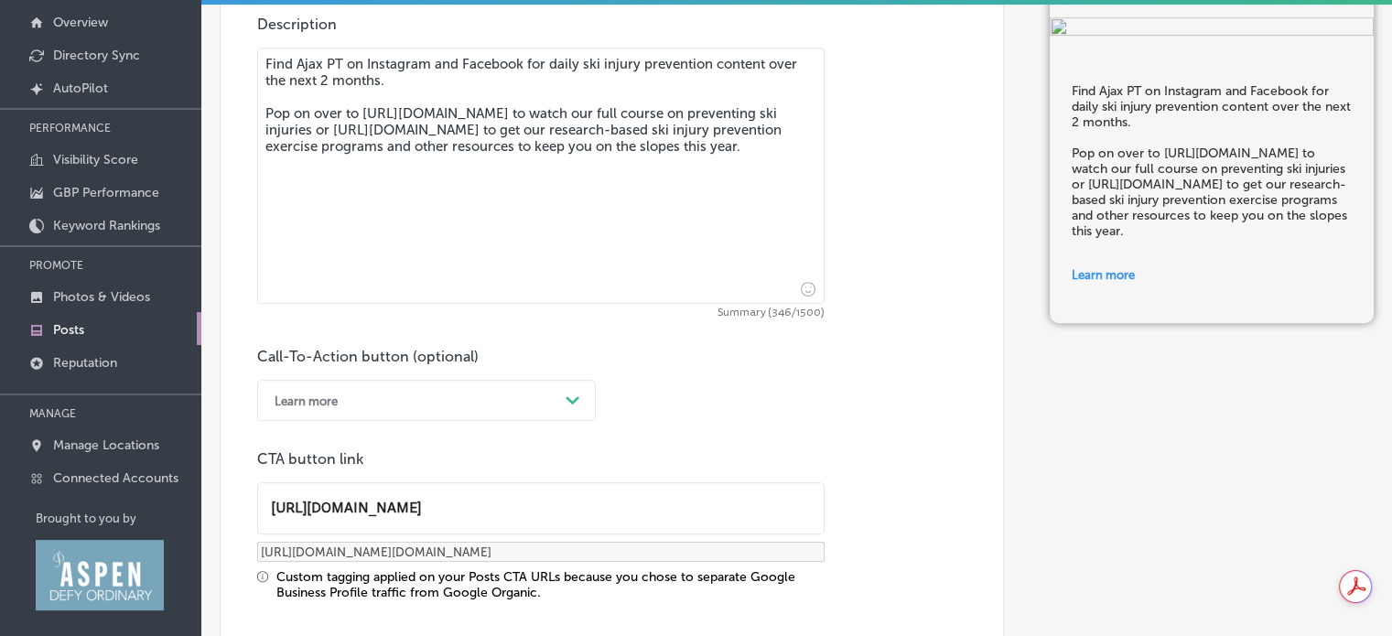
type input "[URL][DOMAIN_NAME]"
type input "[URL][DOMAIN_NAME][DOMAIN_NAME]"
type input "[URL][DOMAIN_NAME]"
type input "[URL][DOMAIN_NAME][DOMAIN_NAME]"
type input "[URL][DOMAIN_NAME]"
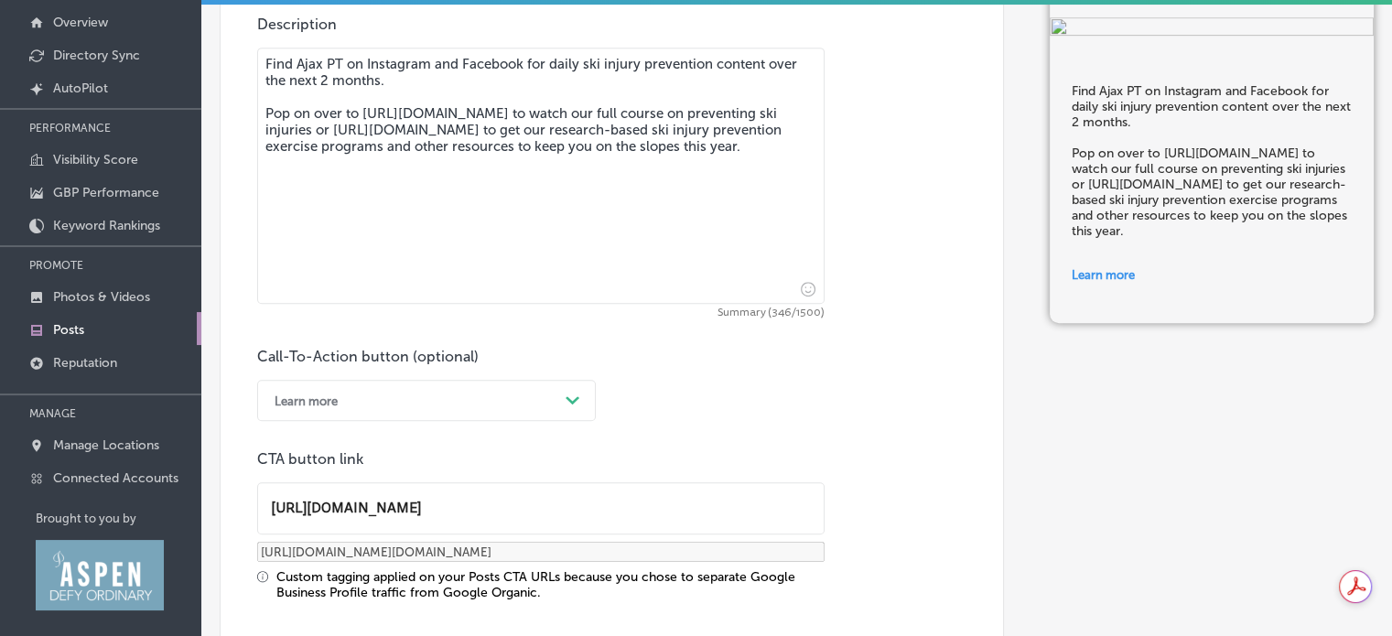
type input "[URL][DOMAIN_NAME][DOMAIN_NAME]"
type input "[URL][DOMAIN_NAME]"
type input "[URL][DOMAIN_NAME][DOMAIN_NAME]"
type input "[URL][DOMAIN_NAME]"
type input "[URL][DOMAIN_NAME][DOMAIN_NAME]"
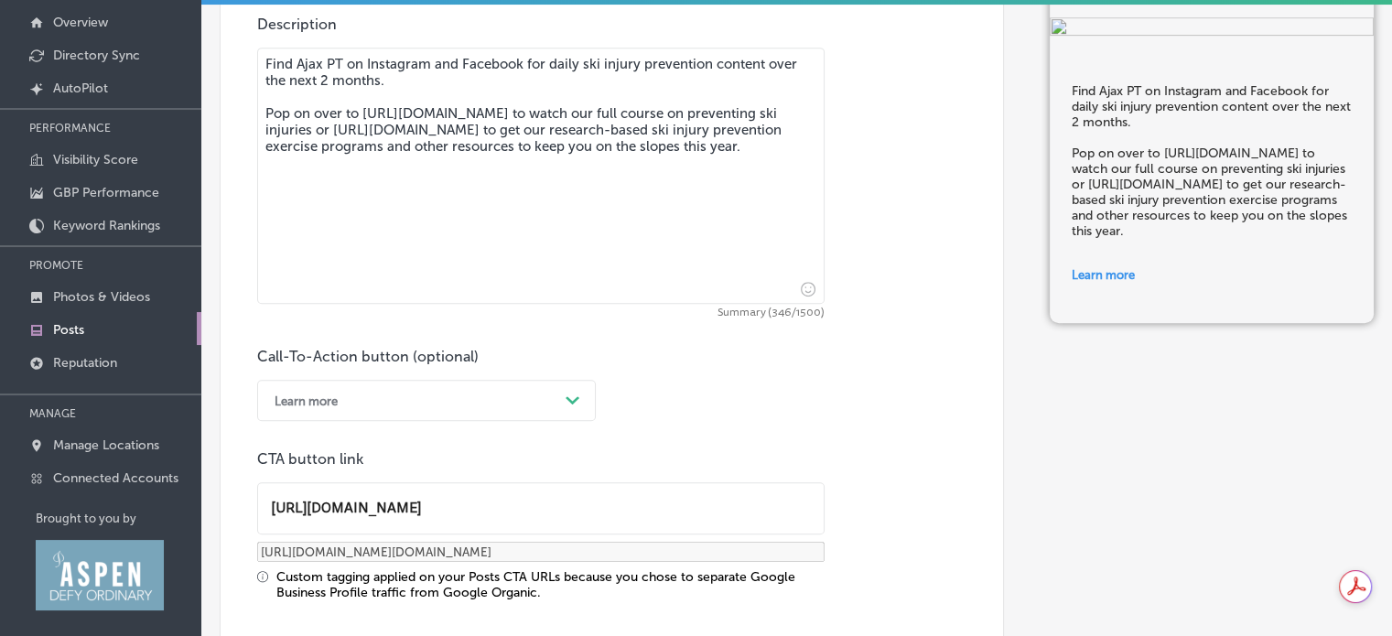
type input "[URL][DOMAIN_NAME]"
drag, startPoint x: 478, startPoint y: 133, endPoint x: 331, endPoint y: 136, distance: 146.4
click at [331, 136] on textarea "Find Ajax PT on Instagram and Facebook for daily ski injury prevention content …" at bounding box center [540, 176] width 567 height 256
paste textarea "injury"
drag, startPoint x: 520, startPoint y: 113, endPoint x: 362, endPoint y: 114, distance: 157.4
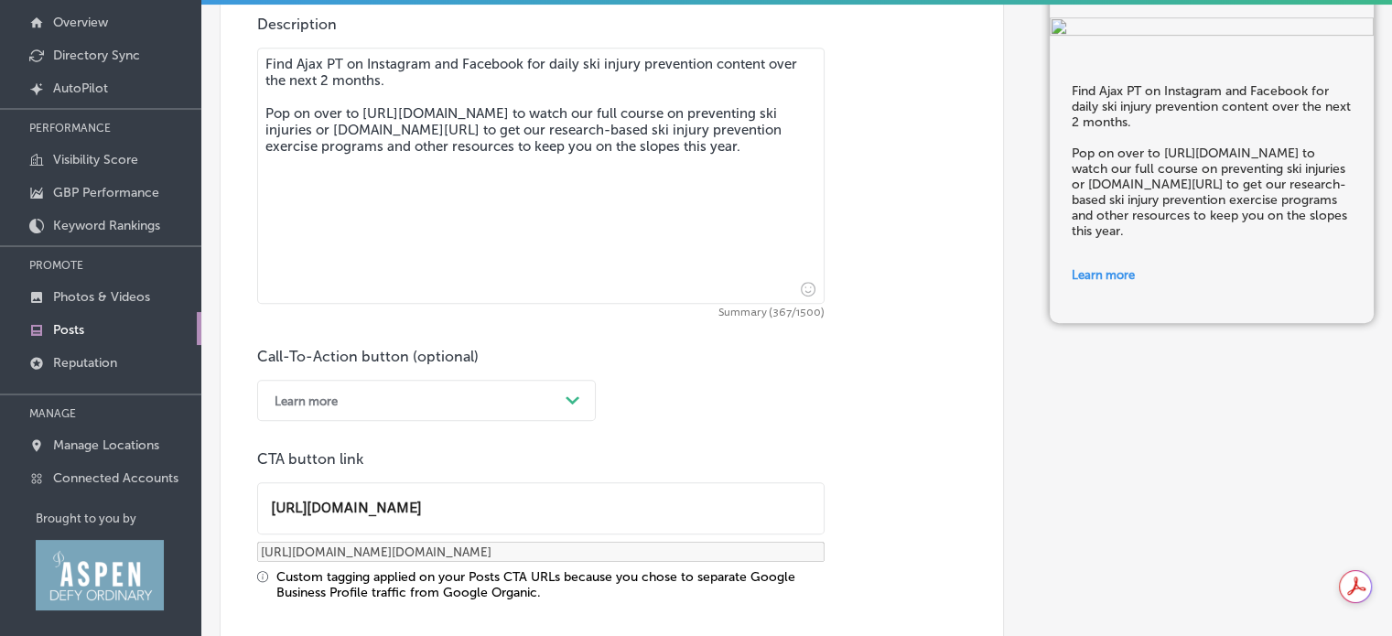
click at [362, 114] on textarea "Find Ajax PT on Instagram and Facebook for daily ski injury prevention content …" at bounding box center [540, 176] width 567 height 256
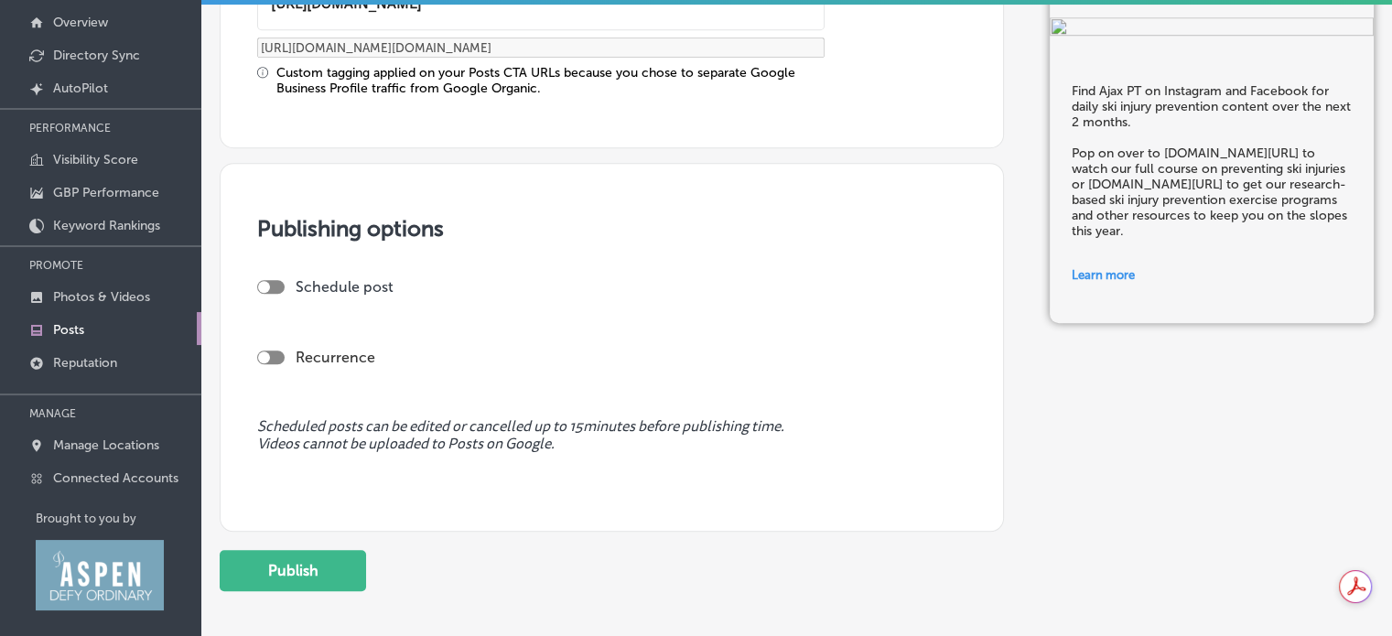
scroll to position [1397, 0]
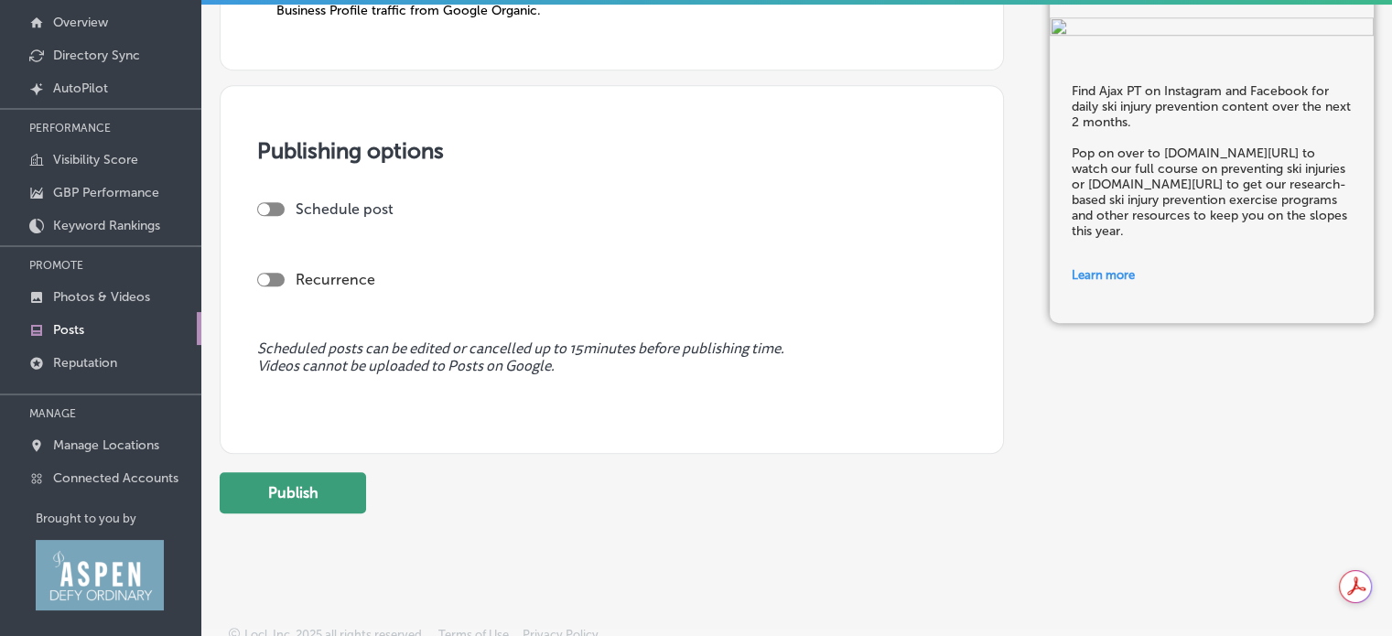
type textarea "Find Ajax PT on Instagram and Facebook for daily ski injury prevention content …"
click at [326, 499] on button "Publish" at bounding box center [293, 492] width 146 height 41
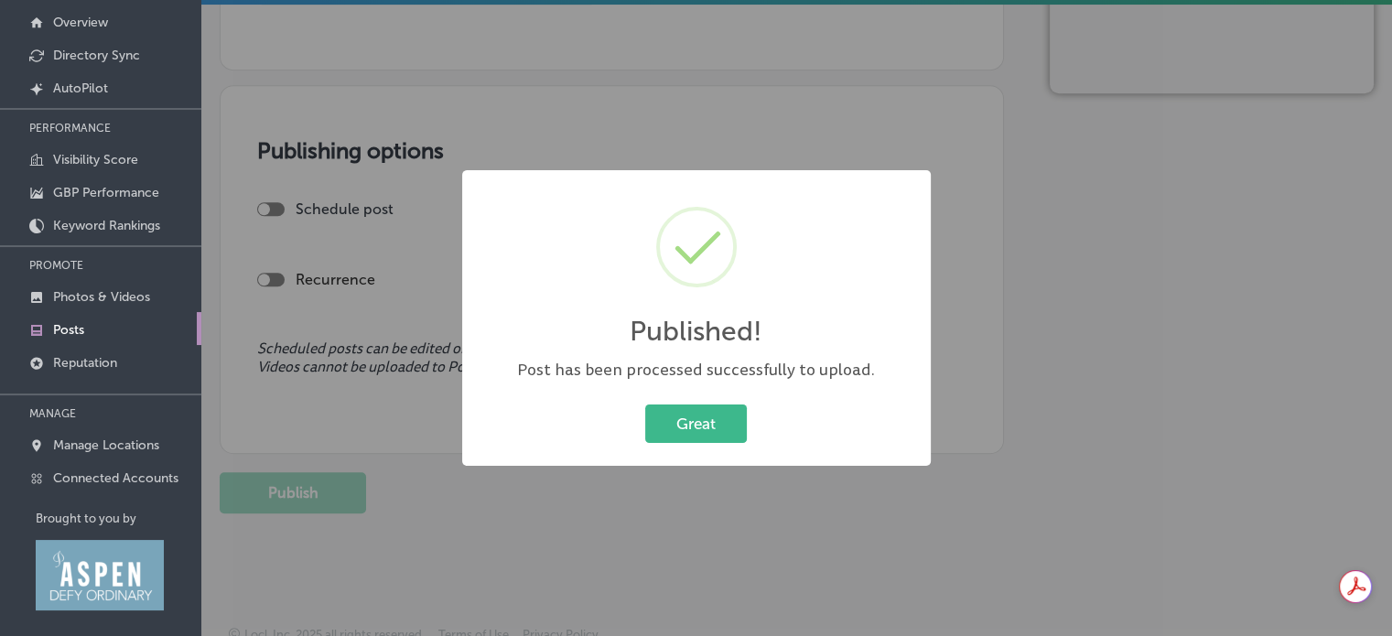
scroll to position [1232, 0]
click at [686, 425] on button "Great" at bounding box center [696, 423] width 102 height 38
